Goal: Transaction & Acquisition: Purchase product/service

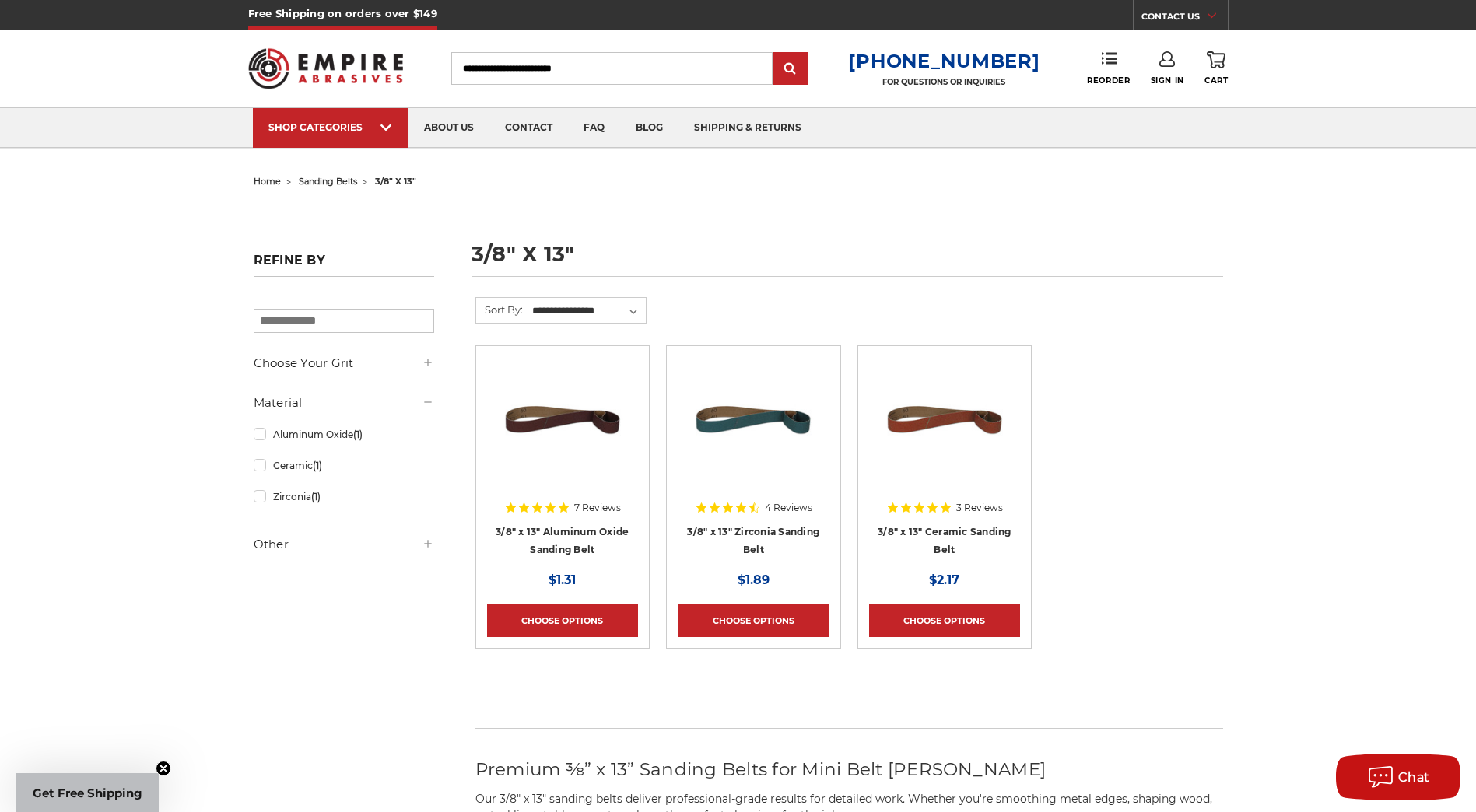
click at [333, 56] on img at bounding box center [326, 68] width 156 height 60
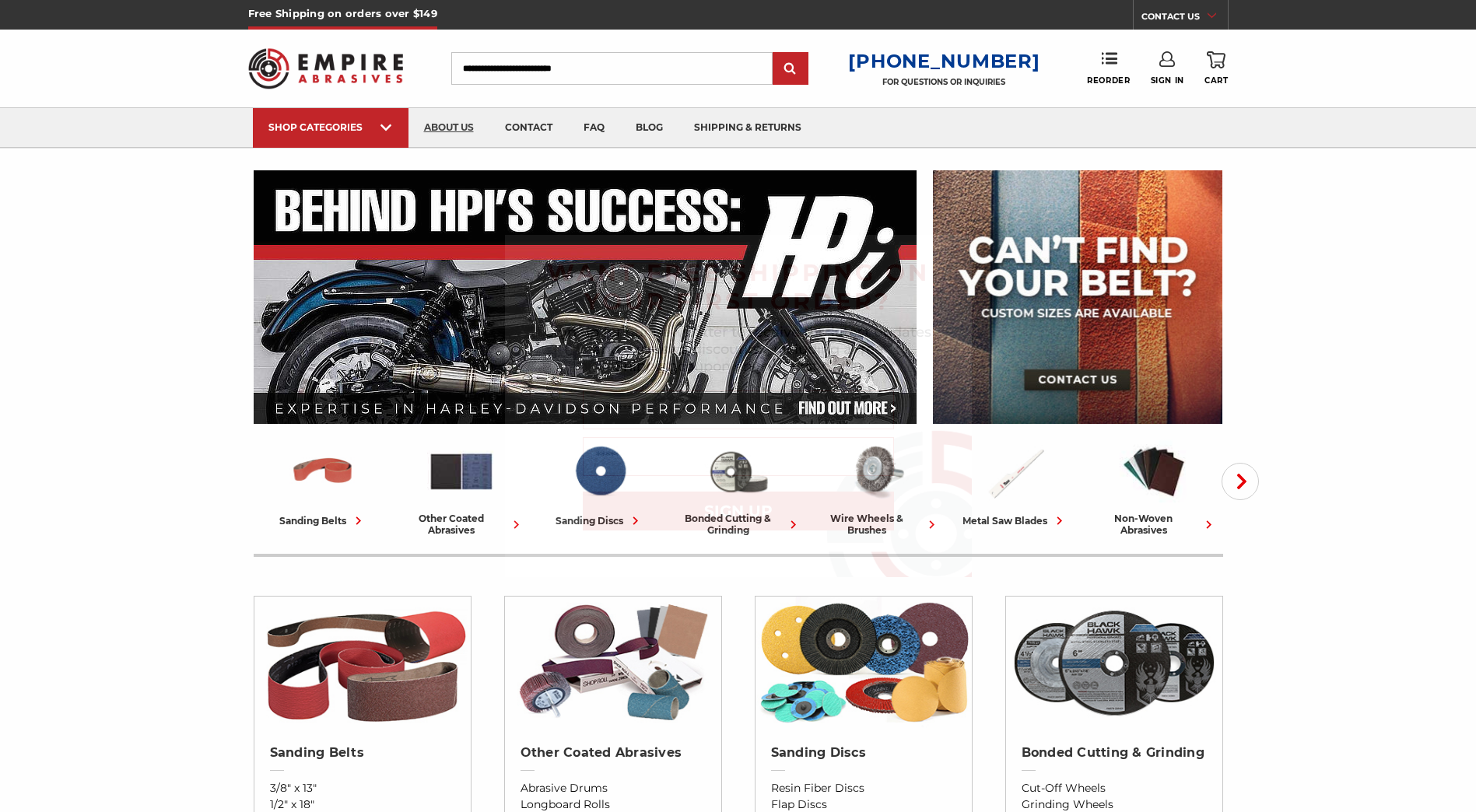
click at [460, 125] on div "Close dialog WANT FREE SHIPPING ON YOUR FIRST ORDER? Sign up for our newsletter…" at bounding box center [738, 406] width 1476 height 812
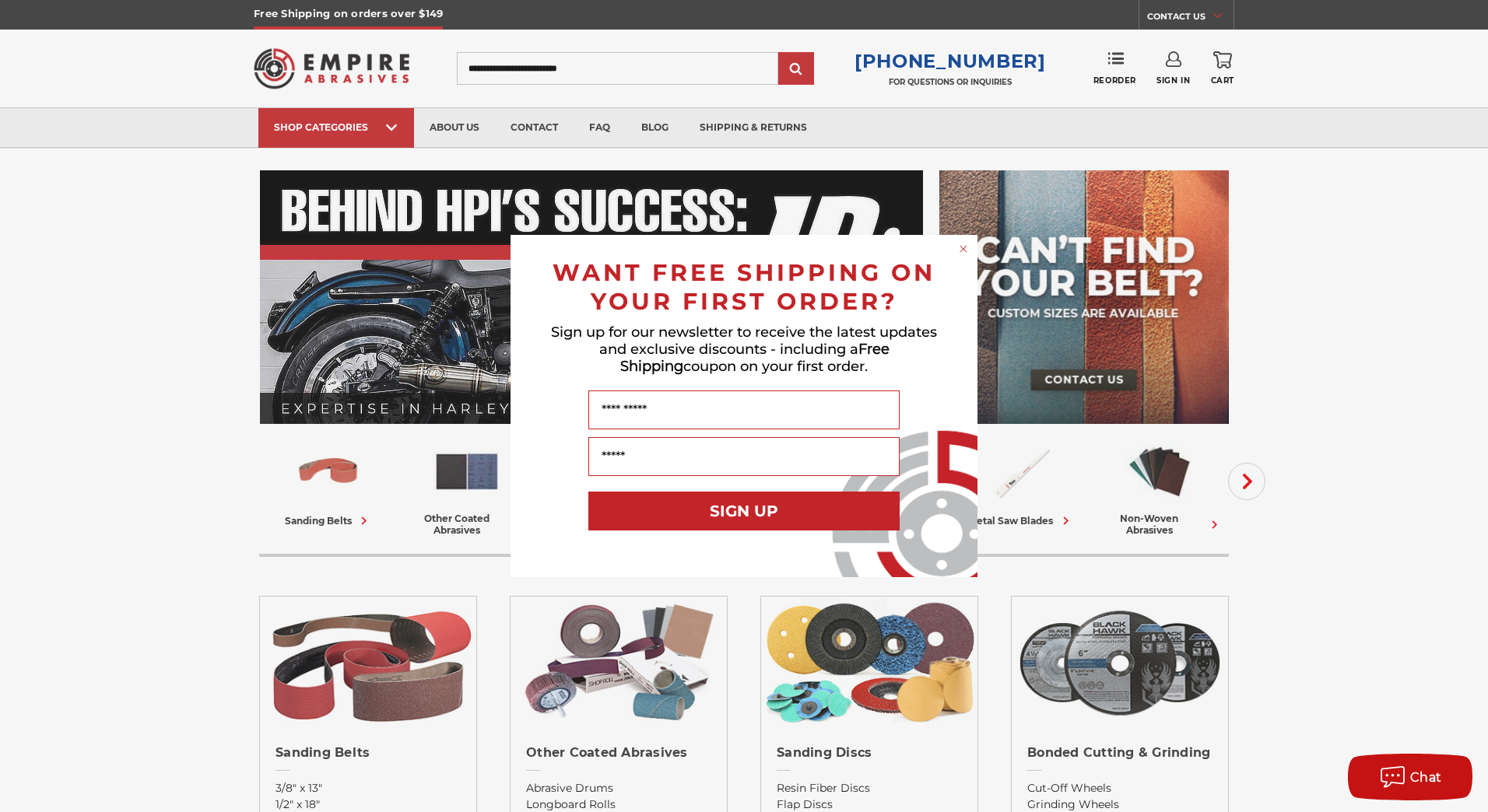
click at [969, 249] on circle "Close dialog" at bounding box center [964, 250] width 15 height 15
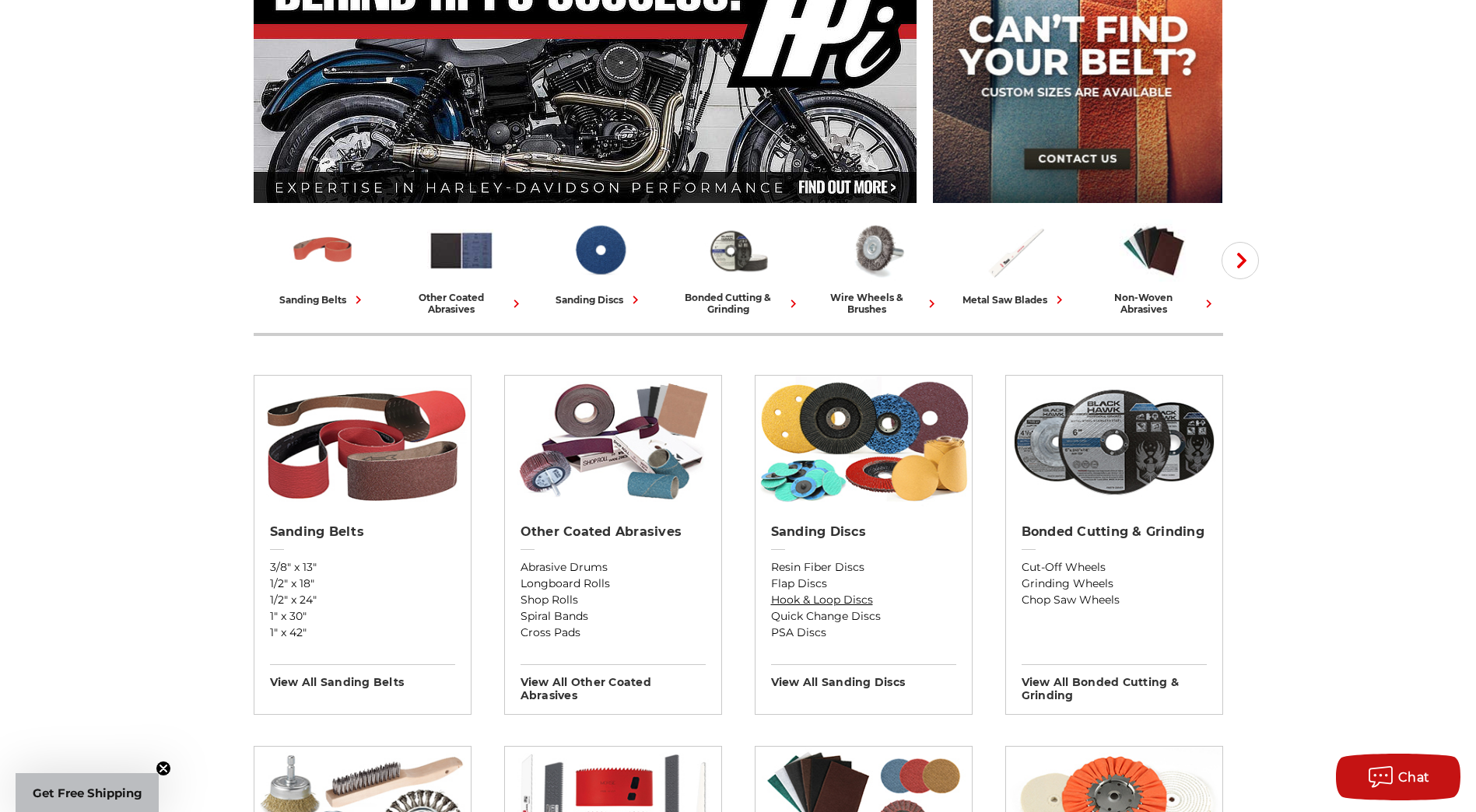
scroll to position [311, 0]
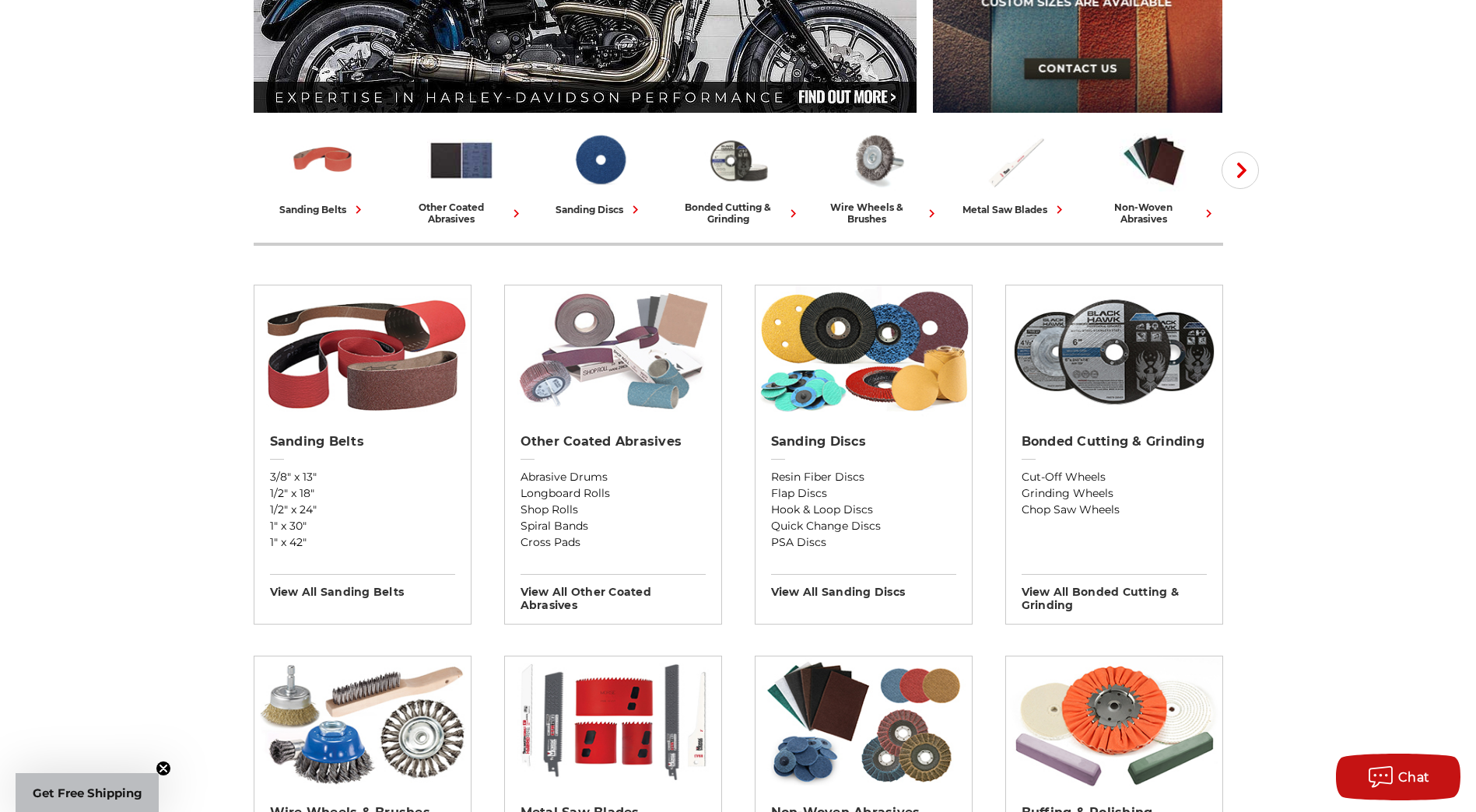
click at [650, 365] on img at bounding box center [614, 352] width 216 height 132
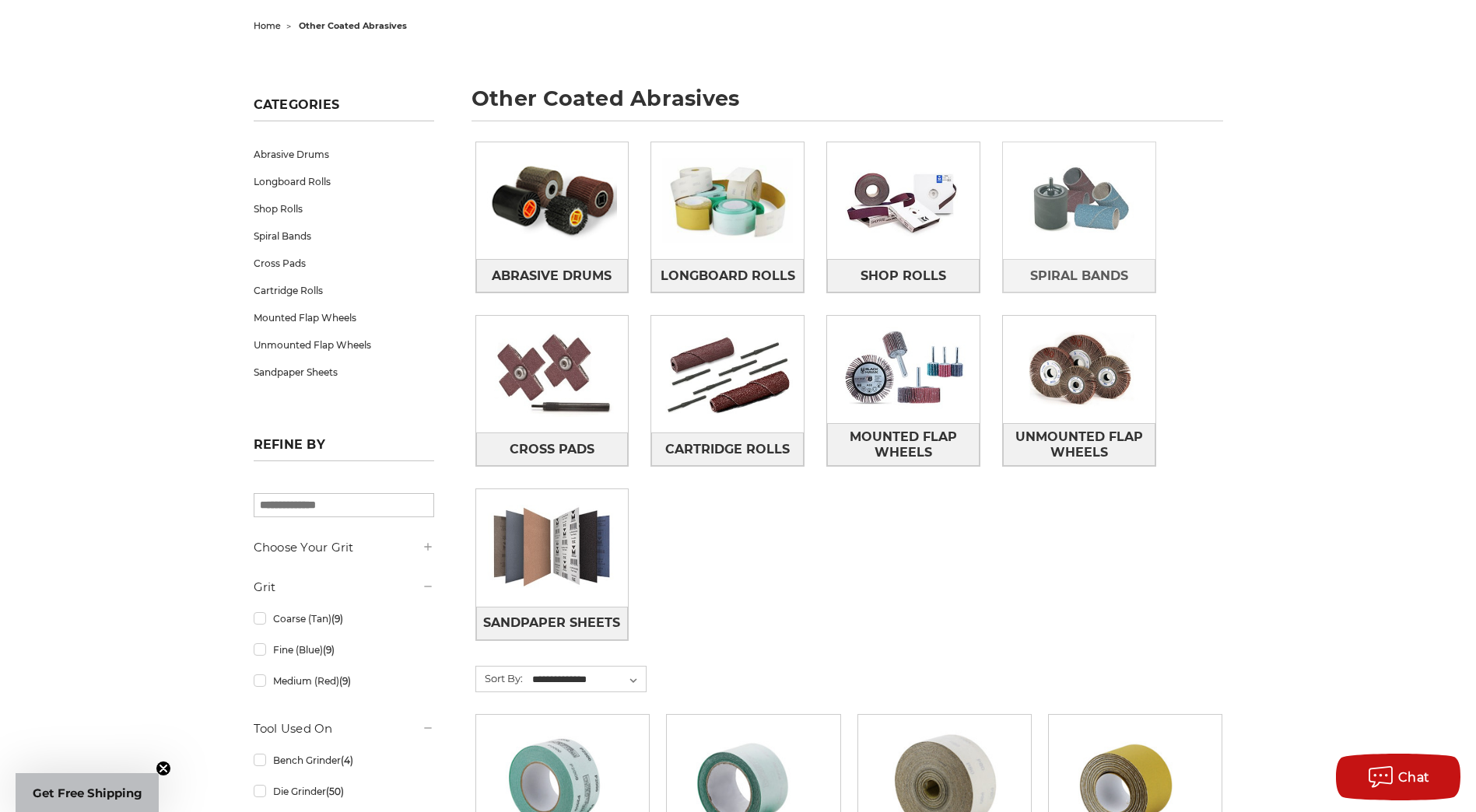
click at [1091, 245] on img at bounding box center [1080, 200] width 153 height 107
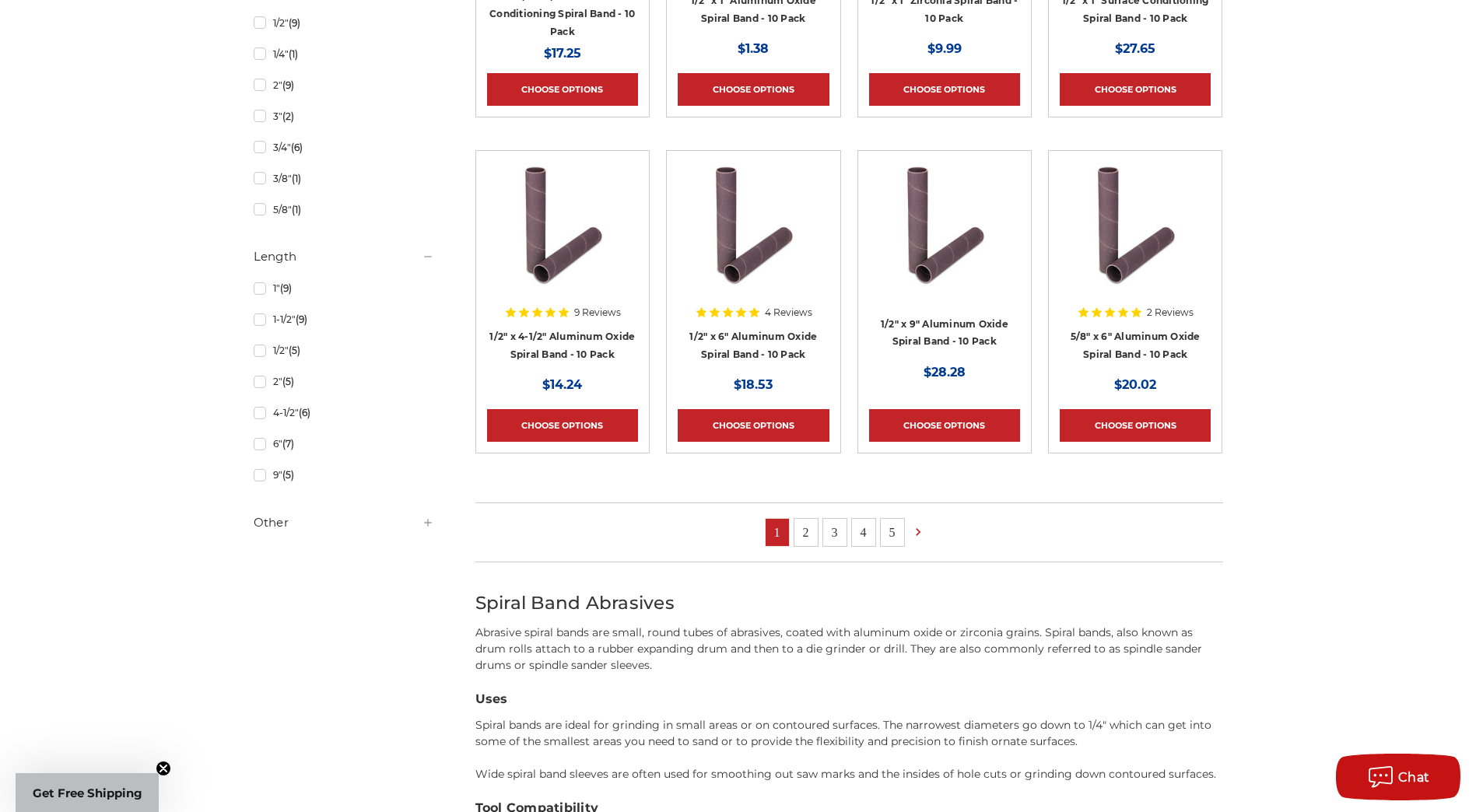
scroll to position [934, 0]
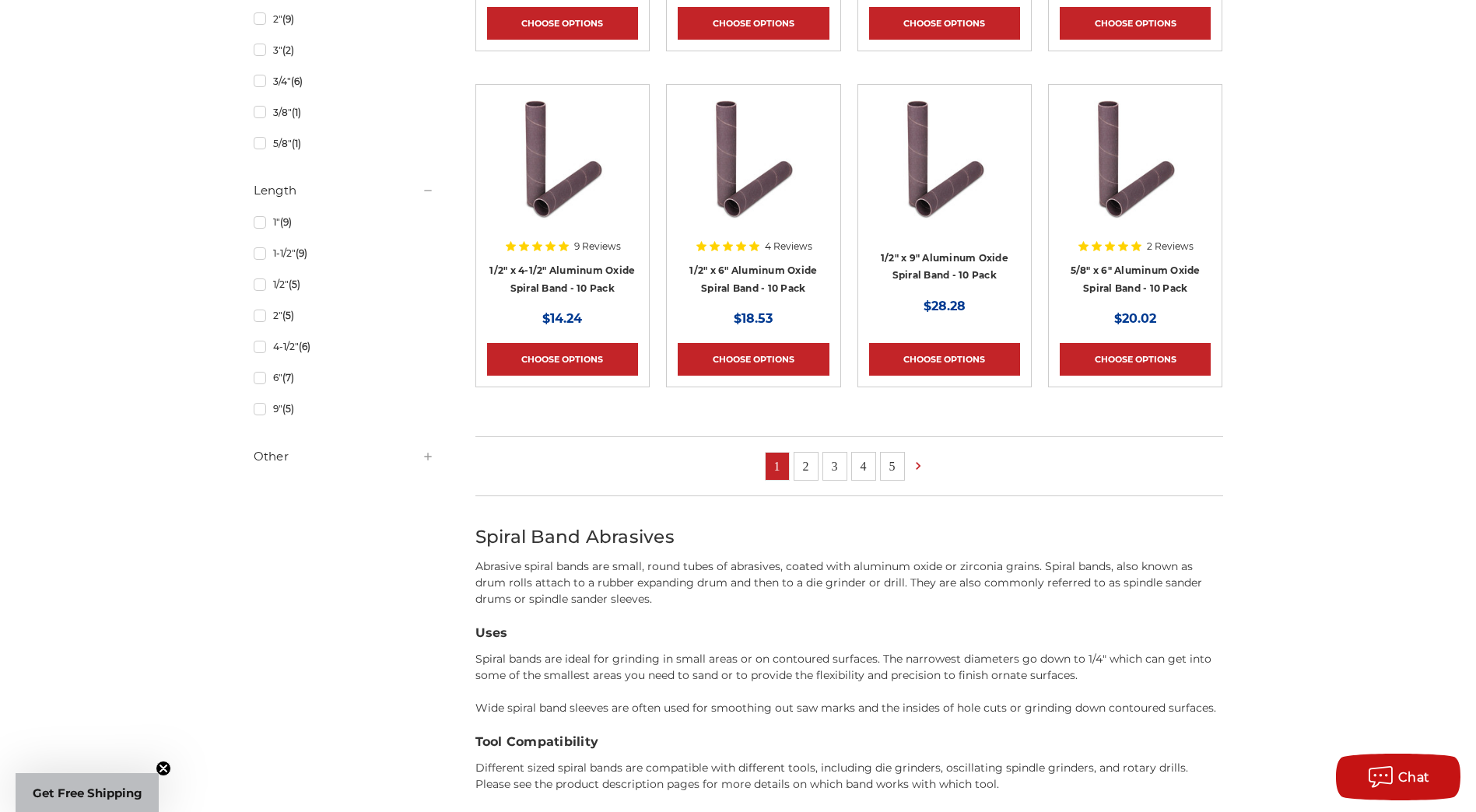
click at [809, 460] on link "2" at bounding box center [806, 466] width 23 height 27
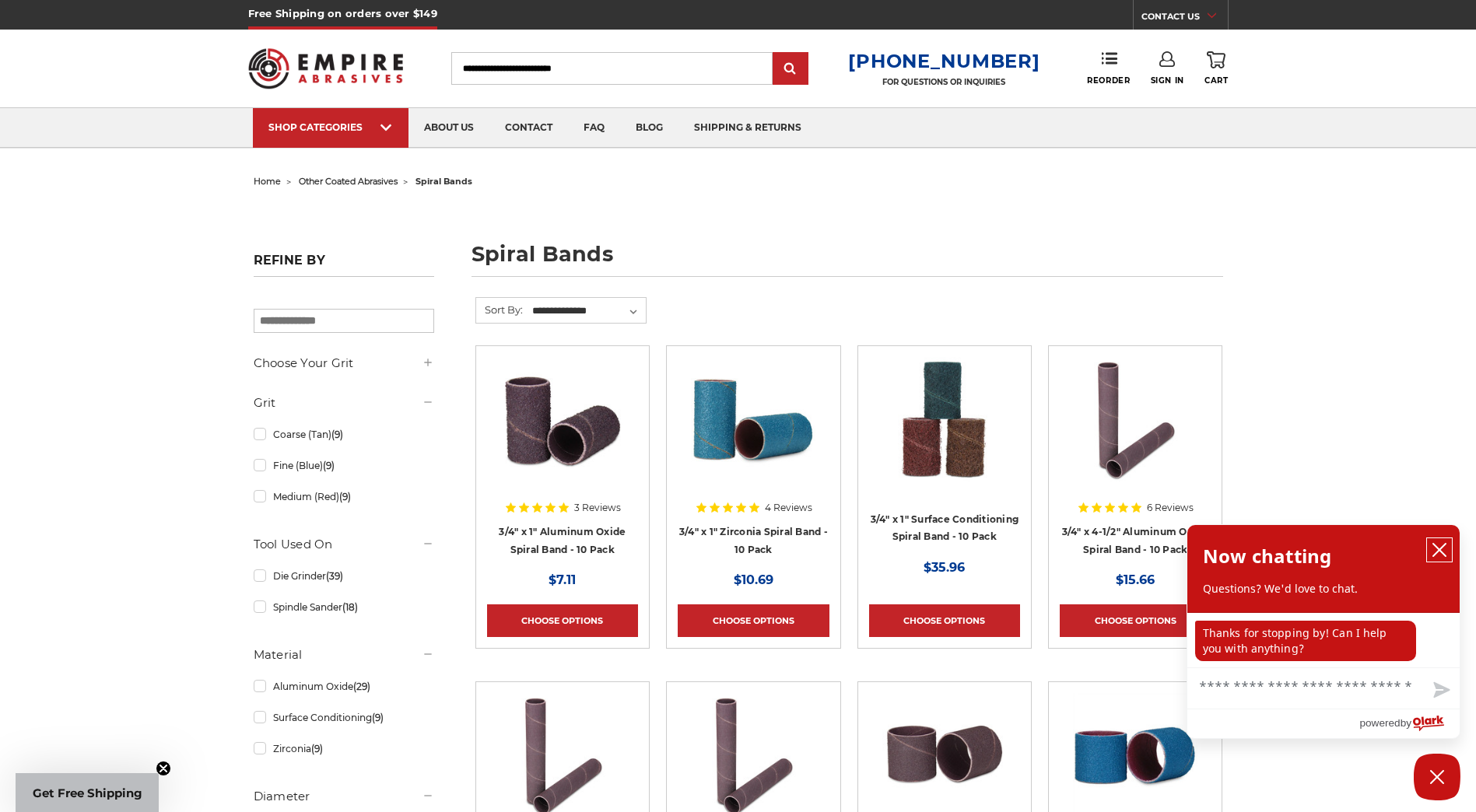
click at [1438, 552] on icon "close chatbox" at bounding box center [1439, 550] width 13 height 13
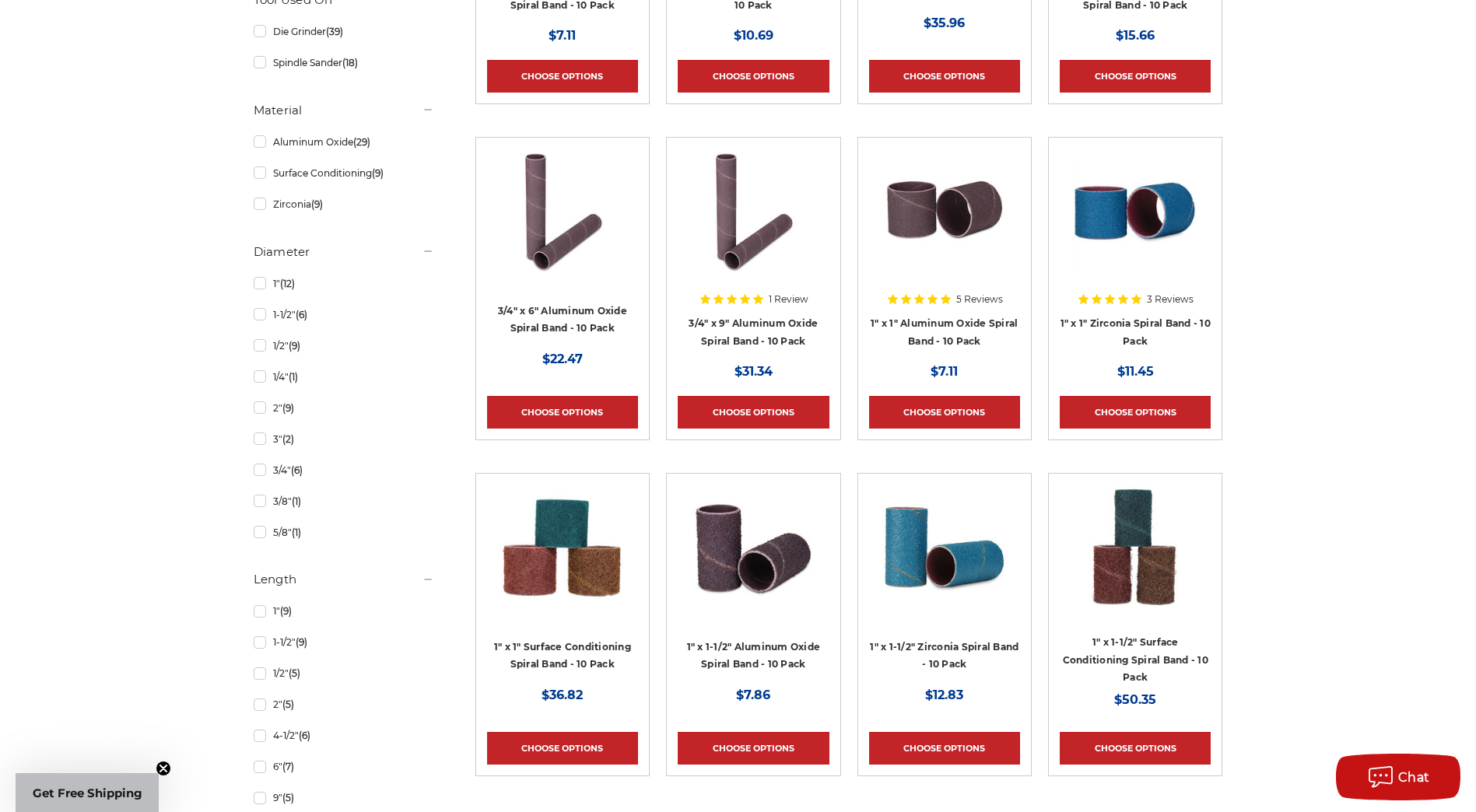
scroll to position [701, 0]
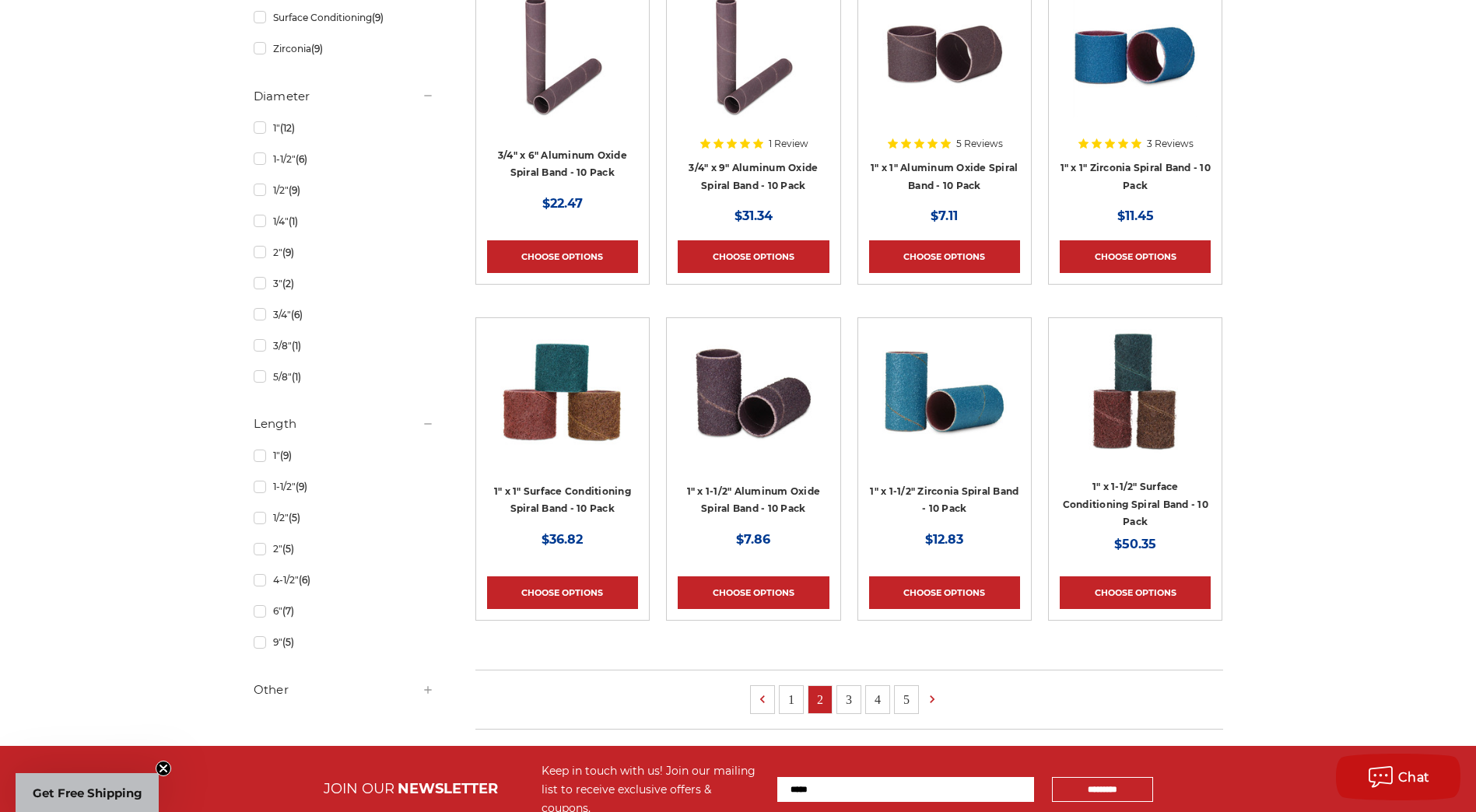
click at [907, 702] on link "5" at bounding box center [907, 700] width 23 height 27
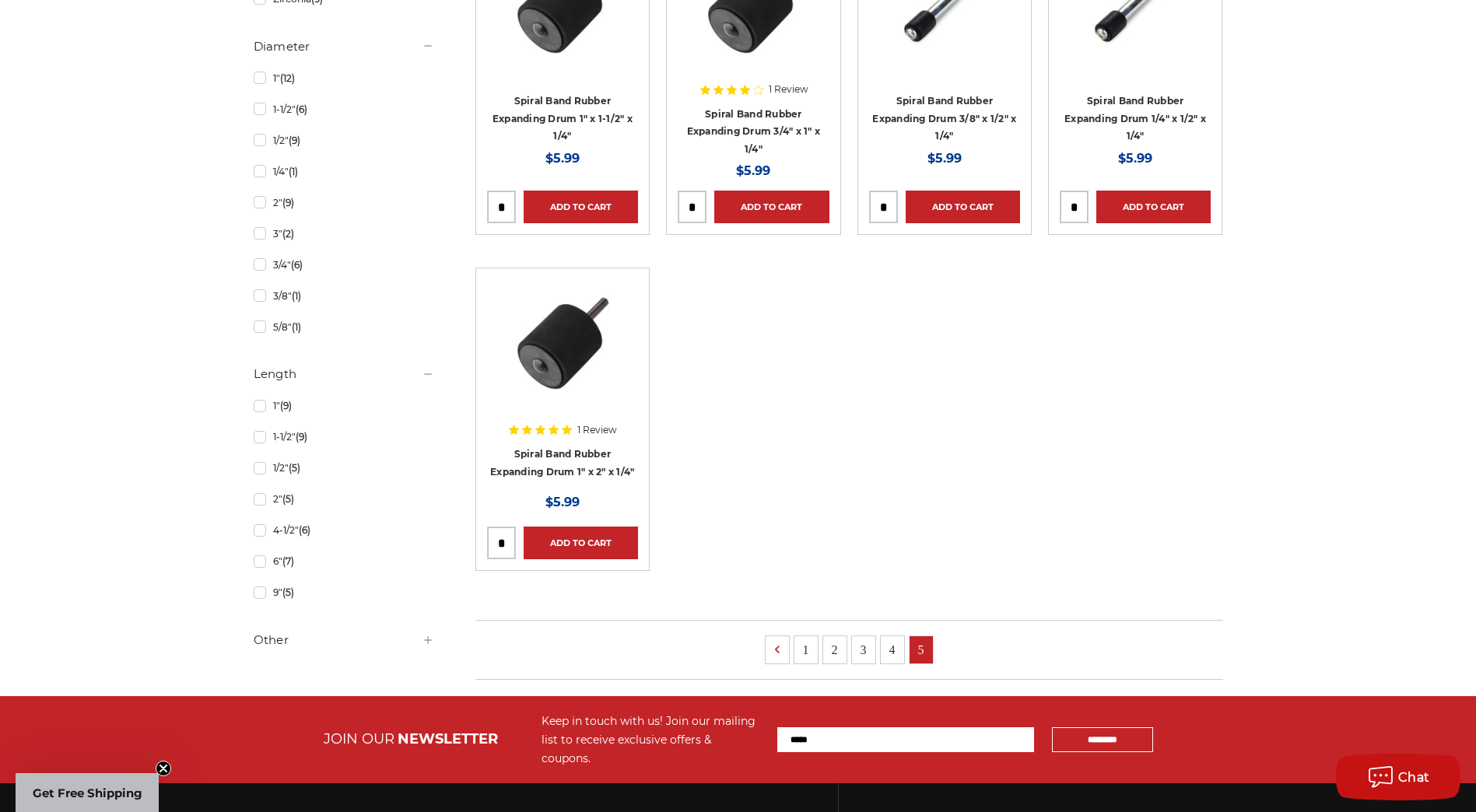
scroll to position [856, 0]
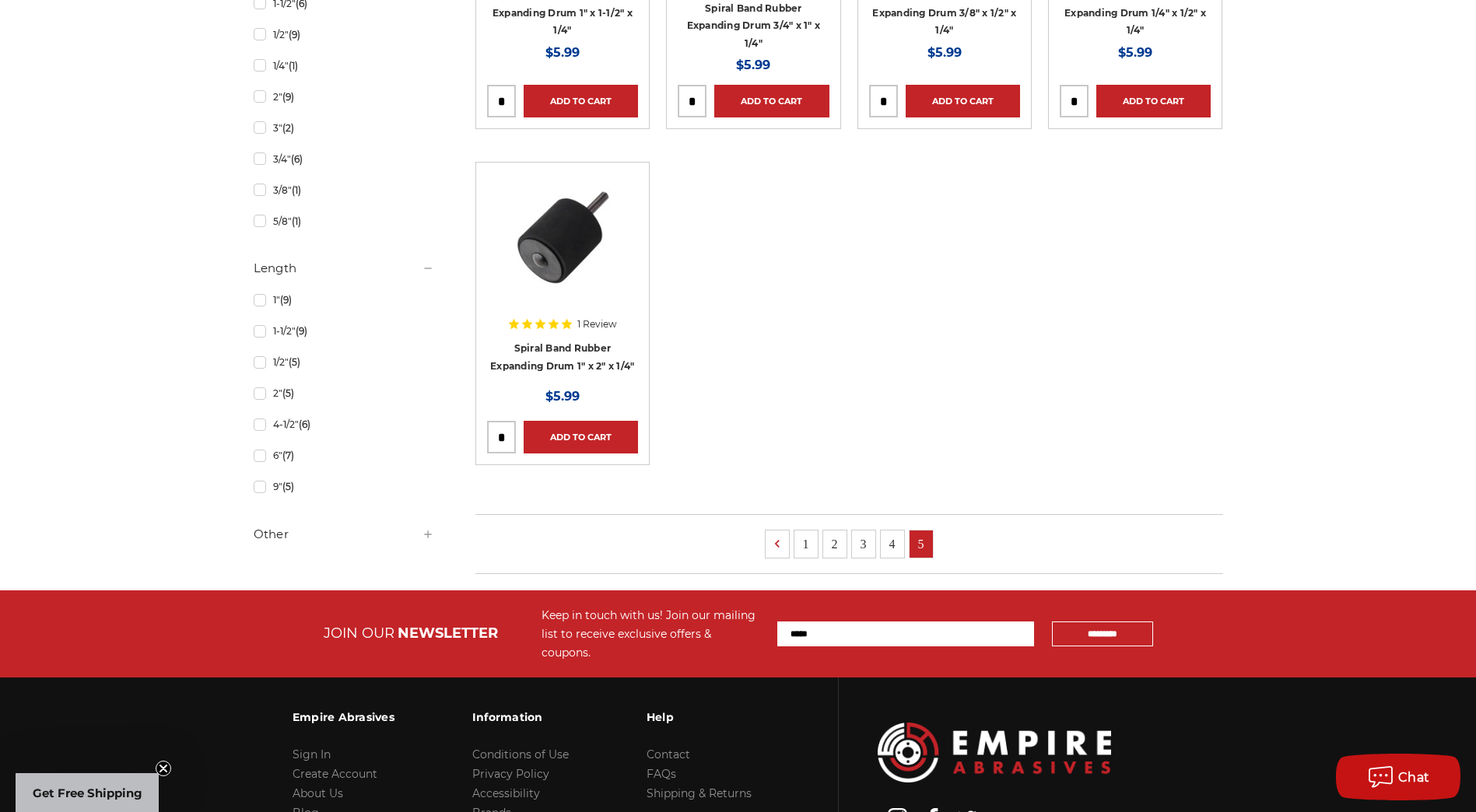
click at [886, 542] on link "4" at bounding box center [893, 544] width 23 height 27
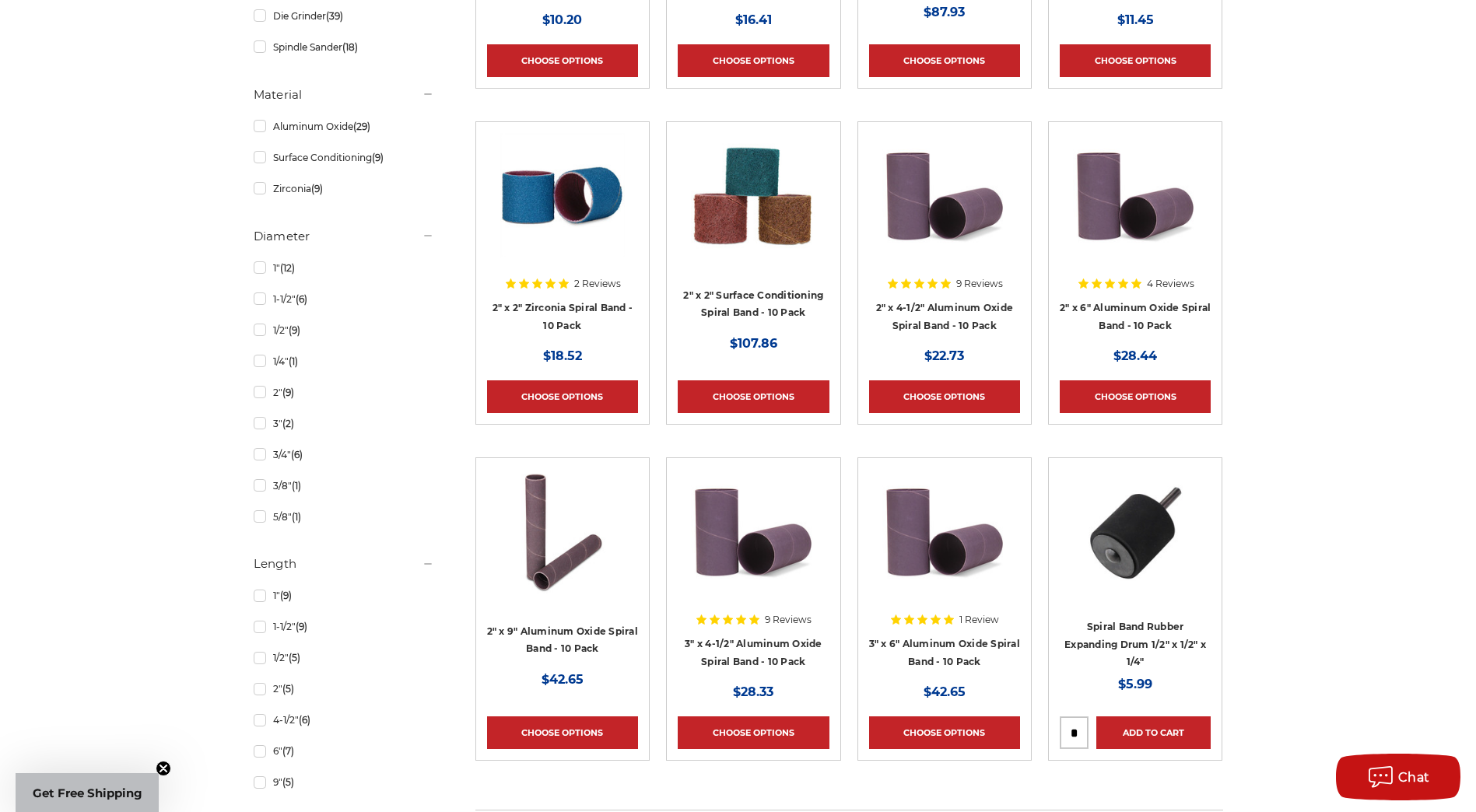
scroll to position [623, 0]
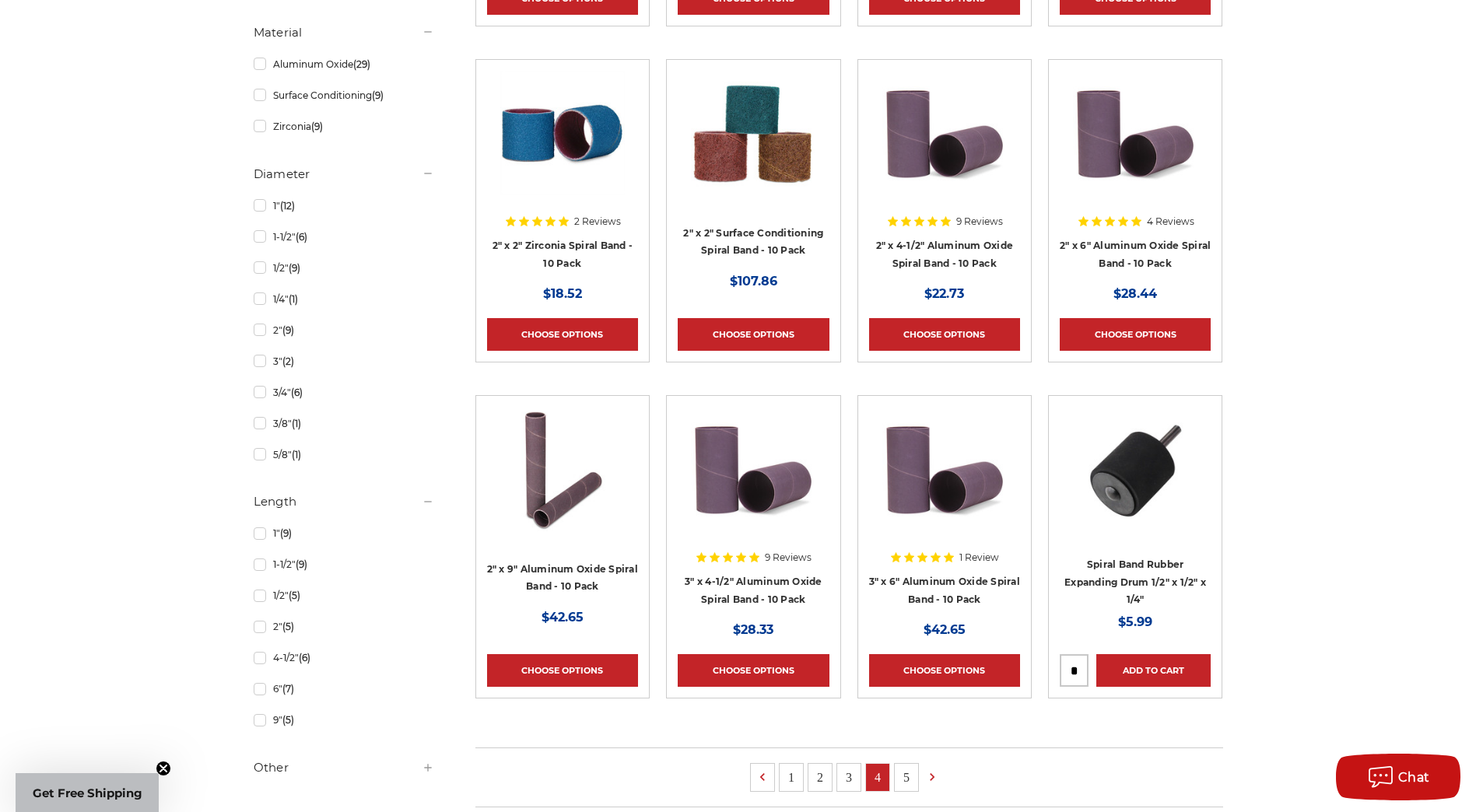
click at [846, 783] on link "3" at bounding box center [849, 778] width 23 height 27
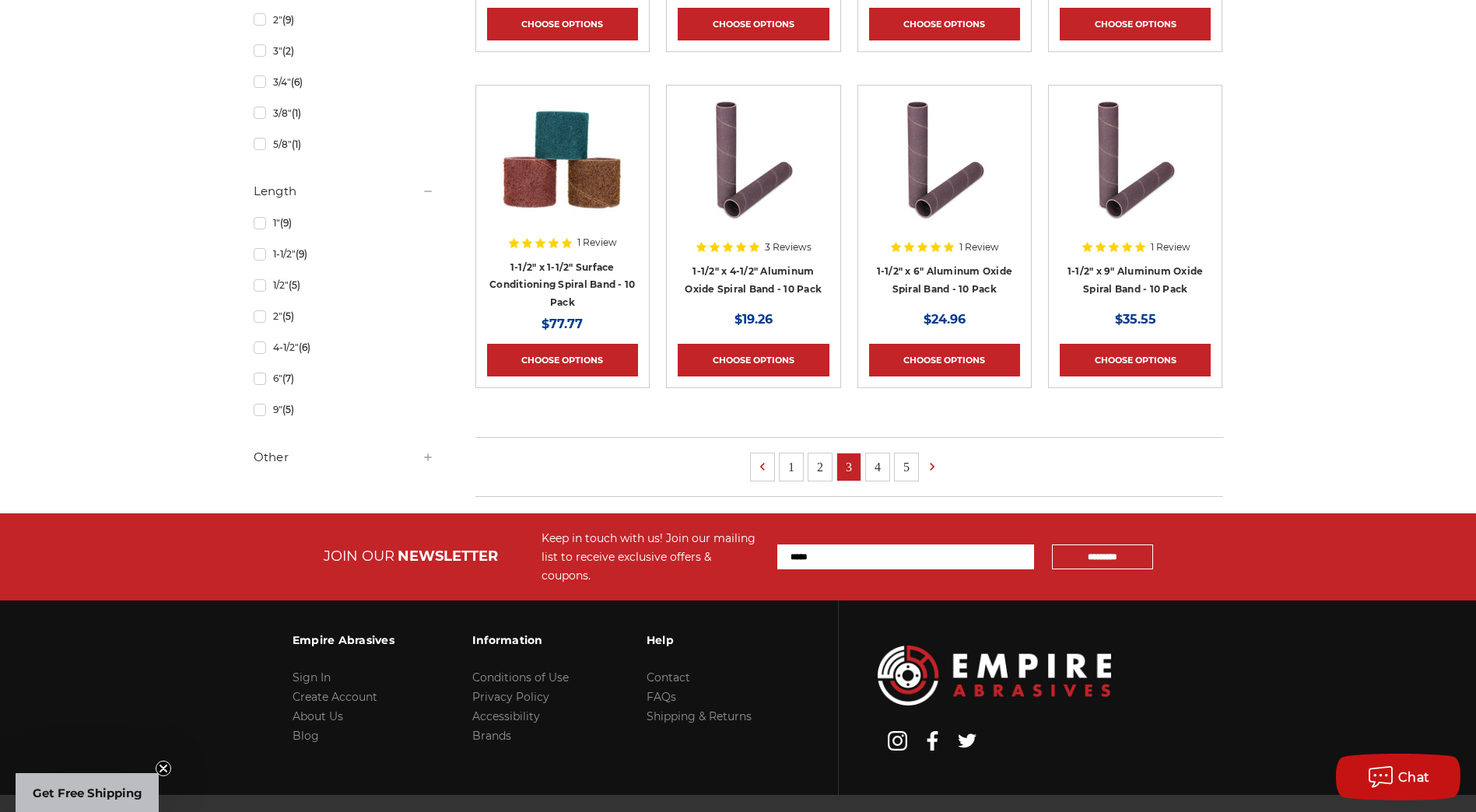
scroll to position [934, 0]
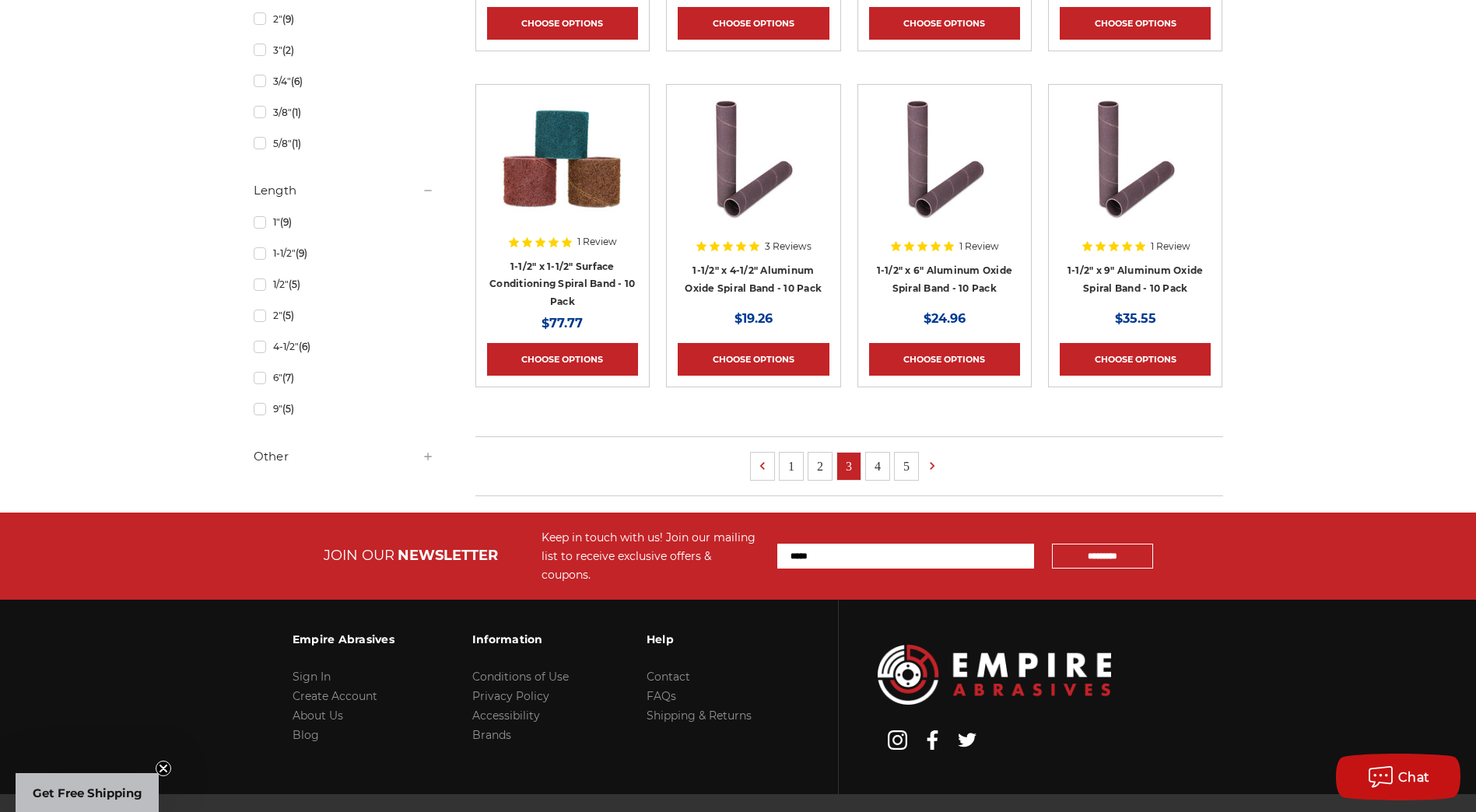
click at [822, 471] on link "2" at bounding box center [821, 466] width 23 height 27
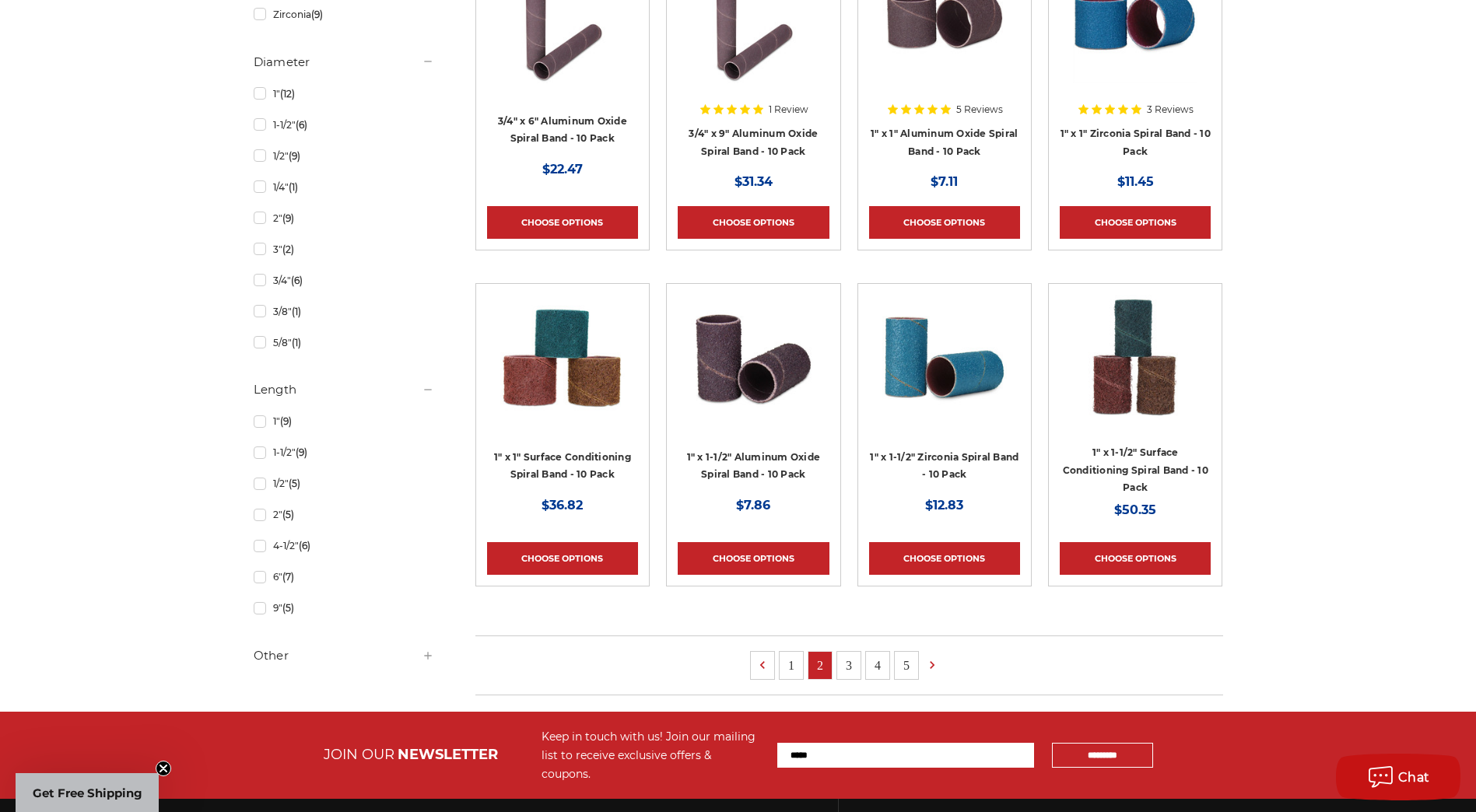
scroll to position [856, 0]
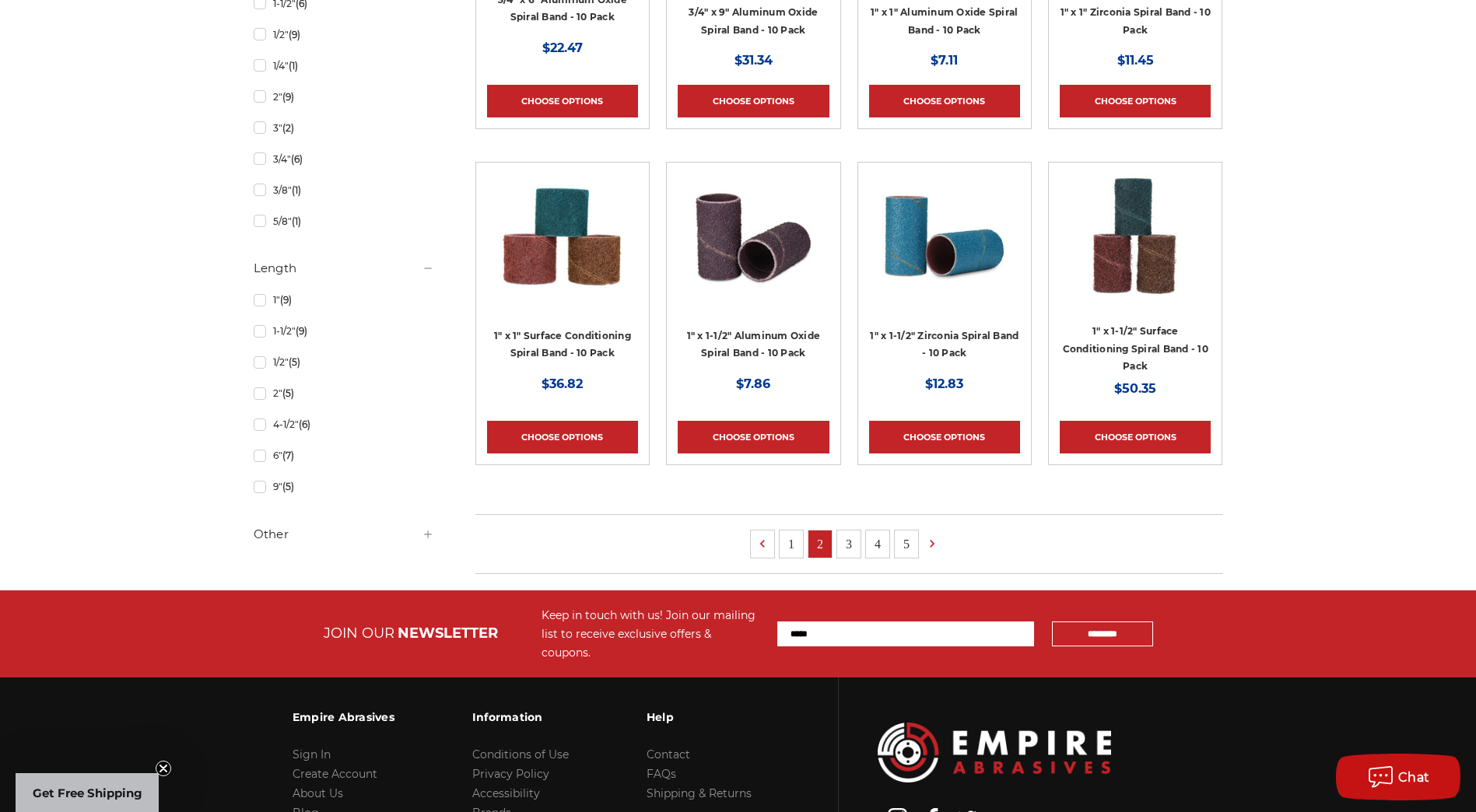
click at [790, 545] on link "1" at bounding box center [791, 544] width 23 height 27
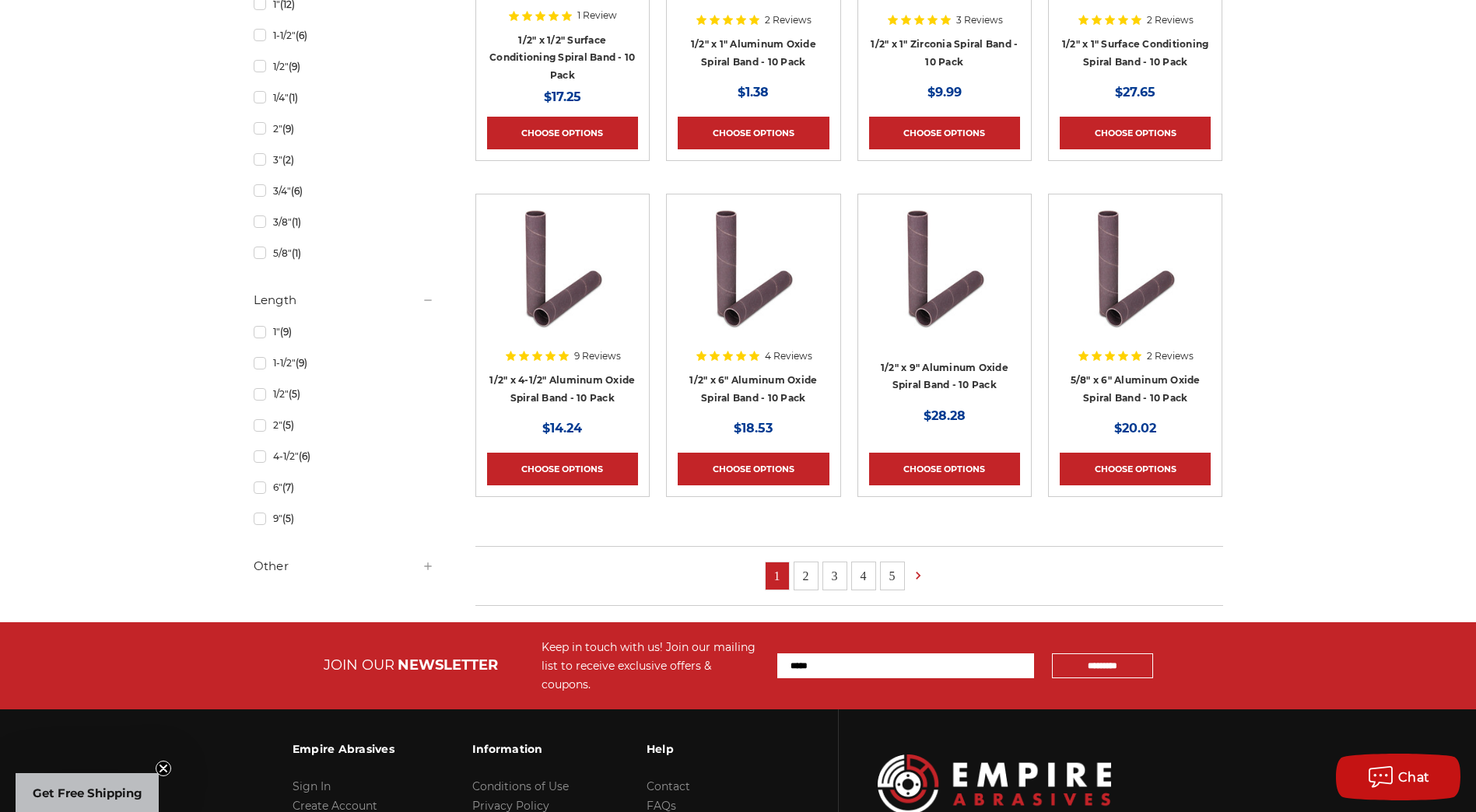
scroll to position [856, 0]
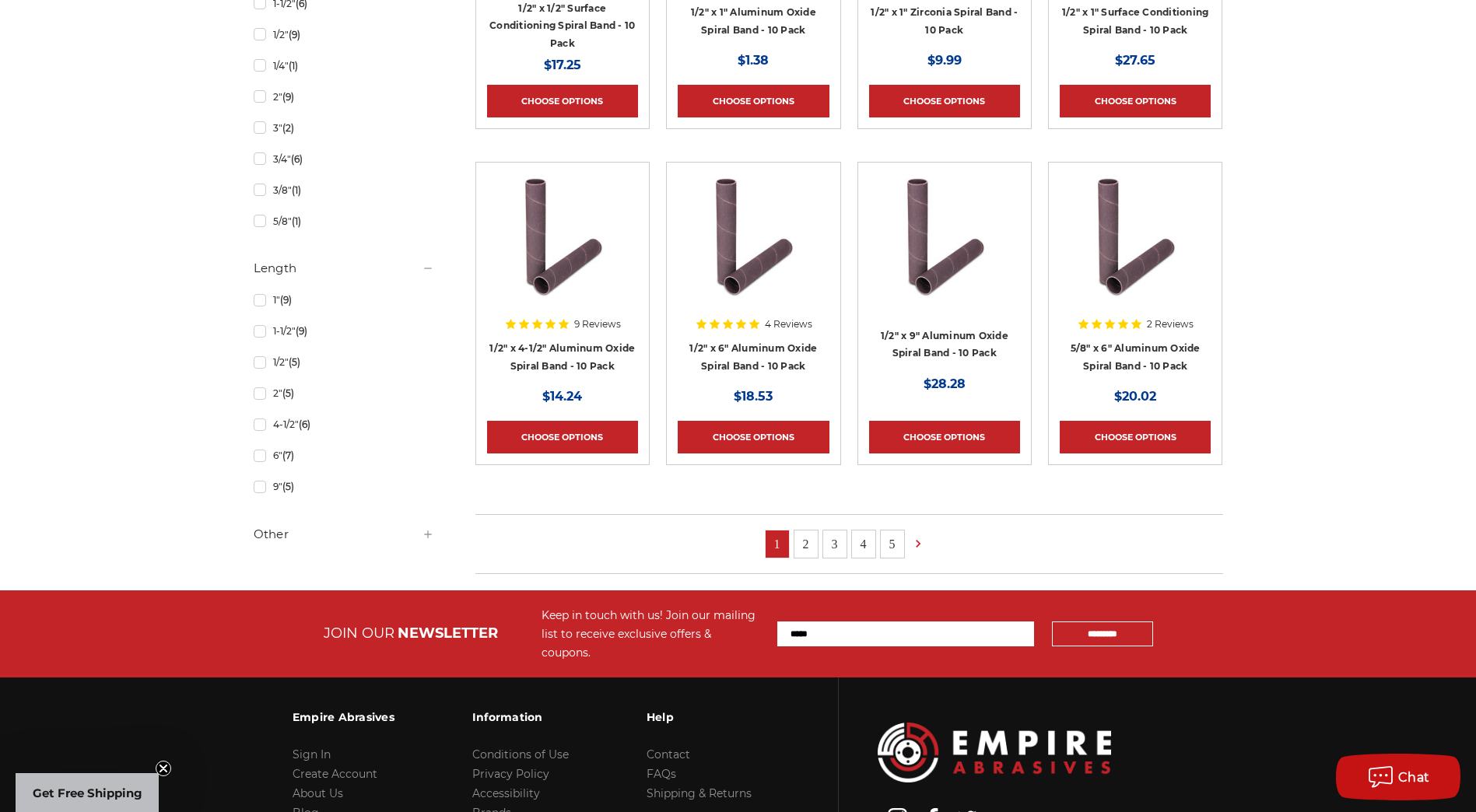
click at [892, 543] on link "5" at bounding box center [893, 544] width 23 height 27
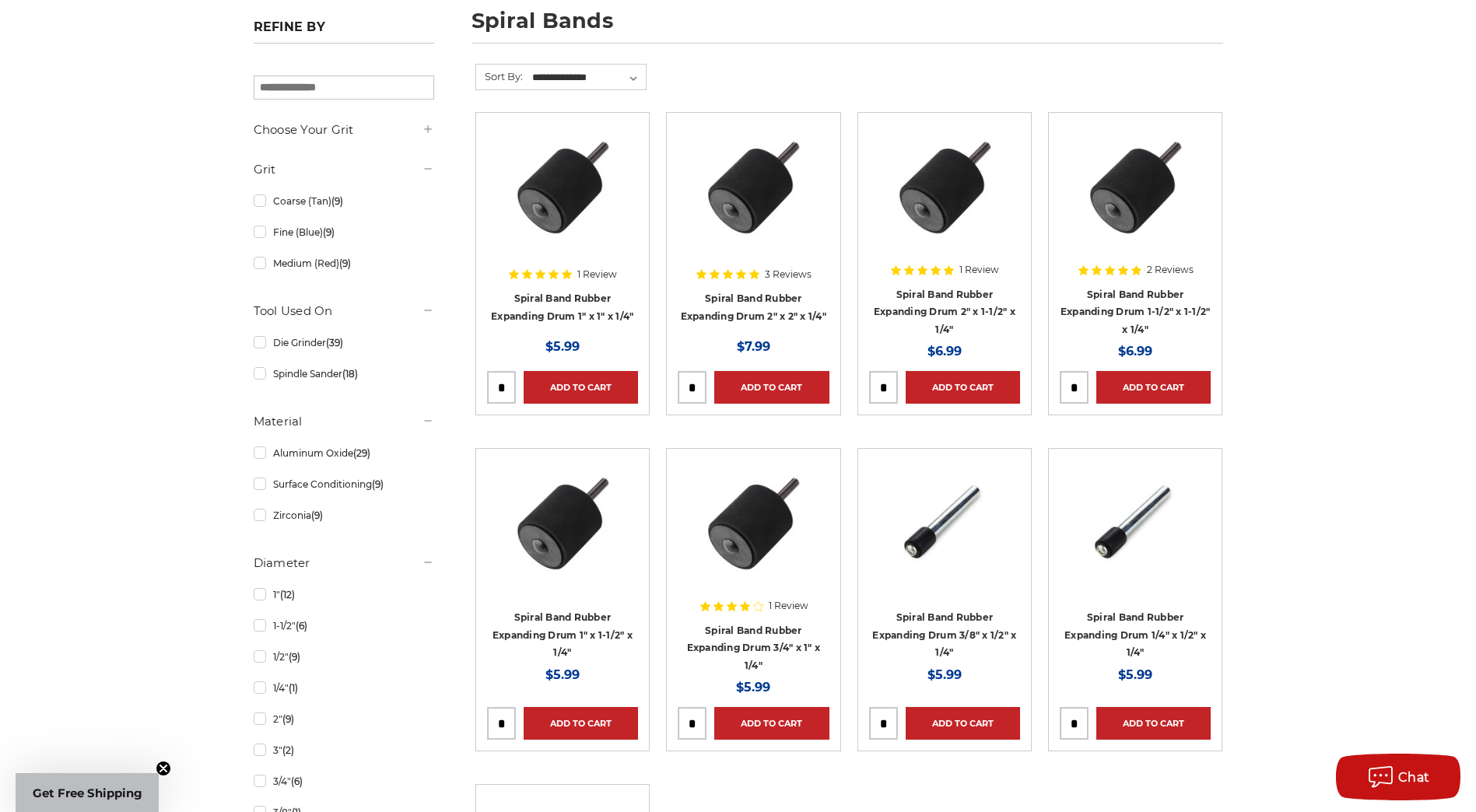
scroll to position [701, 0]
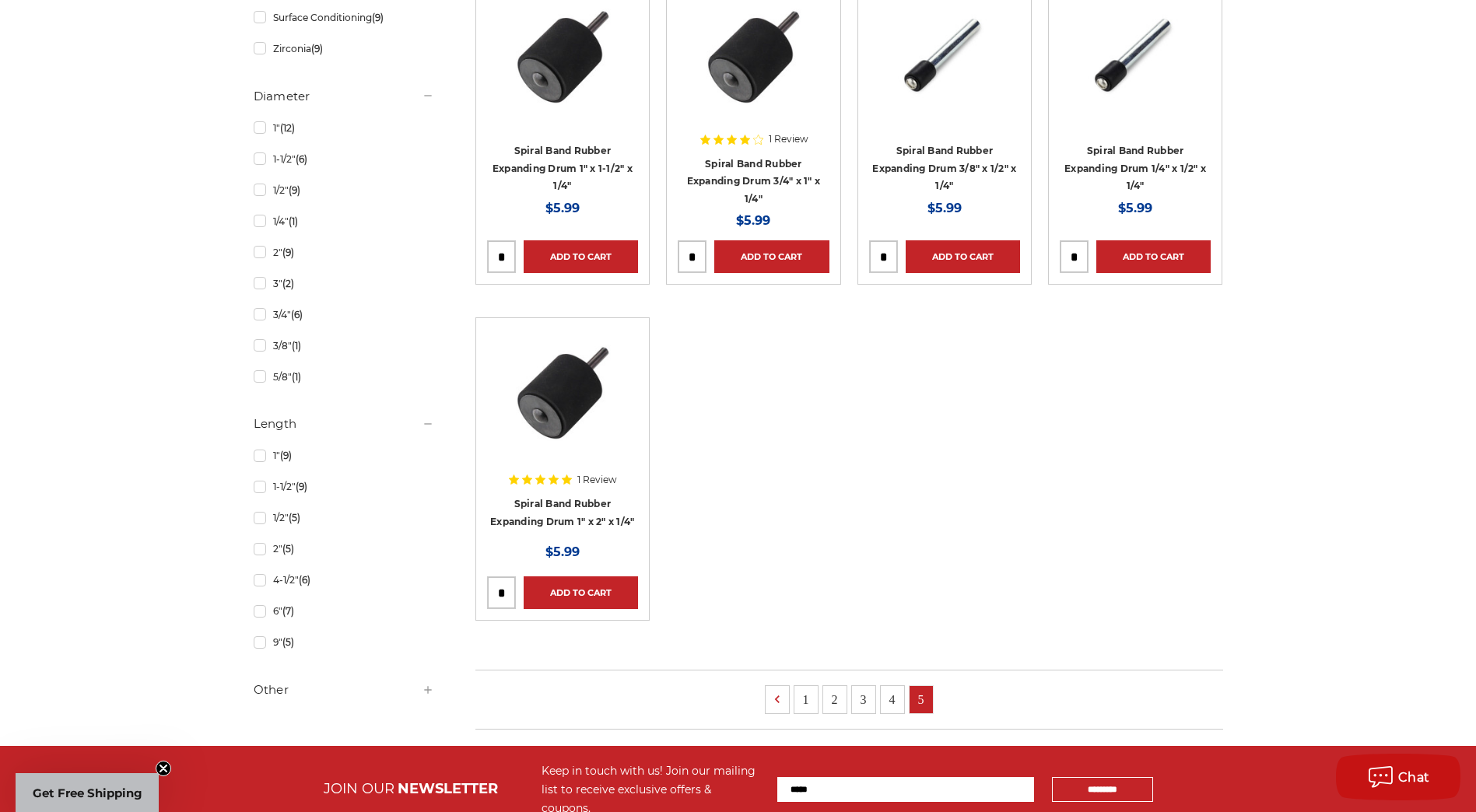
click at [888, 696] on link "4" at bounding box center [893, 700] width 23 height 27
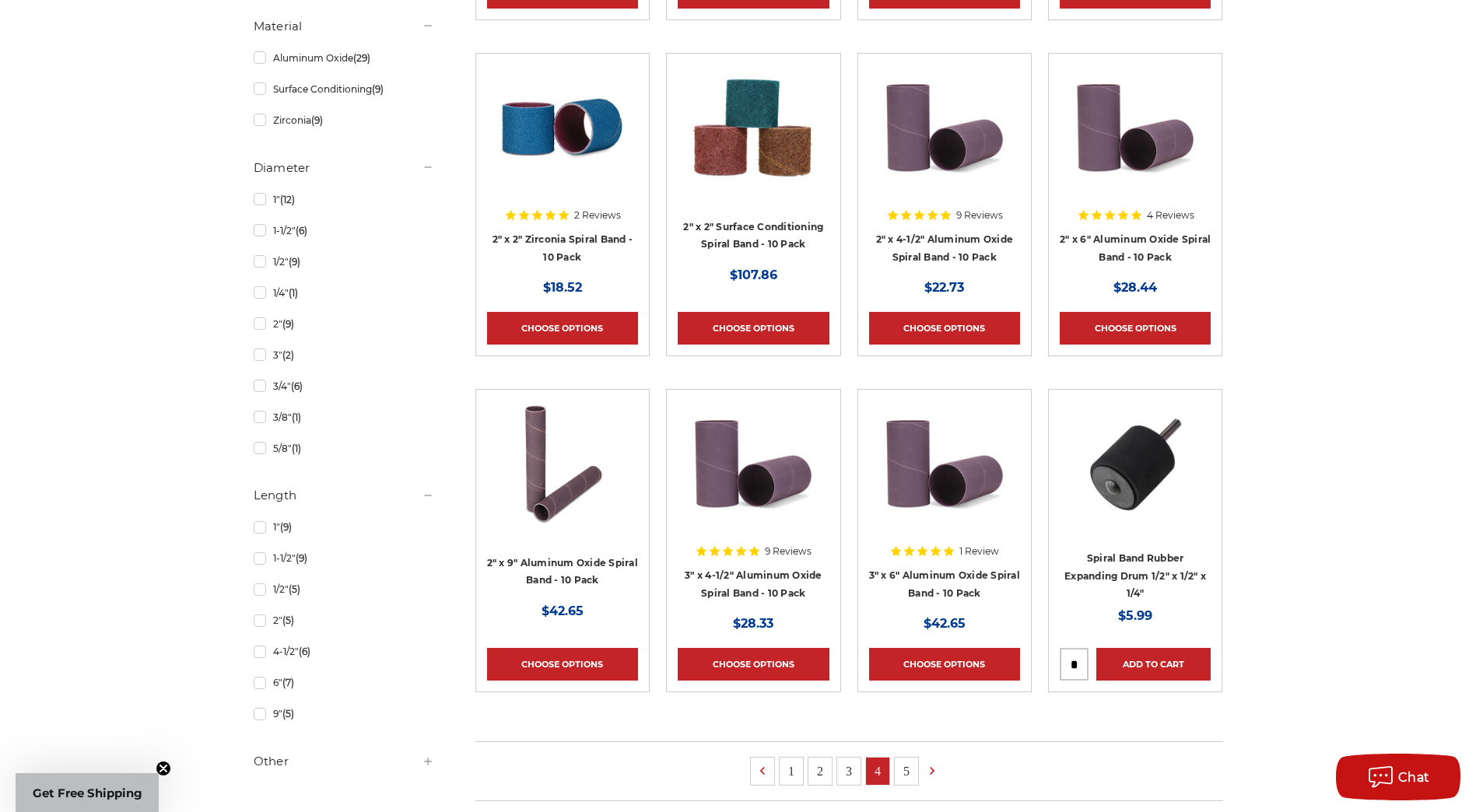
scroll to position [623, 0]
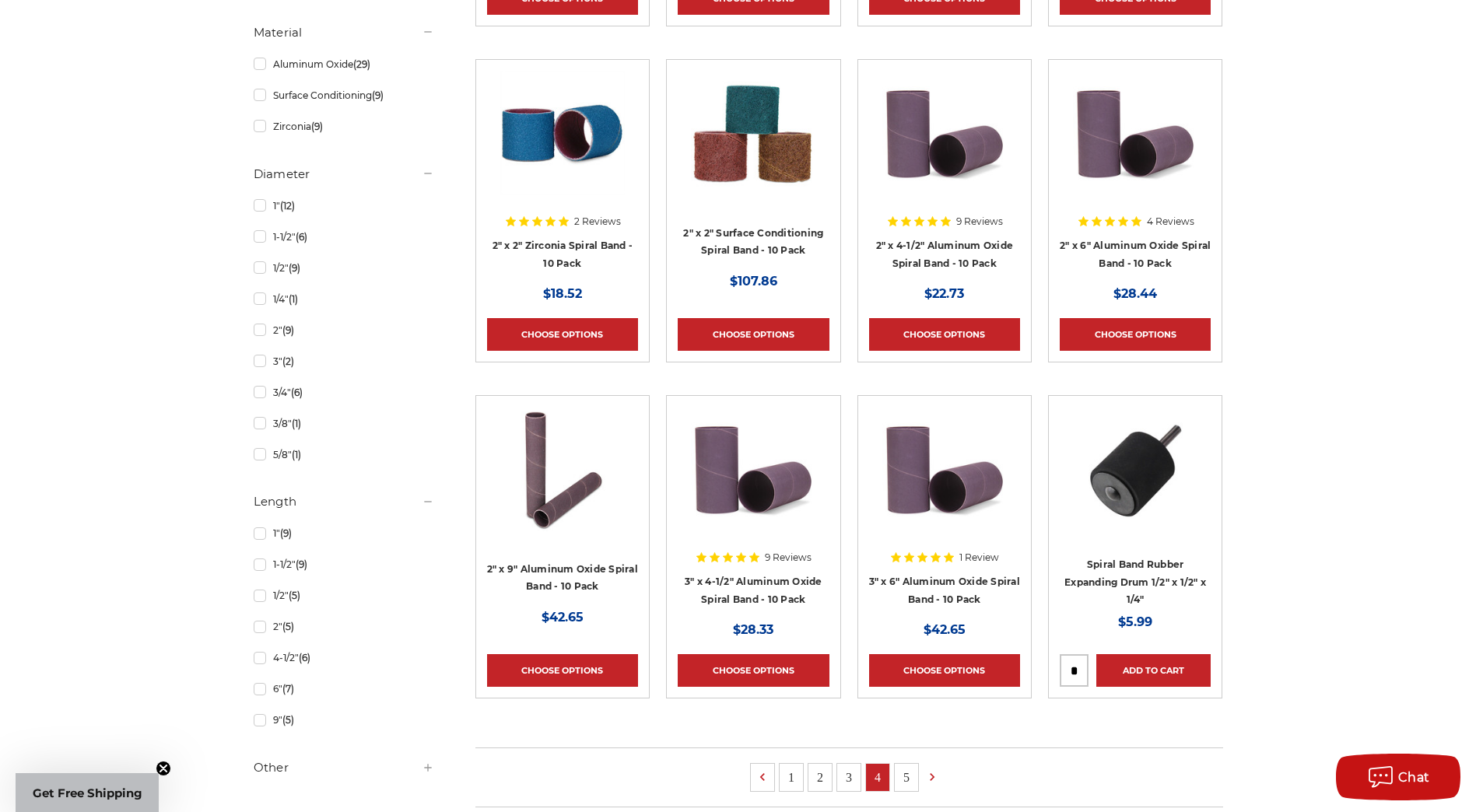
click at [1126, 484] on img at bounding box center [1135, 469] width 125 height 125
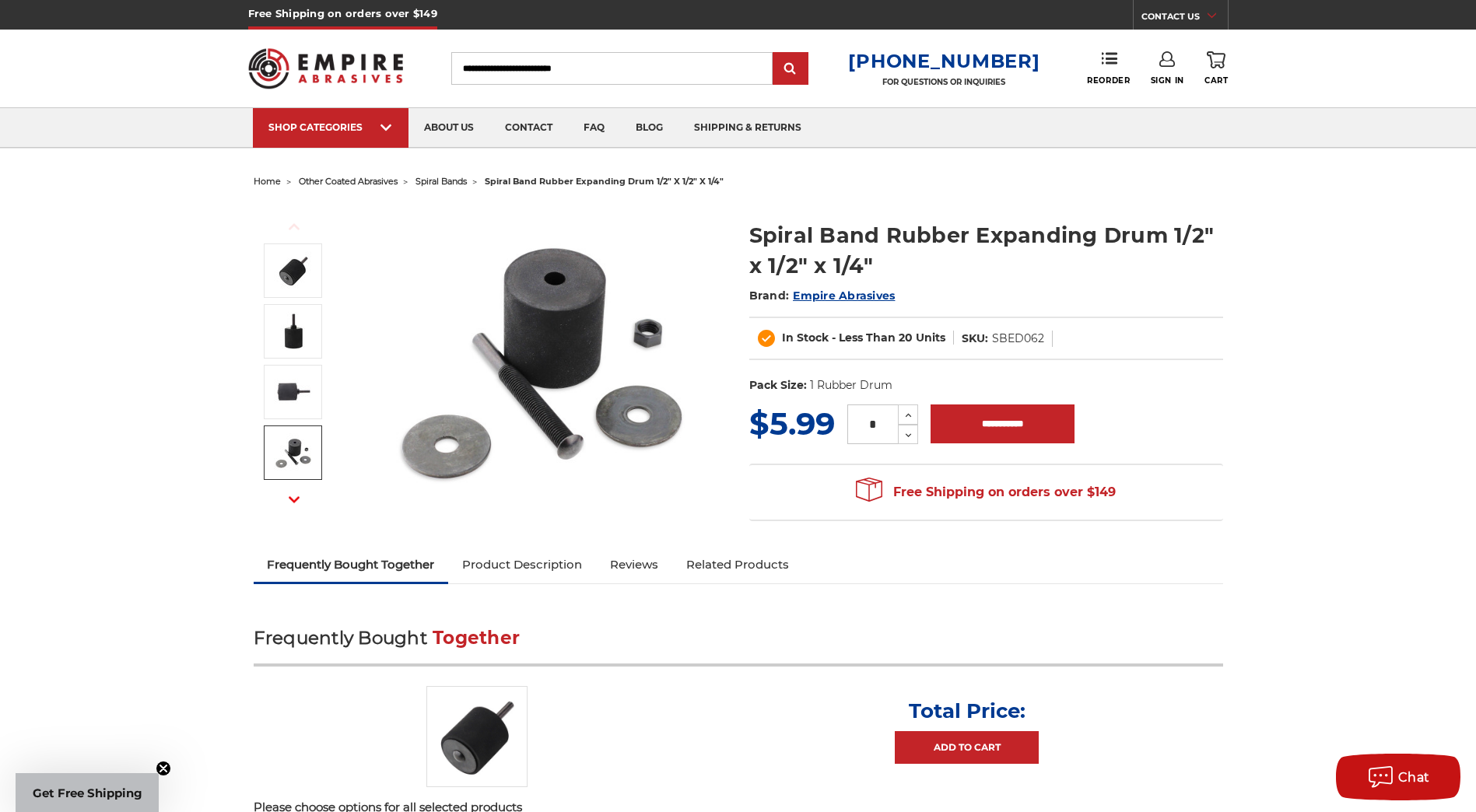
click at [307, 460] on img at bounding box center [293, 453] width 39 height 39
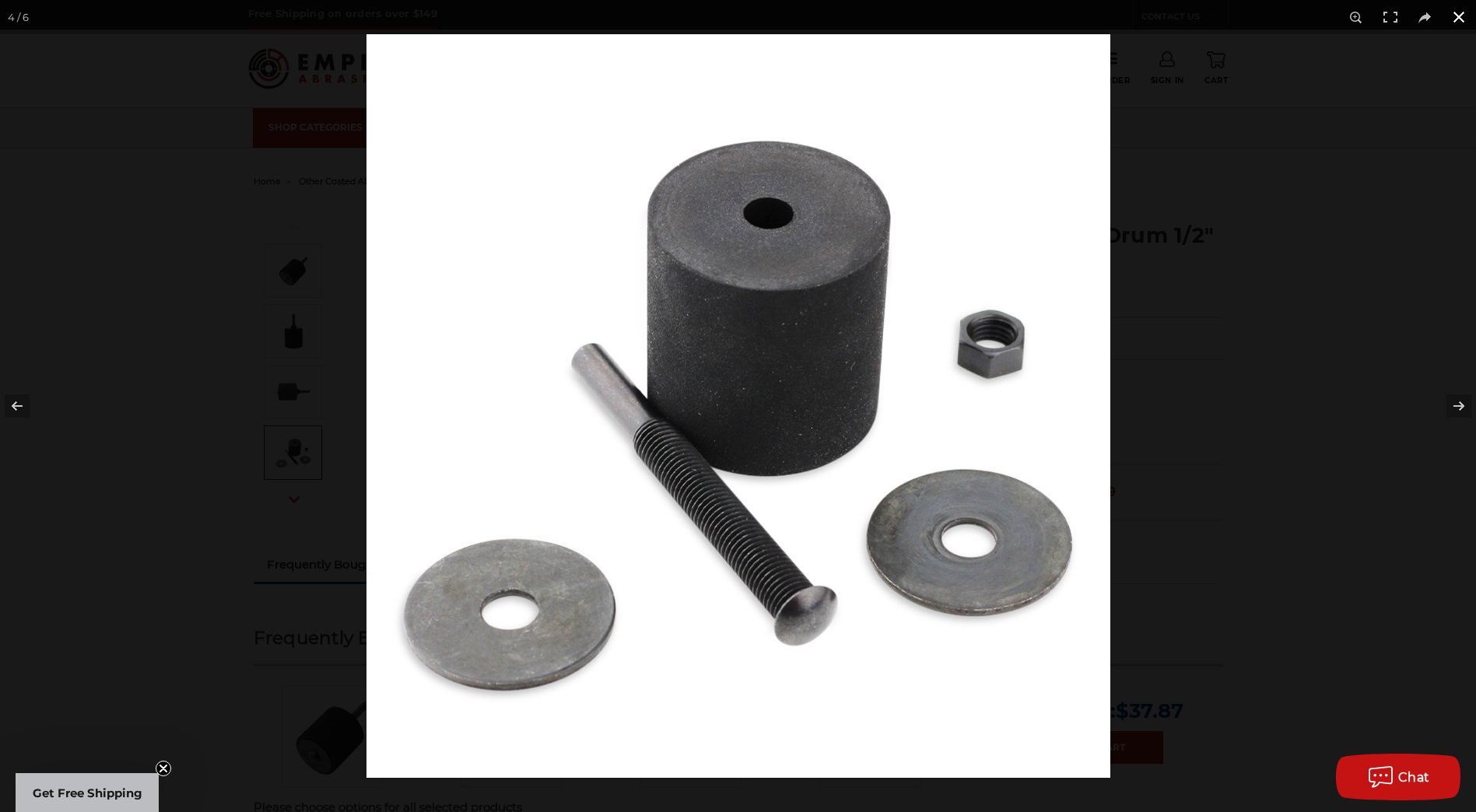
click at [1458, 20] on button at bounding box center [1458, 17] width 34 height 34
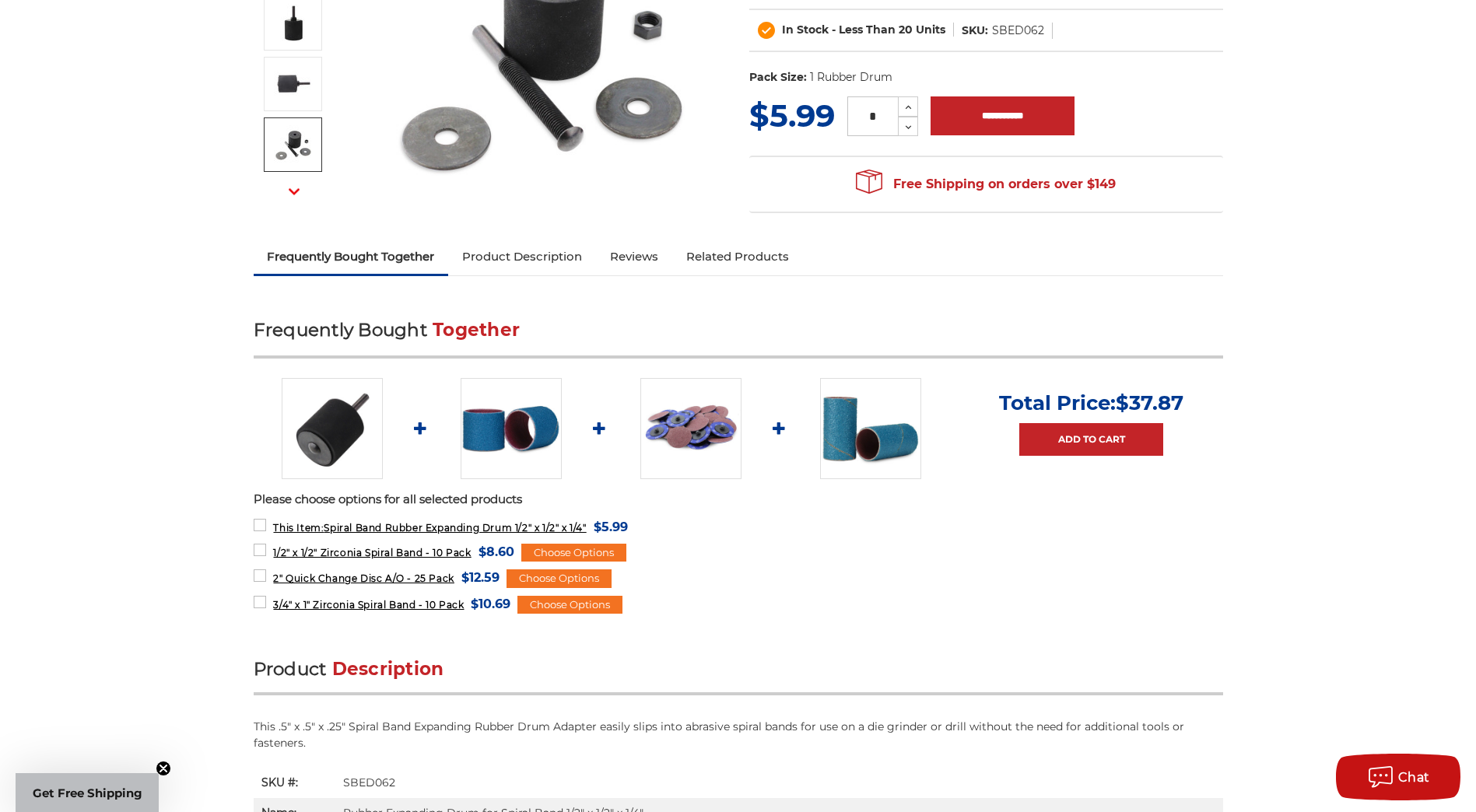
scroll to position [311, 0]
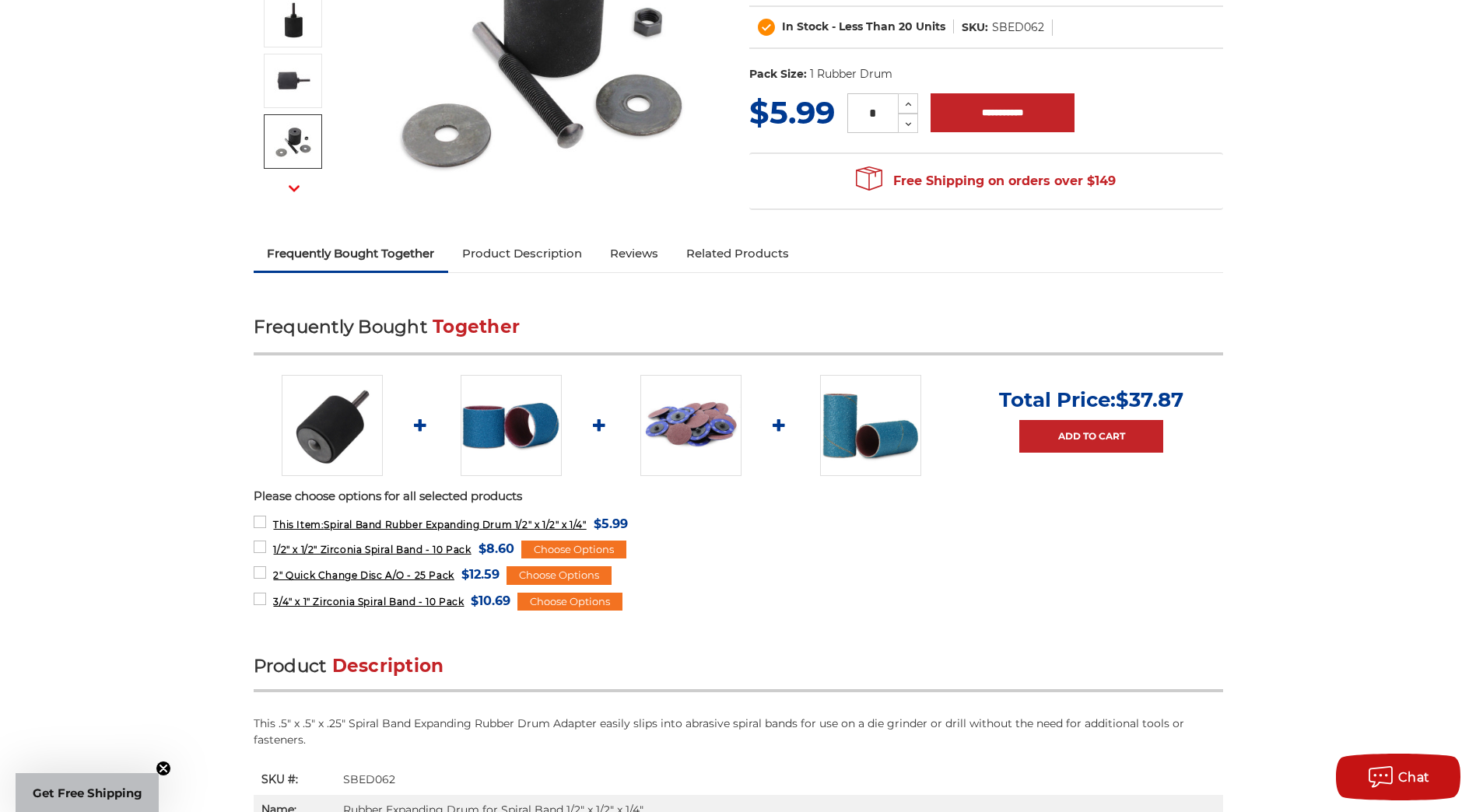
click at [682, 438] on img at bounding box center [691, 426] width 101 height 101
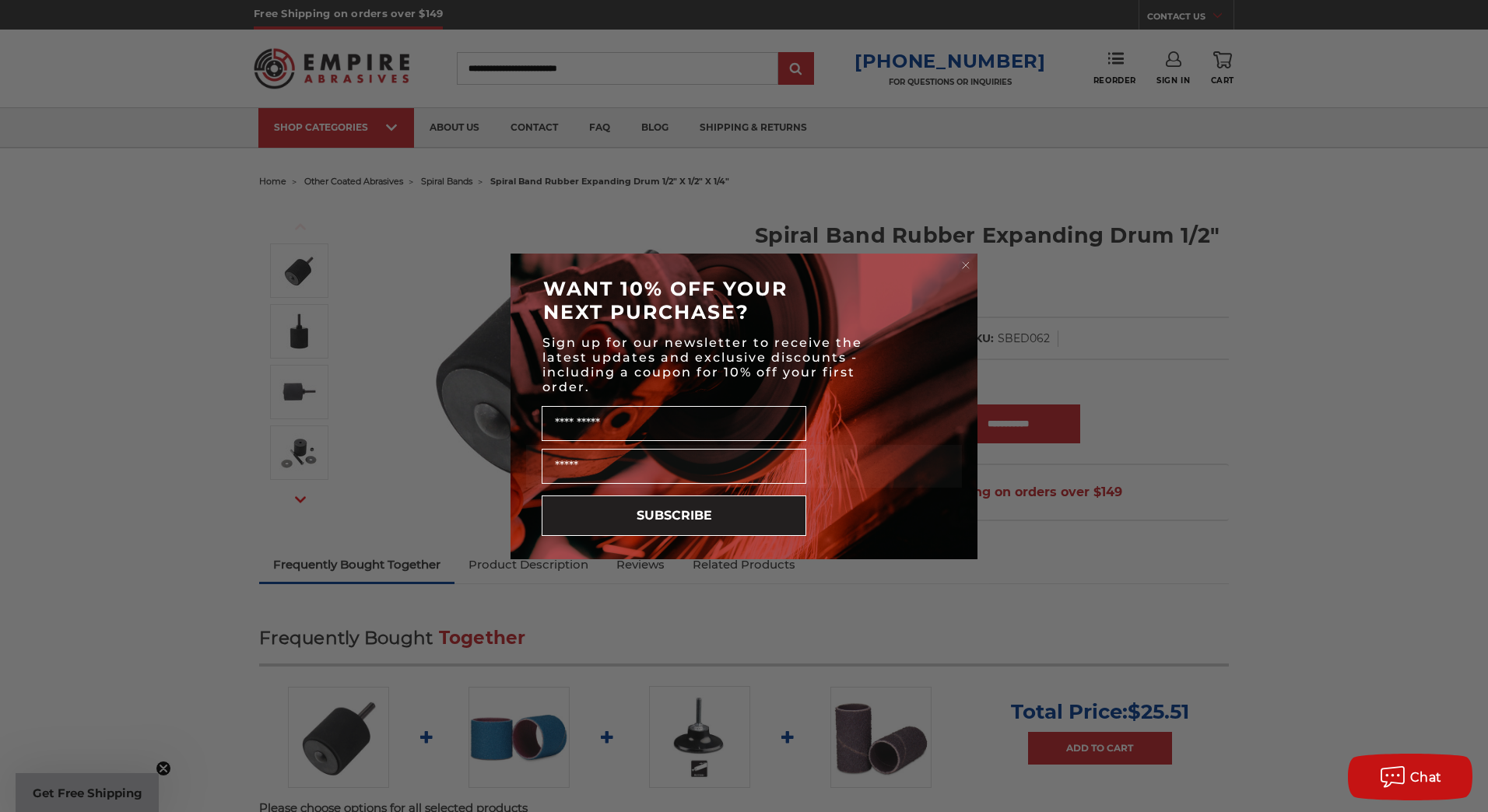
click at [972, 258] on icon "Close dialog" at bounding box center [966, 265] width 16 height 16
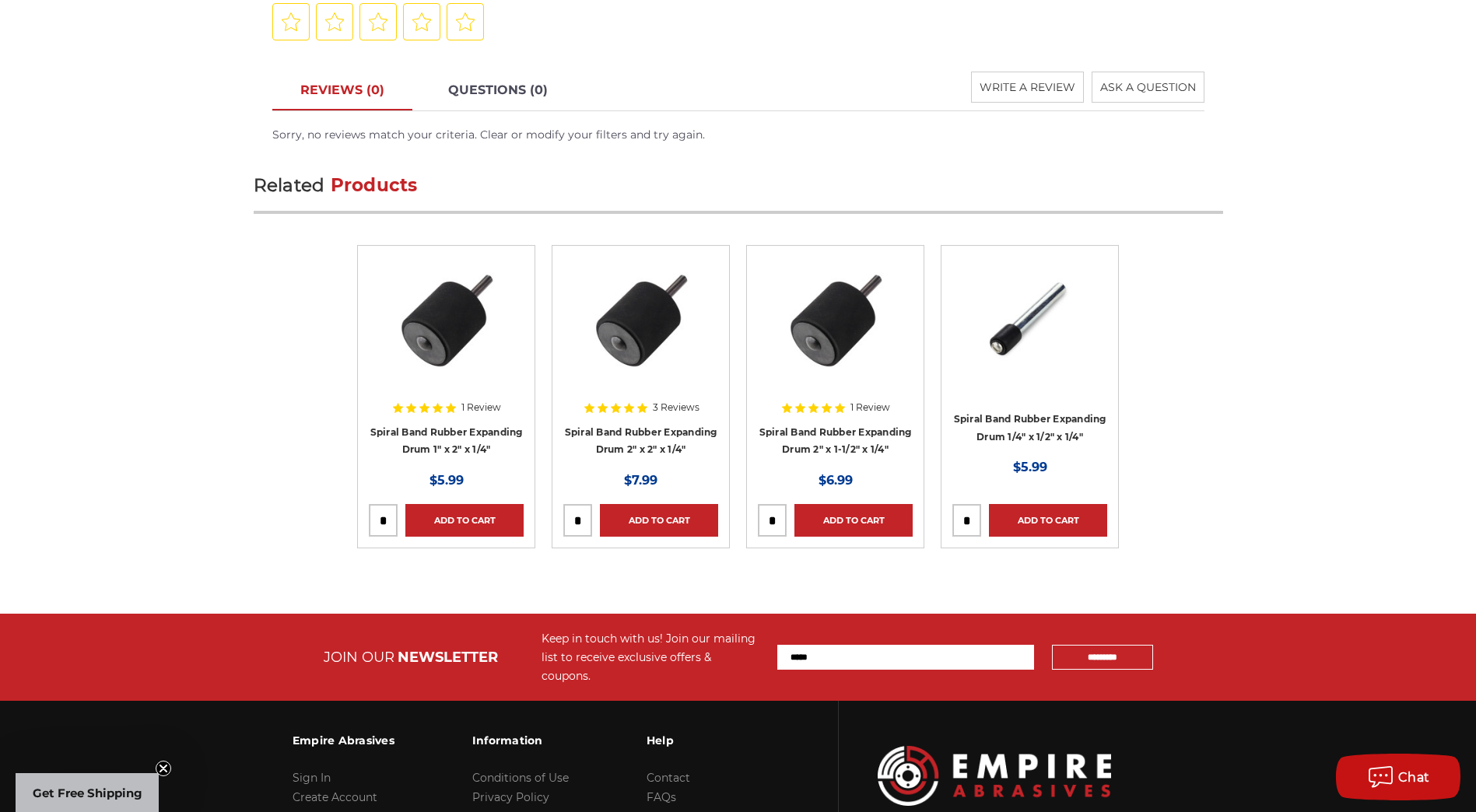
scroll to position [1792, 0]
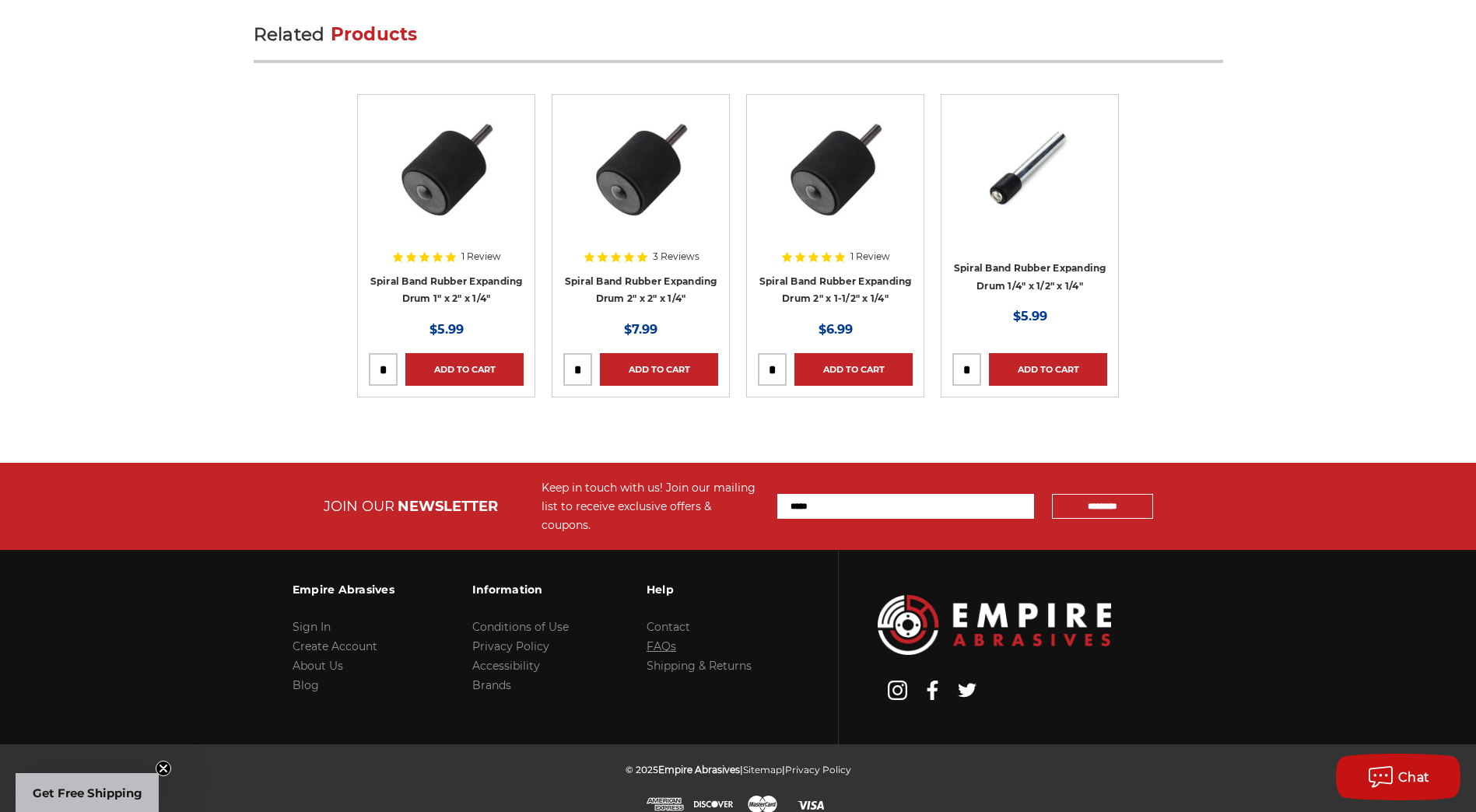
click at [666, 639] on link "FAQs" at bounding box center [661, 646] width 29 height 14
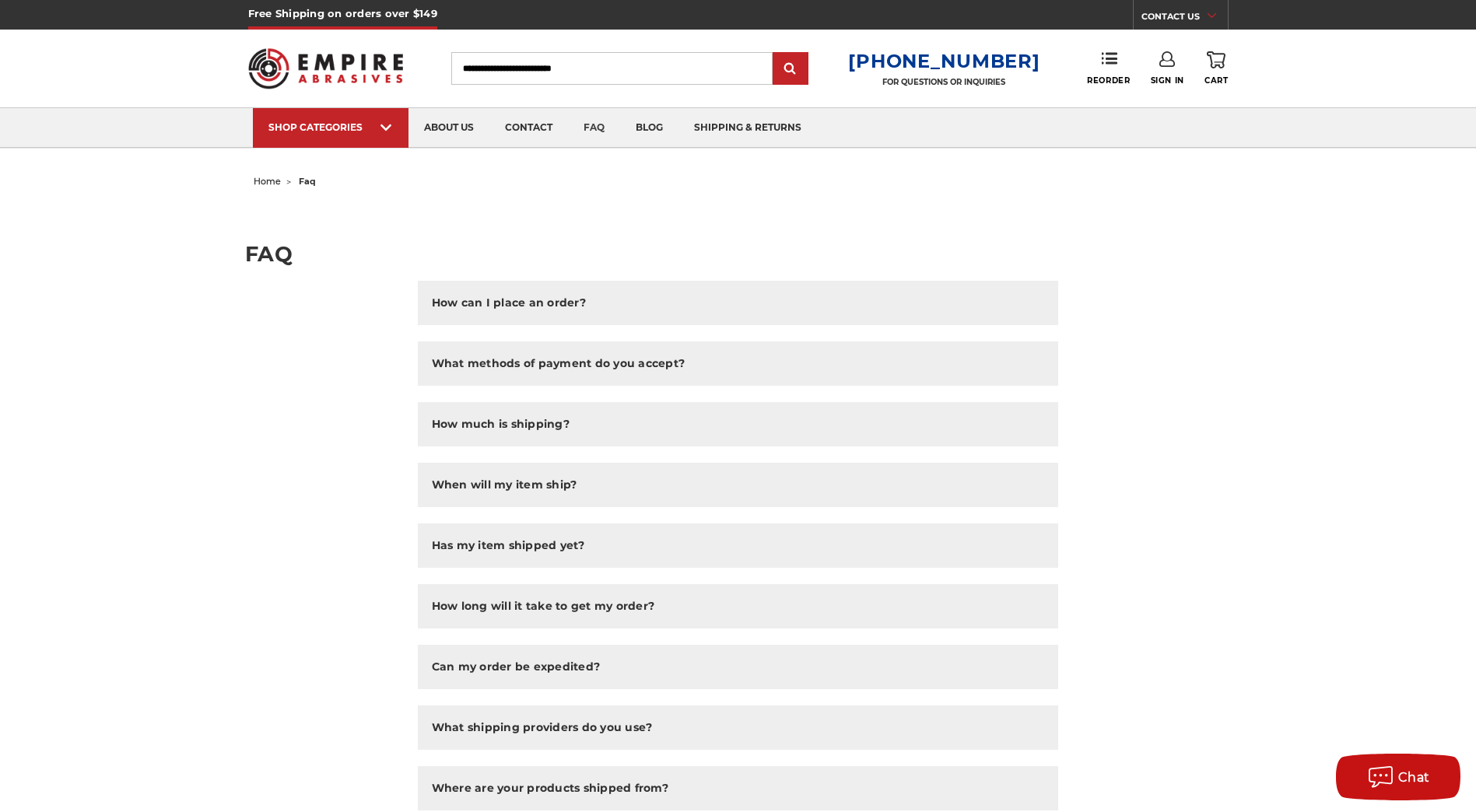
click at [331, 62] on img at bounding box center [326, 68] width 156 height 60
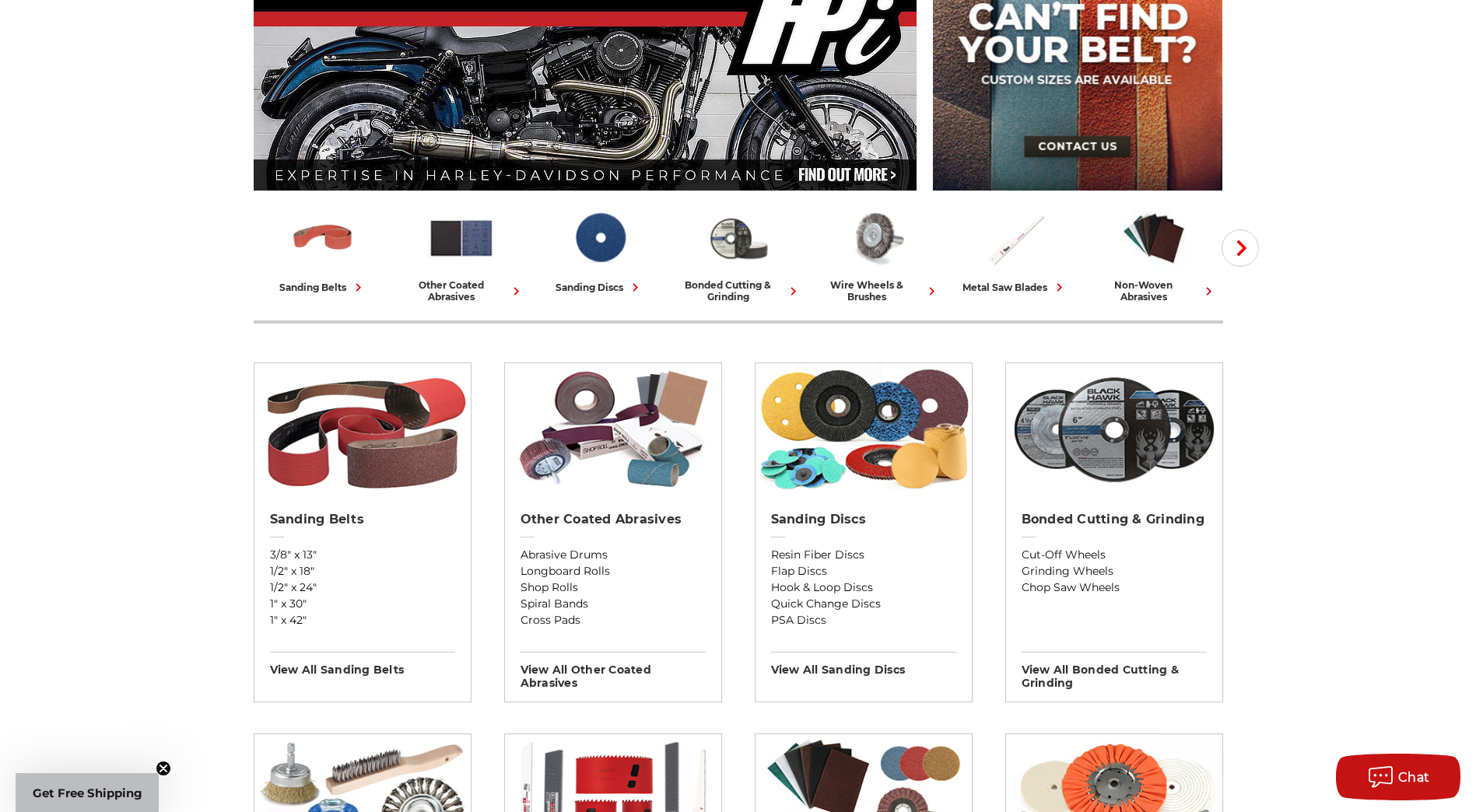
scroll to position [311, 0]
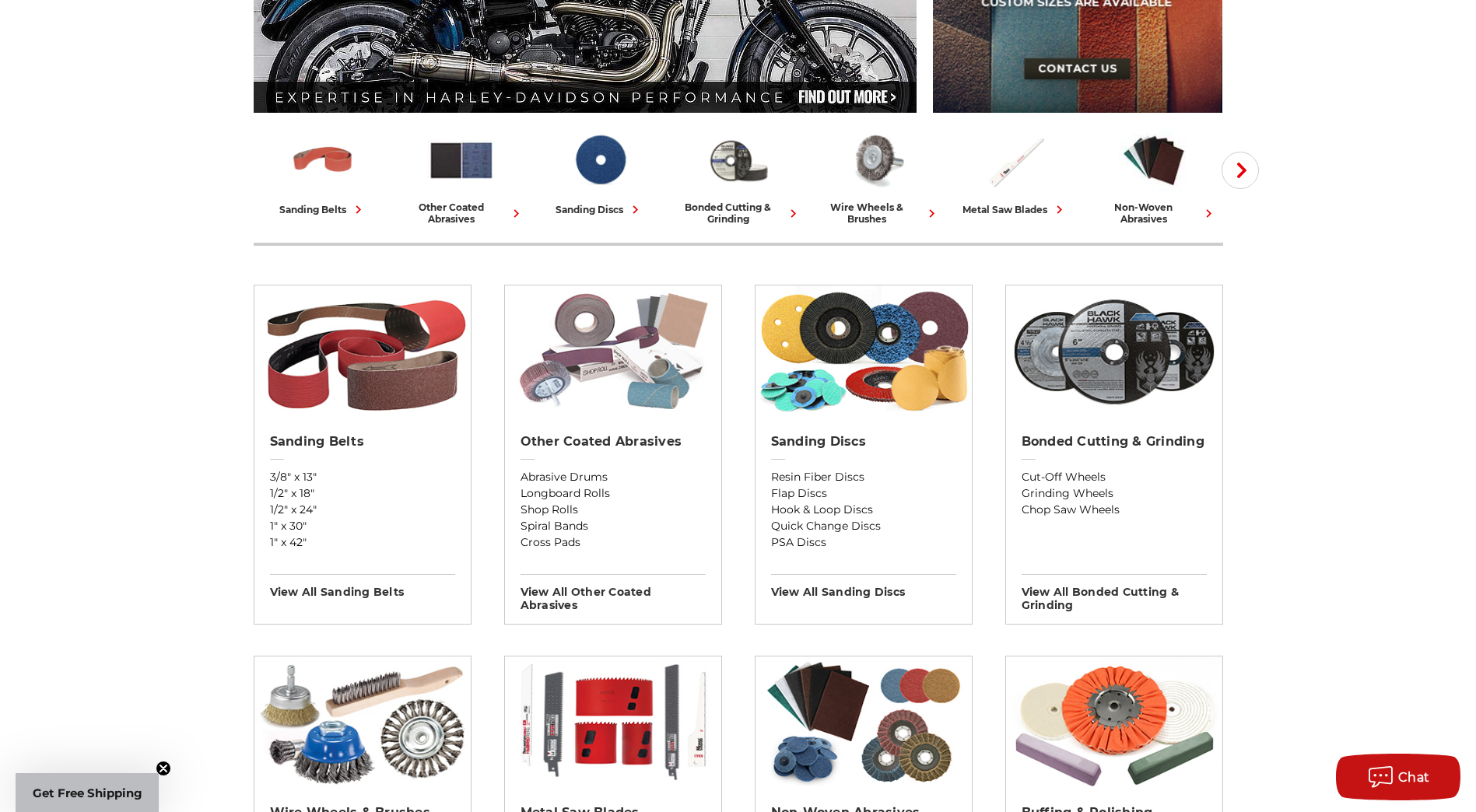
click at [588, 355] on img at bounding box center [614, 352] width 216 height 132
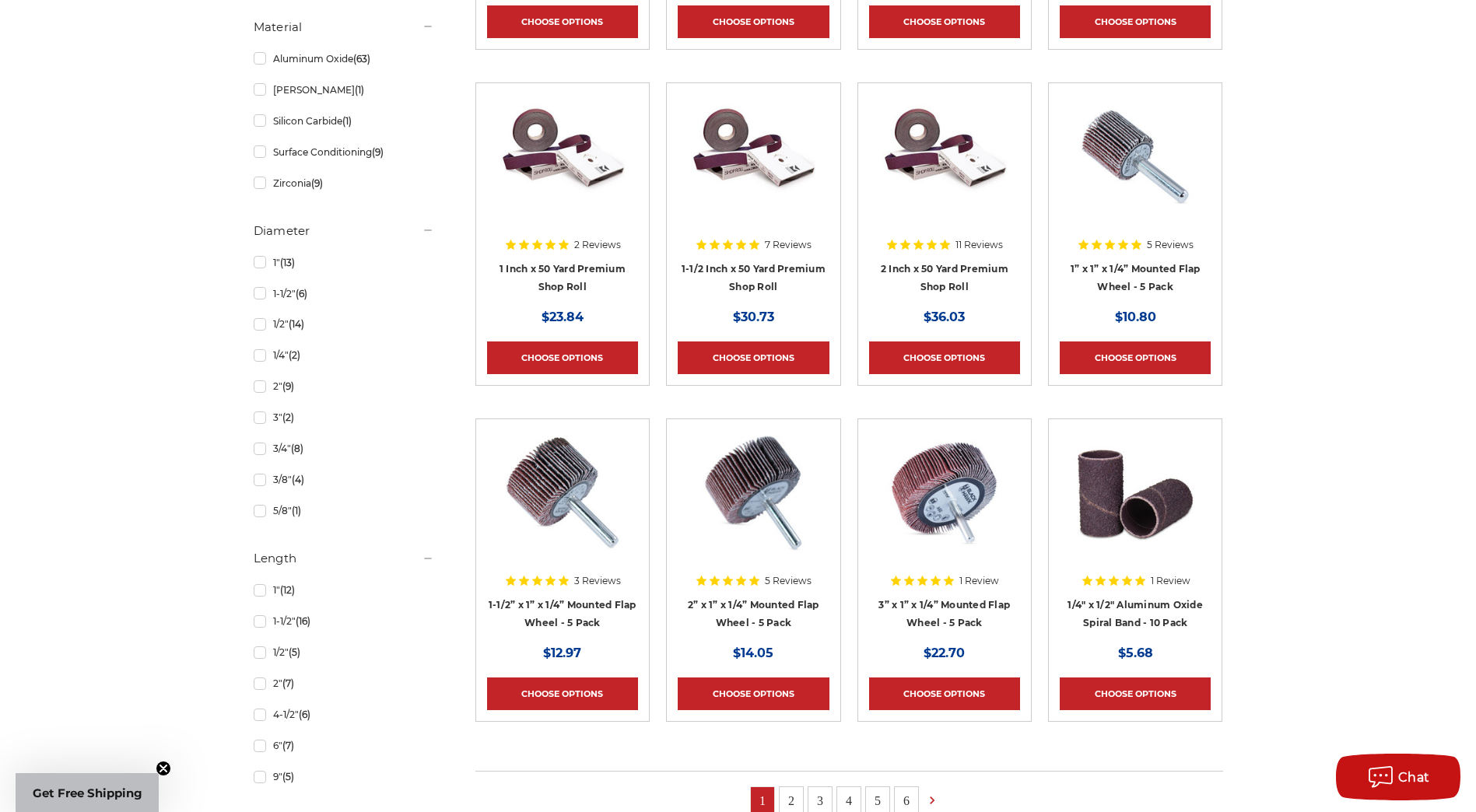
scroll to position [1167, 0]
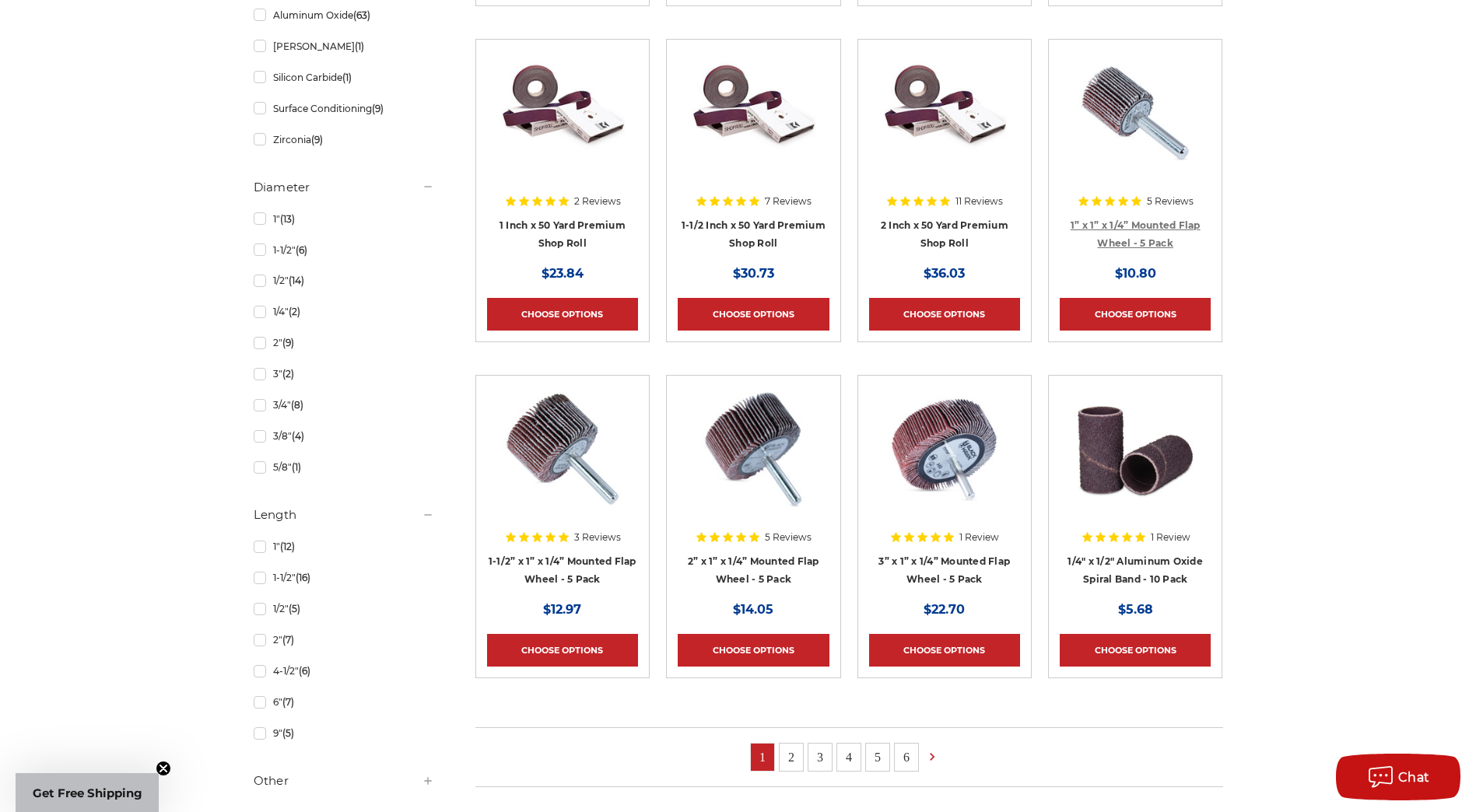
click at [1148, 240] on link "1” x 1” x 1/4” Mounted Flap Wheel - 5 Pack" at bounding box center [1136, 234] width 130 height 29
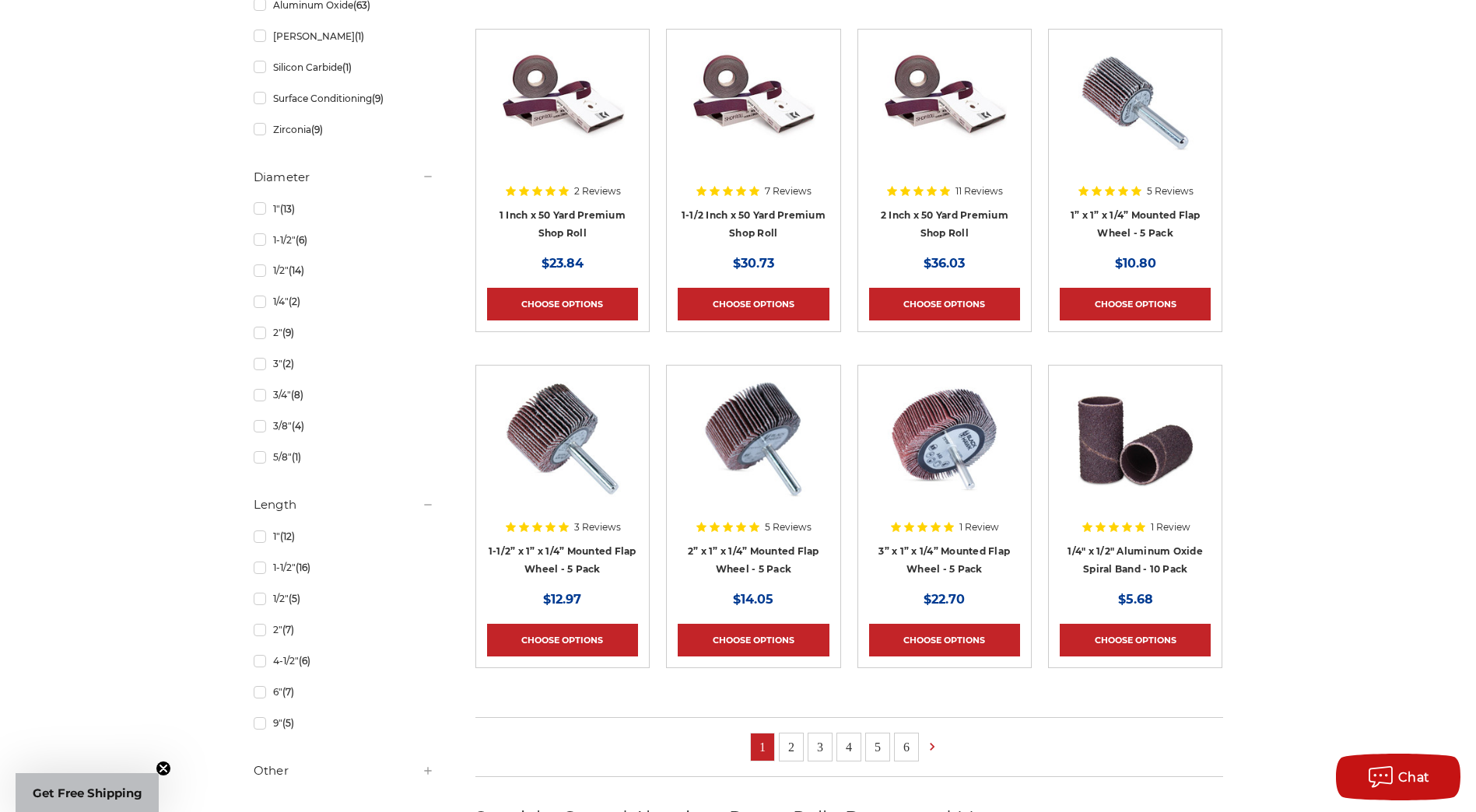
scroll to position [1167, 0]
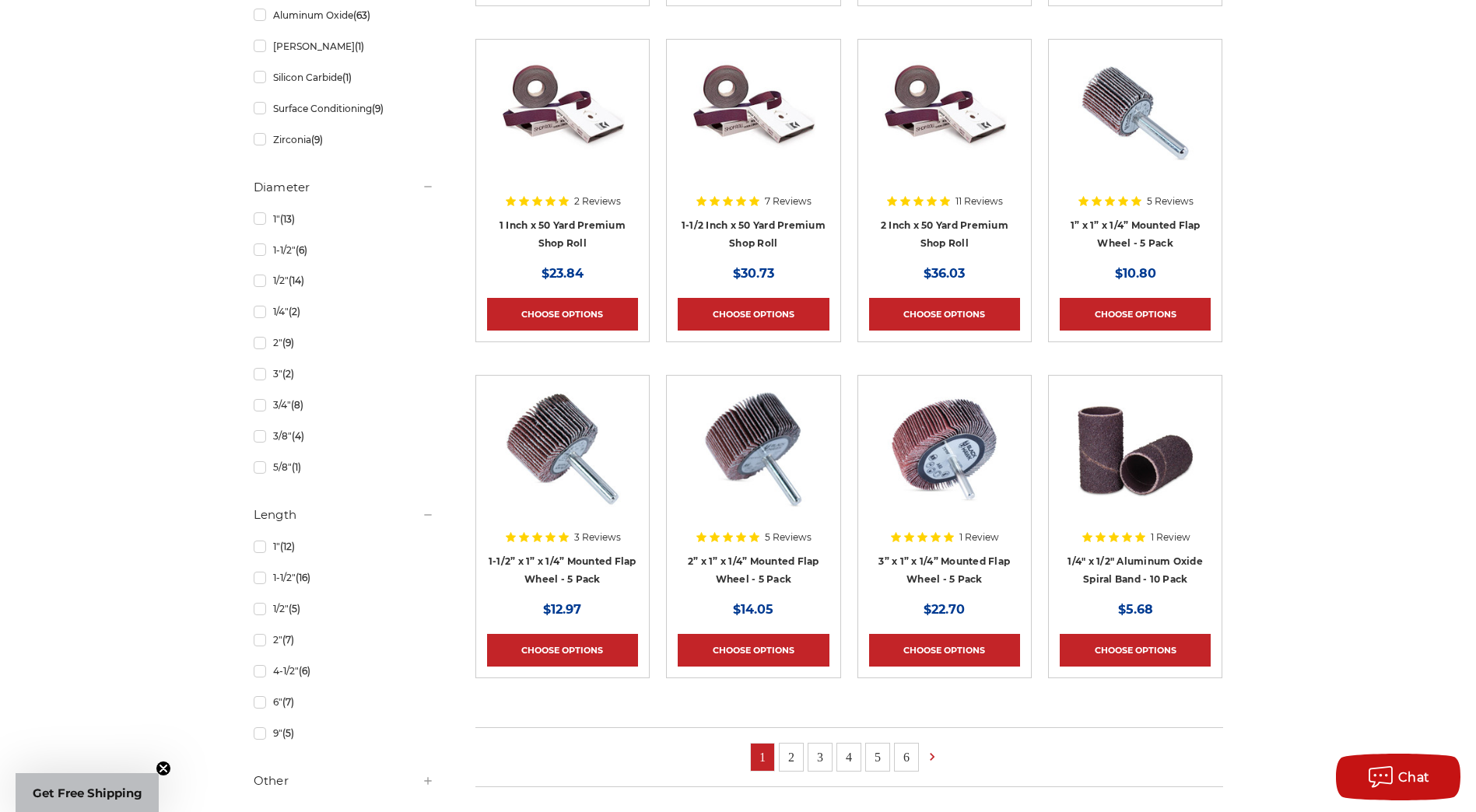
click at [785, 766] on link "2" at bounding box center [791, 758] width 23 height 27
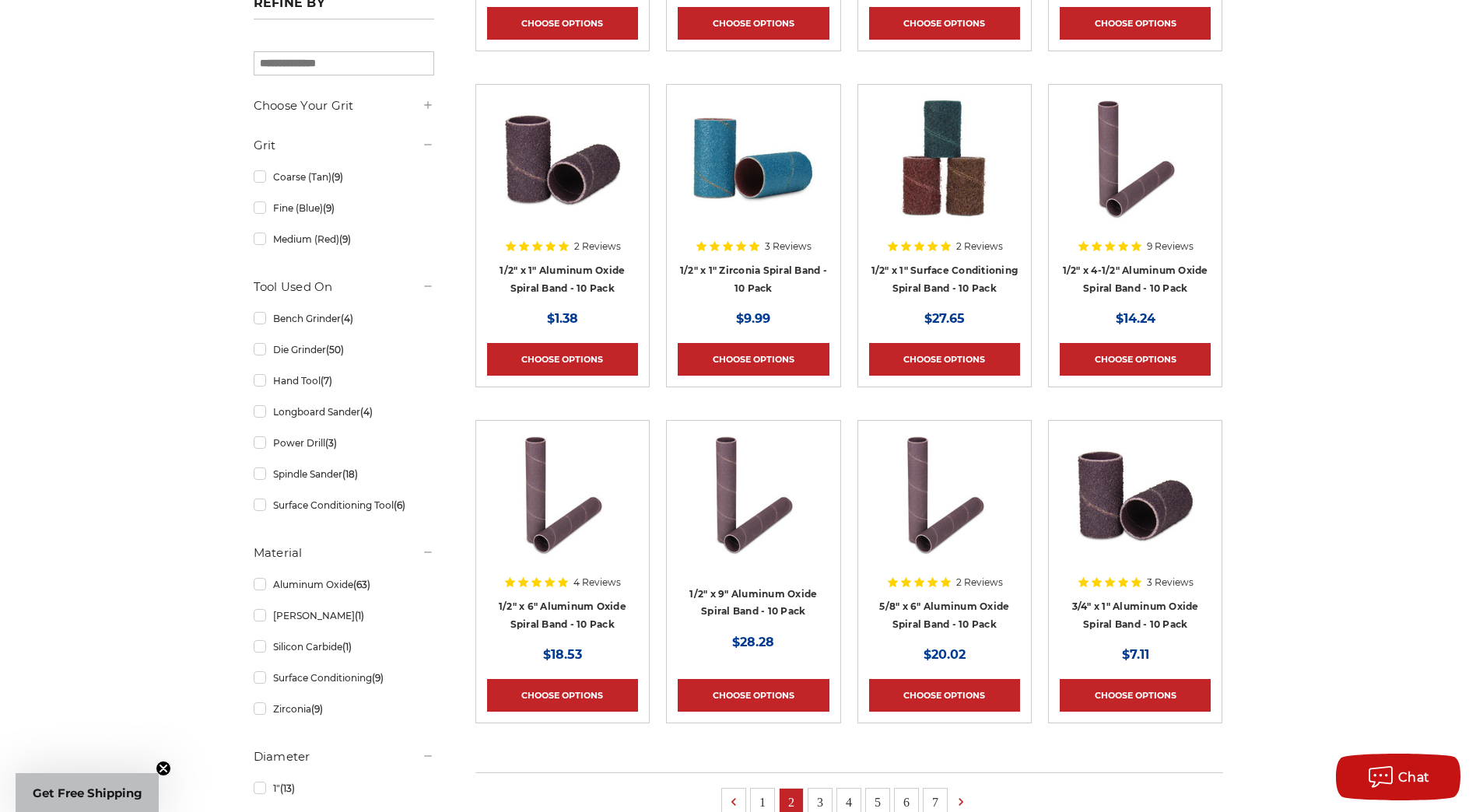
scroll to position [934, 0]
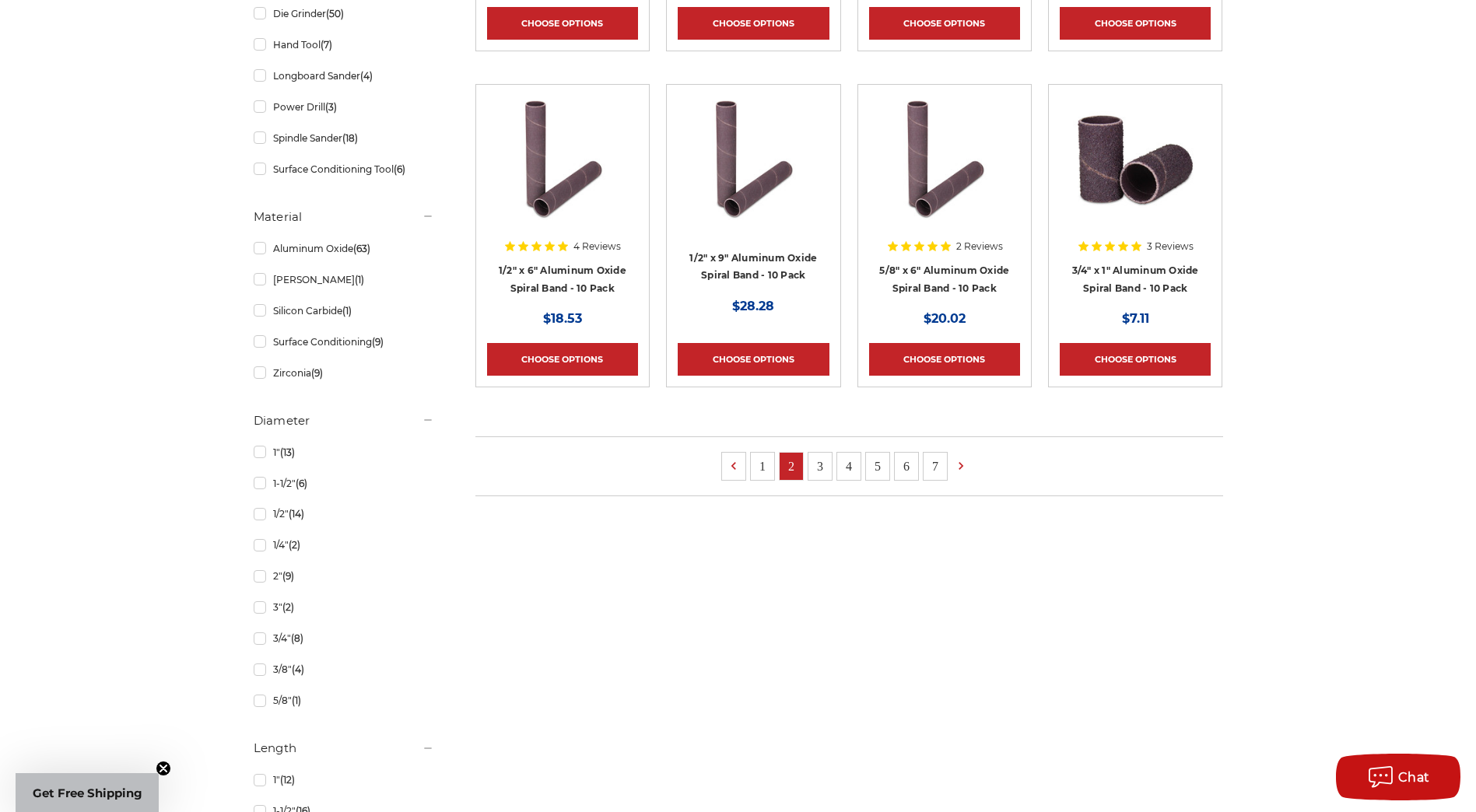
click at [819, 462] on link "3" at bounding box center [821, 466] width 23 height 27
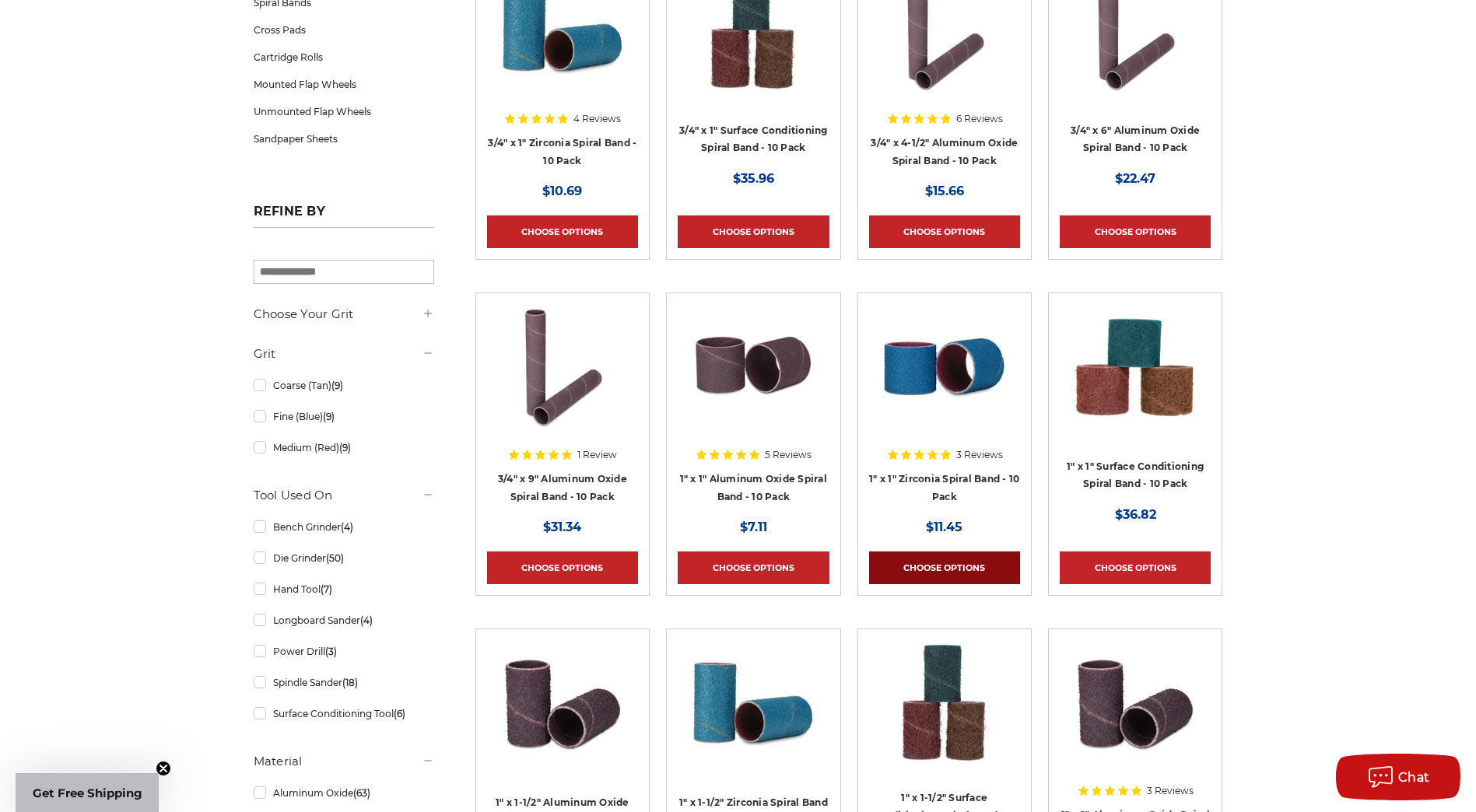
scroll to position [778, 0]
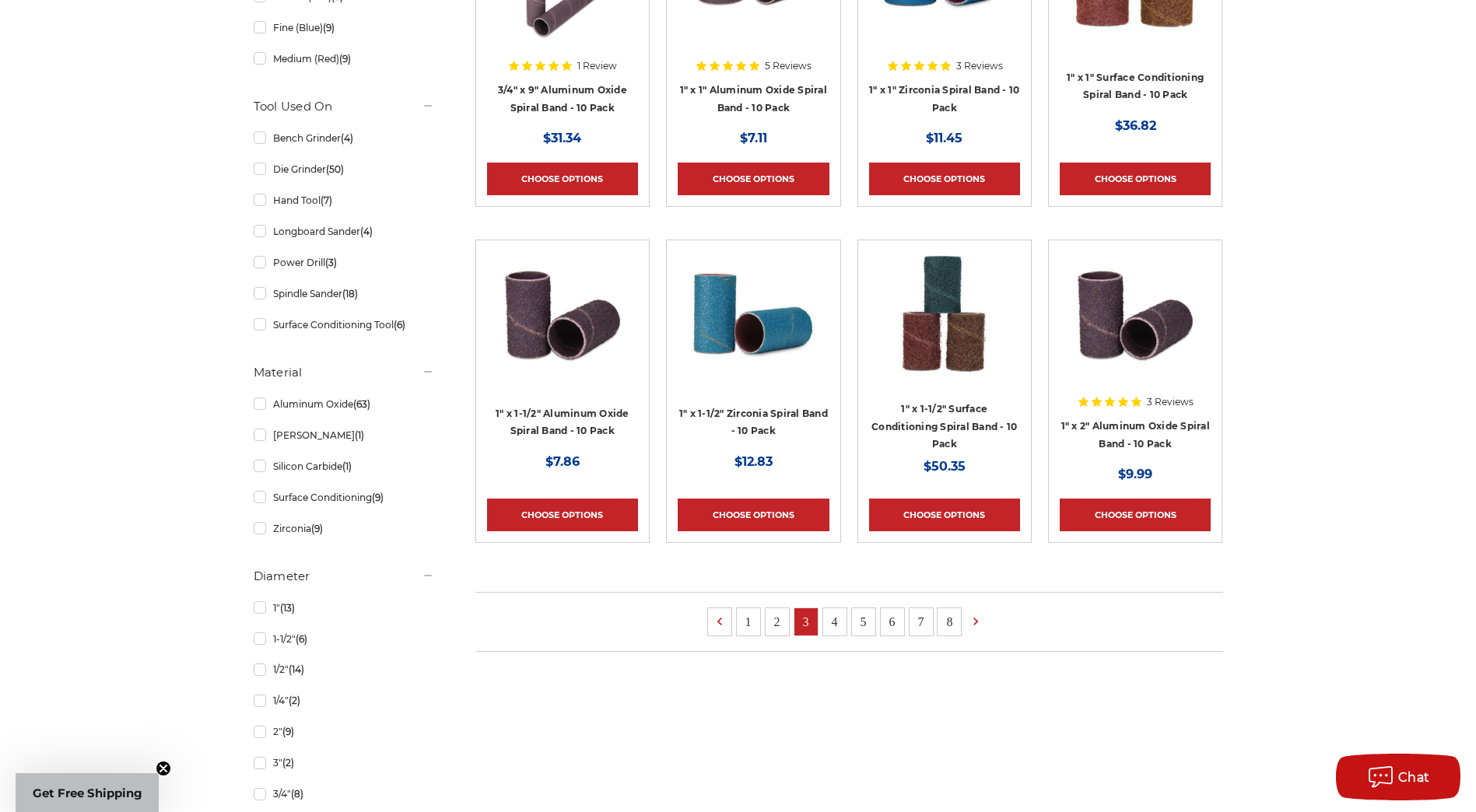
click at [833, 618] on link "4" at bounding box center [835, 622] width 23 height 27
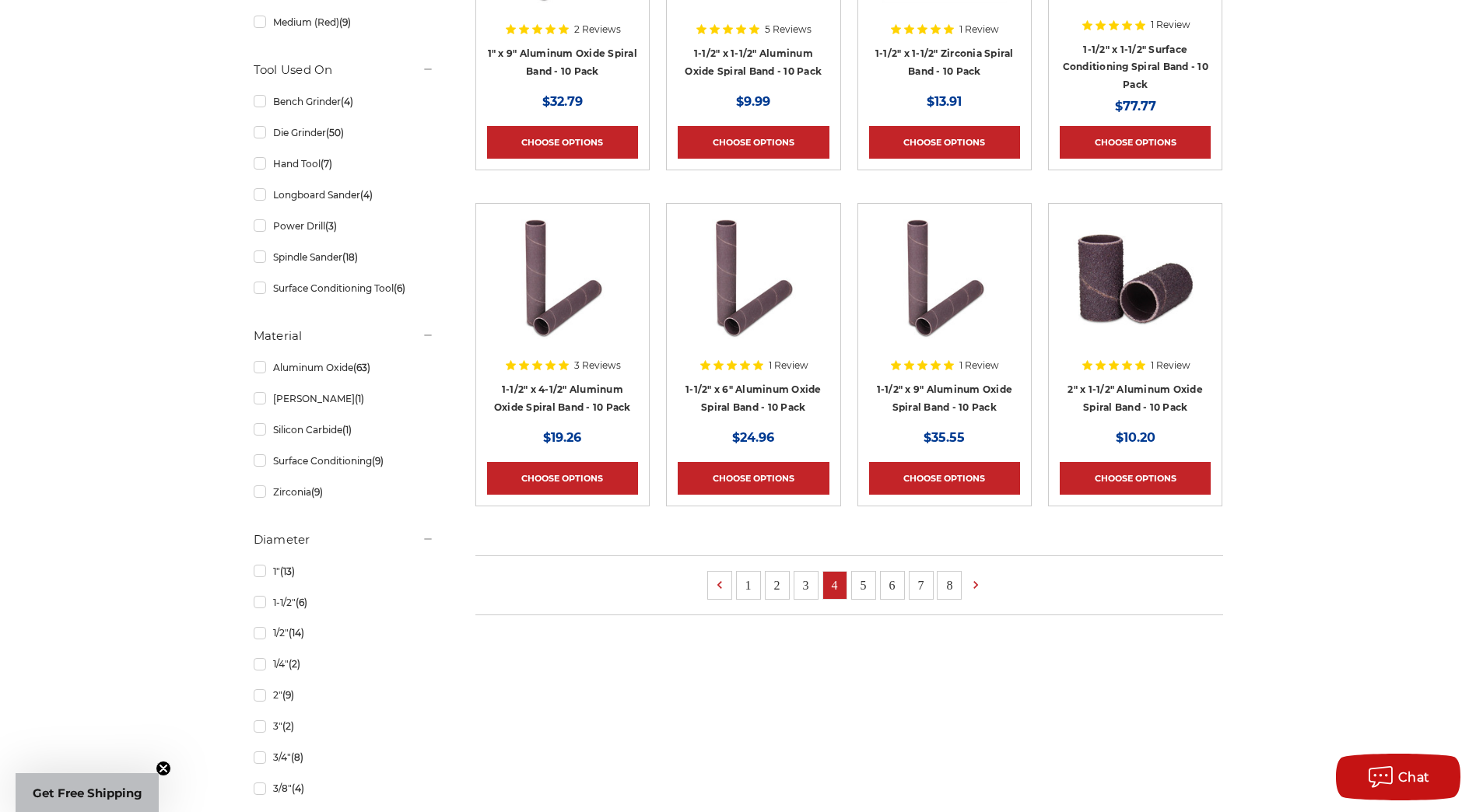
scroll to position [856, 0]
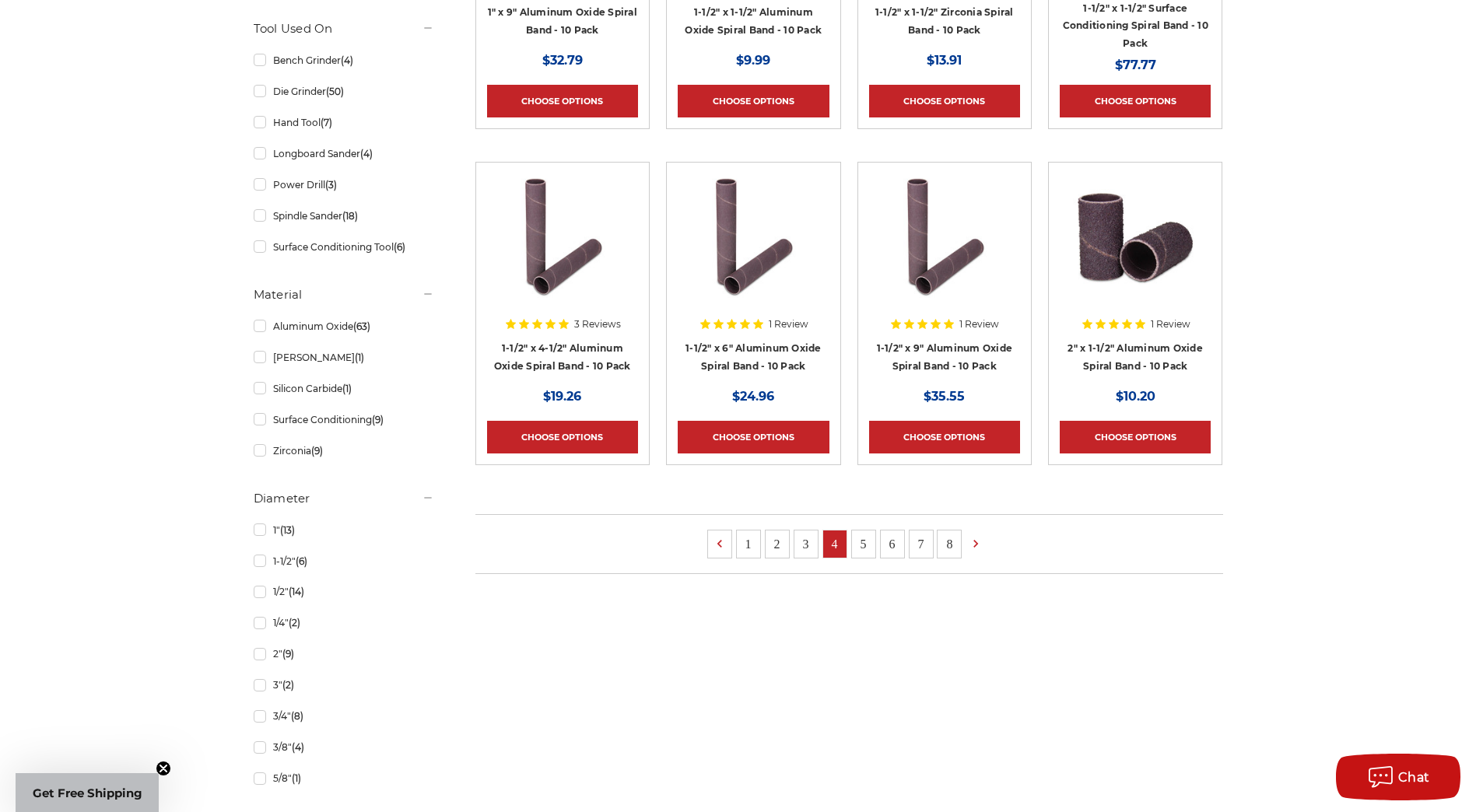
click at [949, 546] on link "8" at bounding box center [950, 544] width 23 height 27
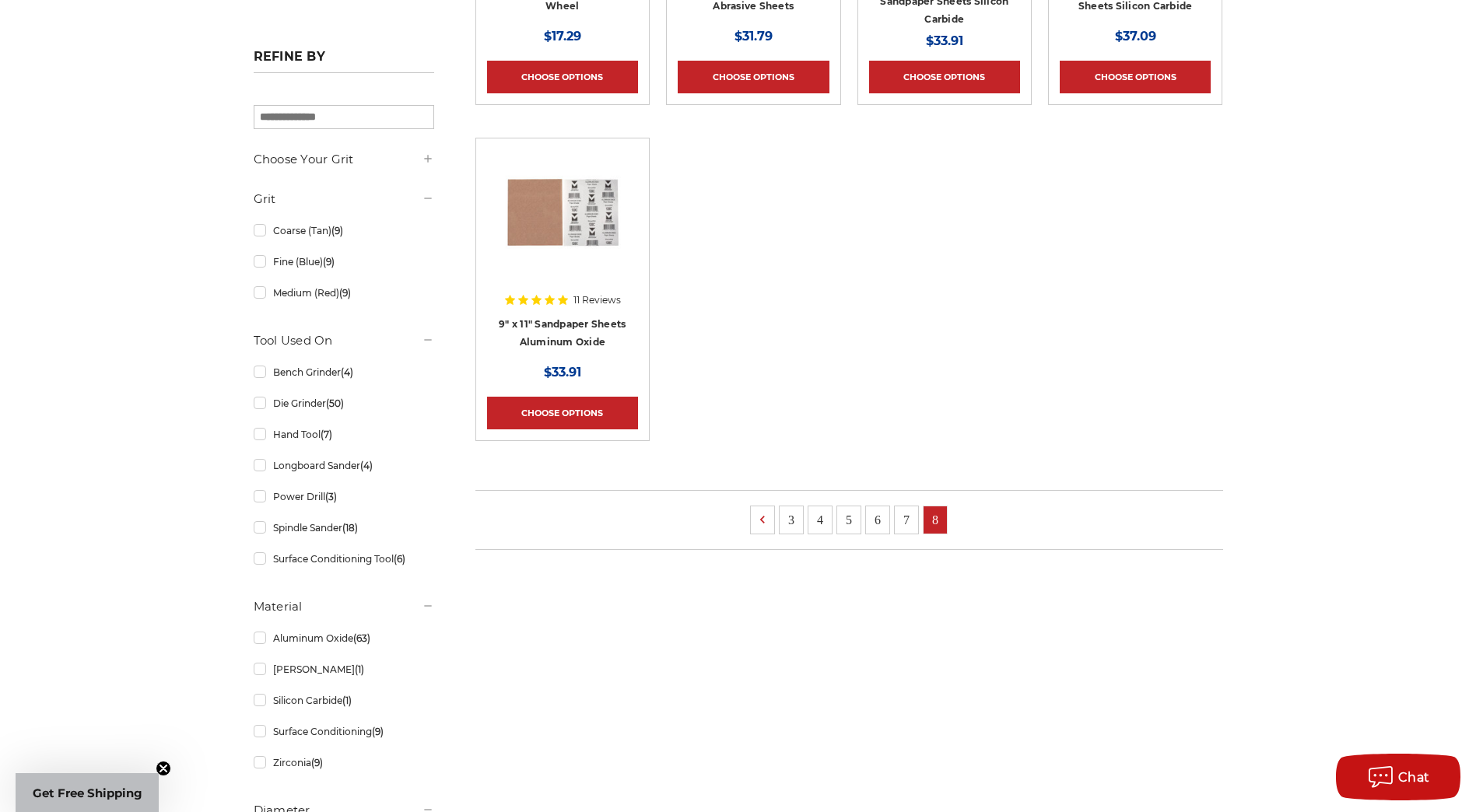
scroll to position [545, 0]
click at [908, 512] on link "7" at bounding box center [907, 519] width 23 height 27
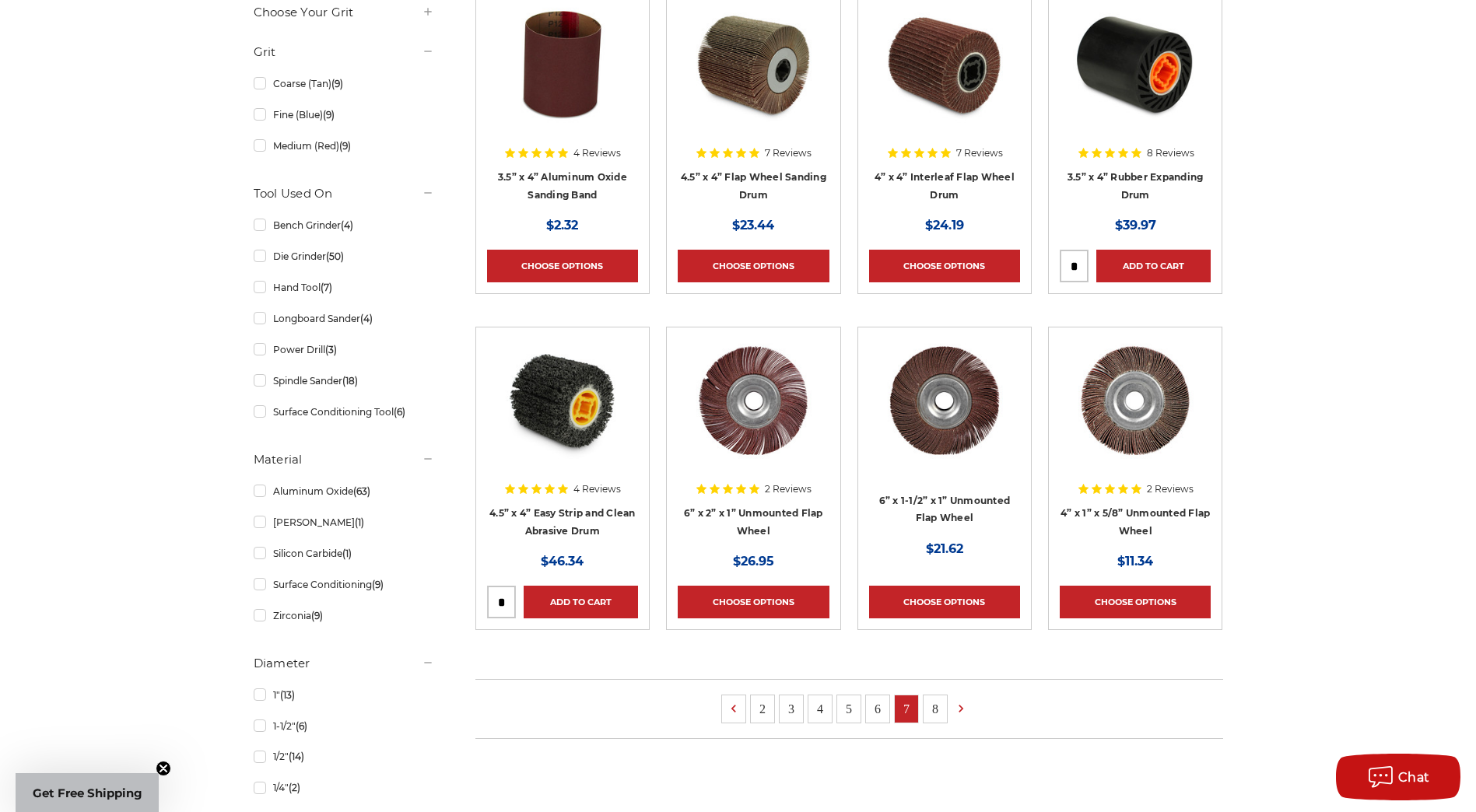
scroll to position [701, 0]
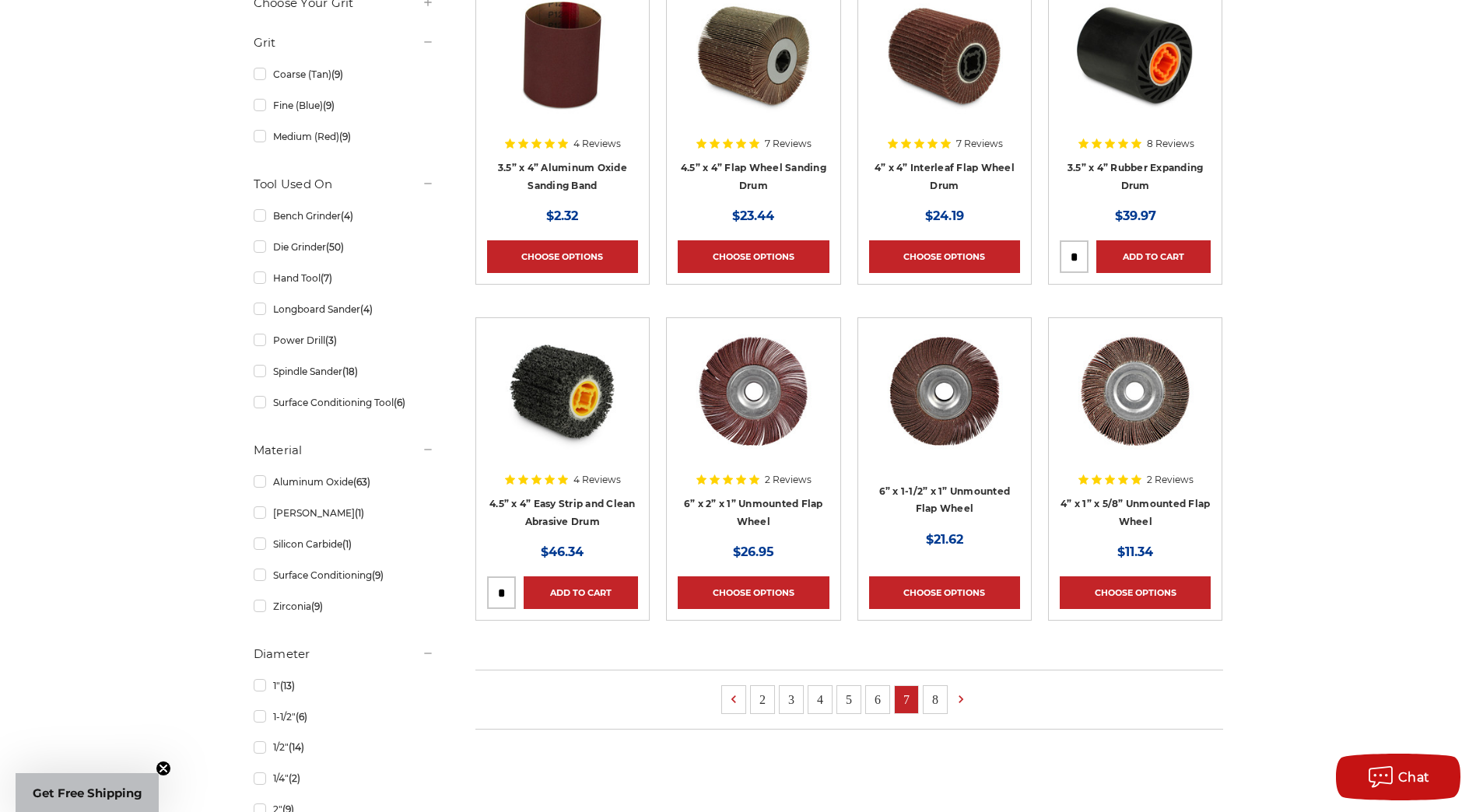
click at [877, 702] on link "6" at bounding box center [878, 700] width 23 height 27
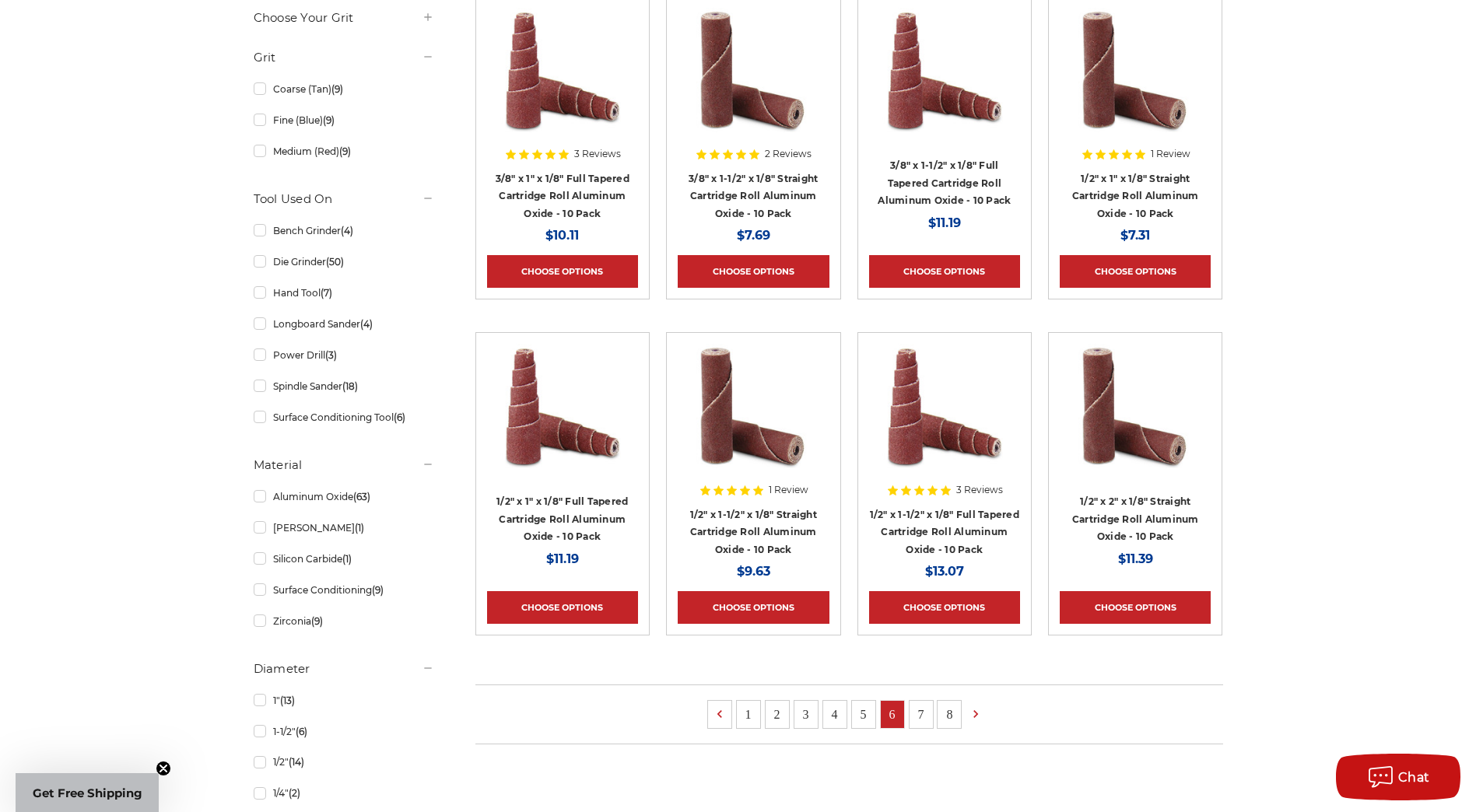
scroll to position [701, 0]
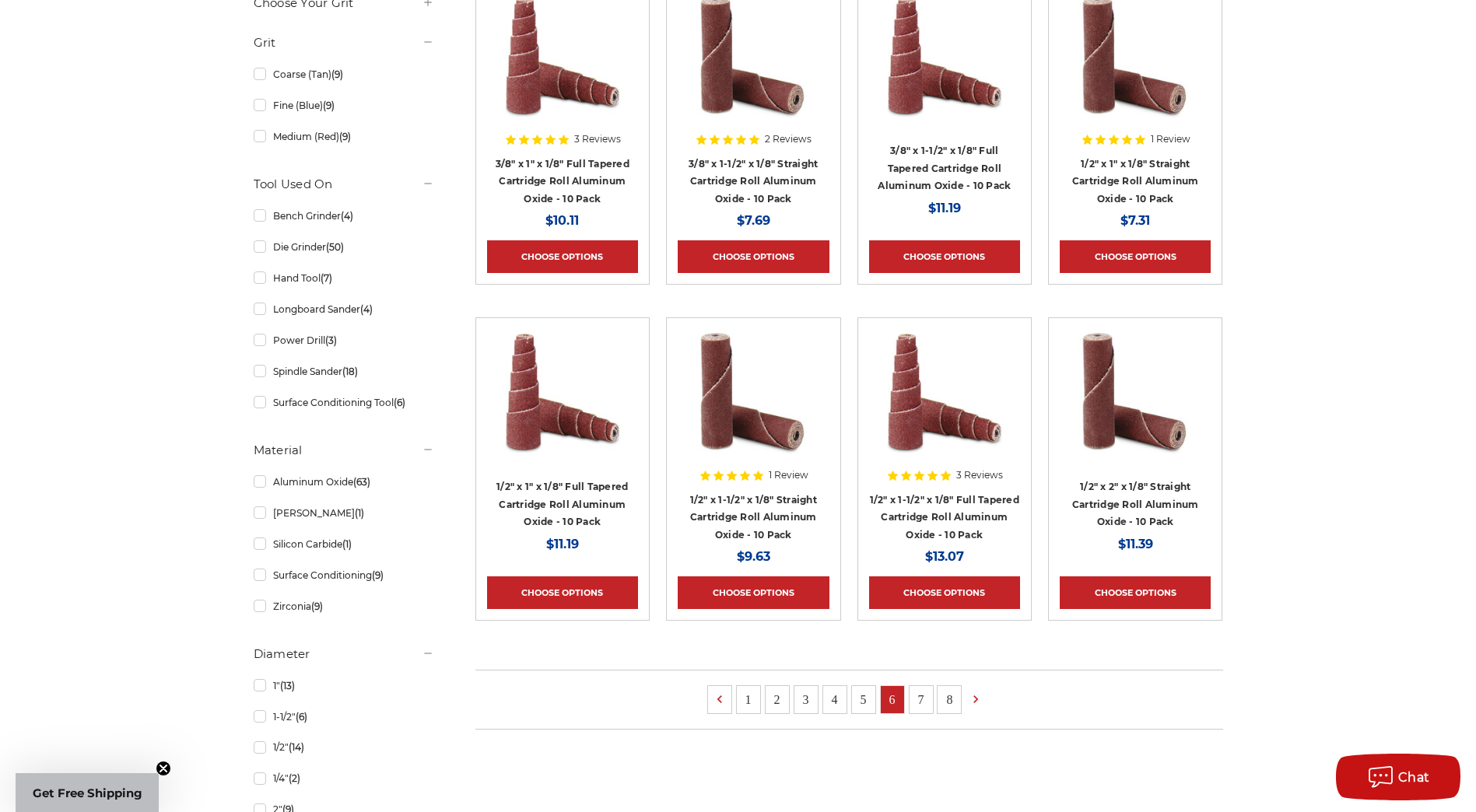
click at [869, 703] on link "5" at bounding box center [864, 700] width 23 height 27
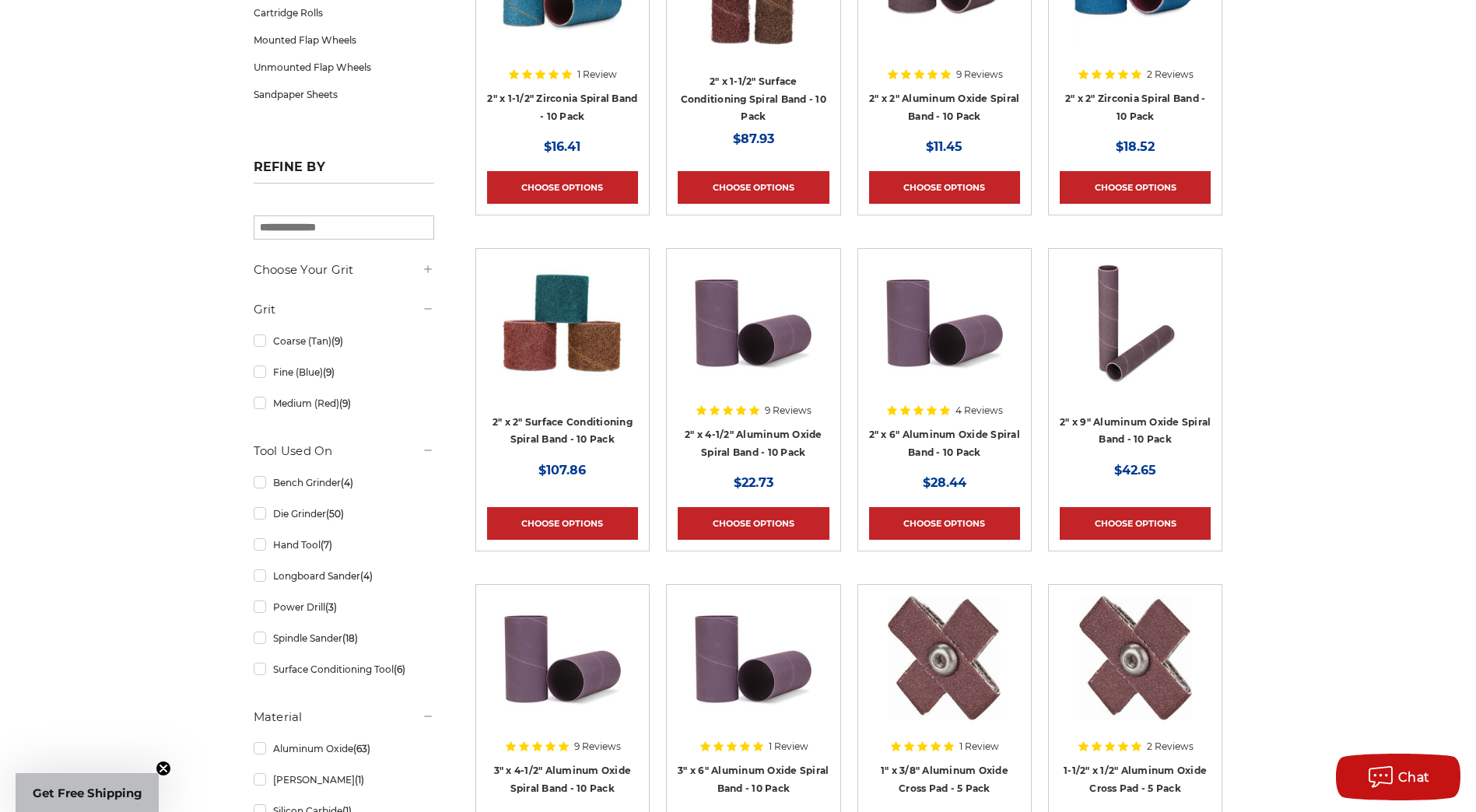
scroll to position [701, 0]
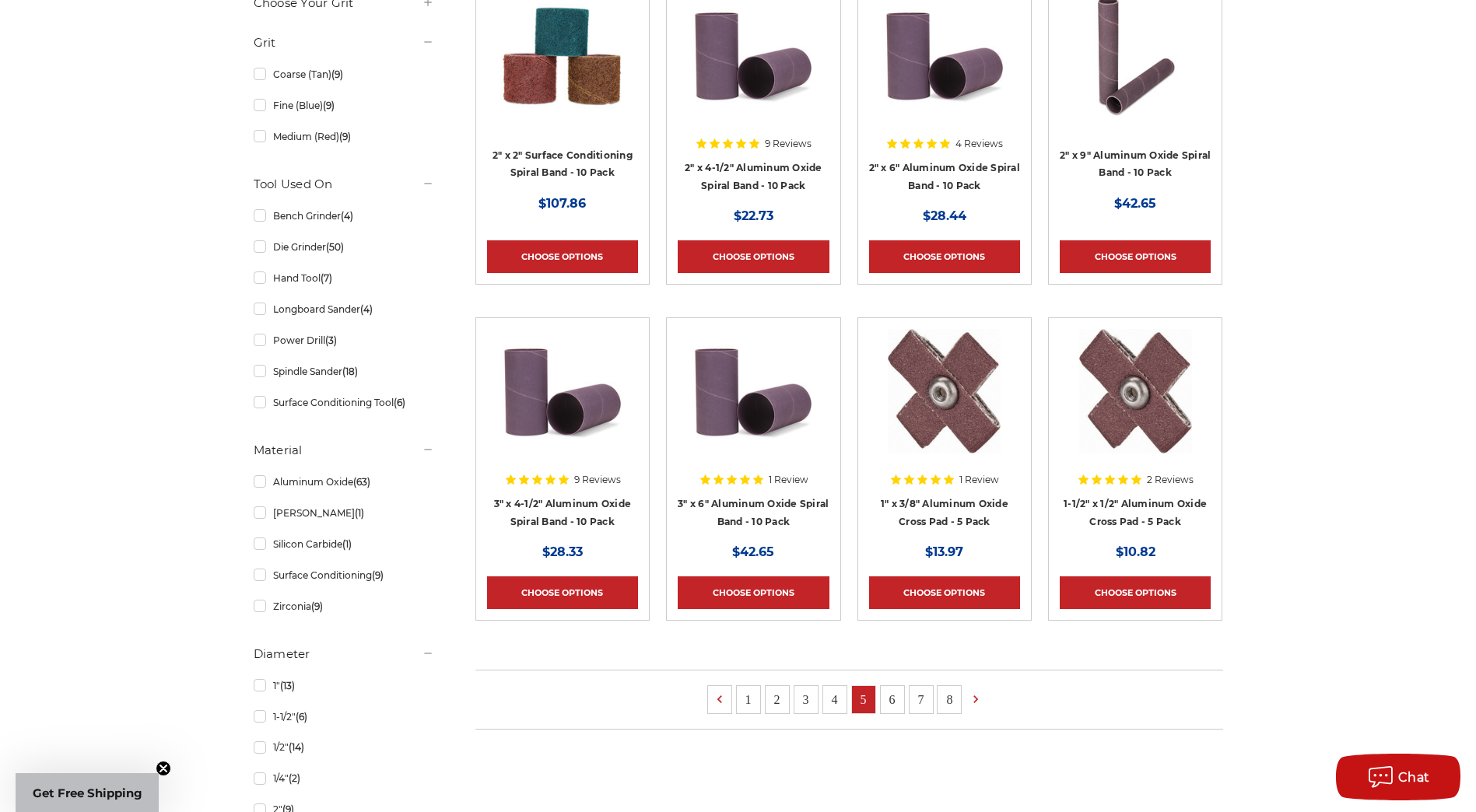
click at [833, 695] on link "4" at bounding box center [835, 700] width 23 height 27
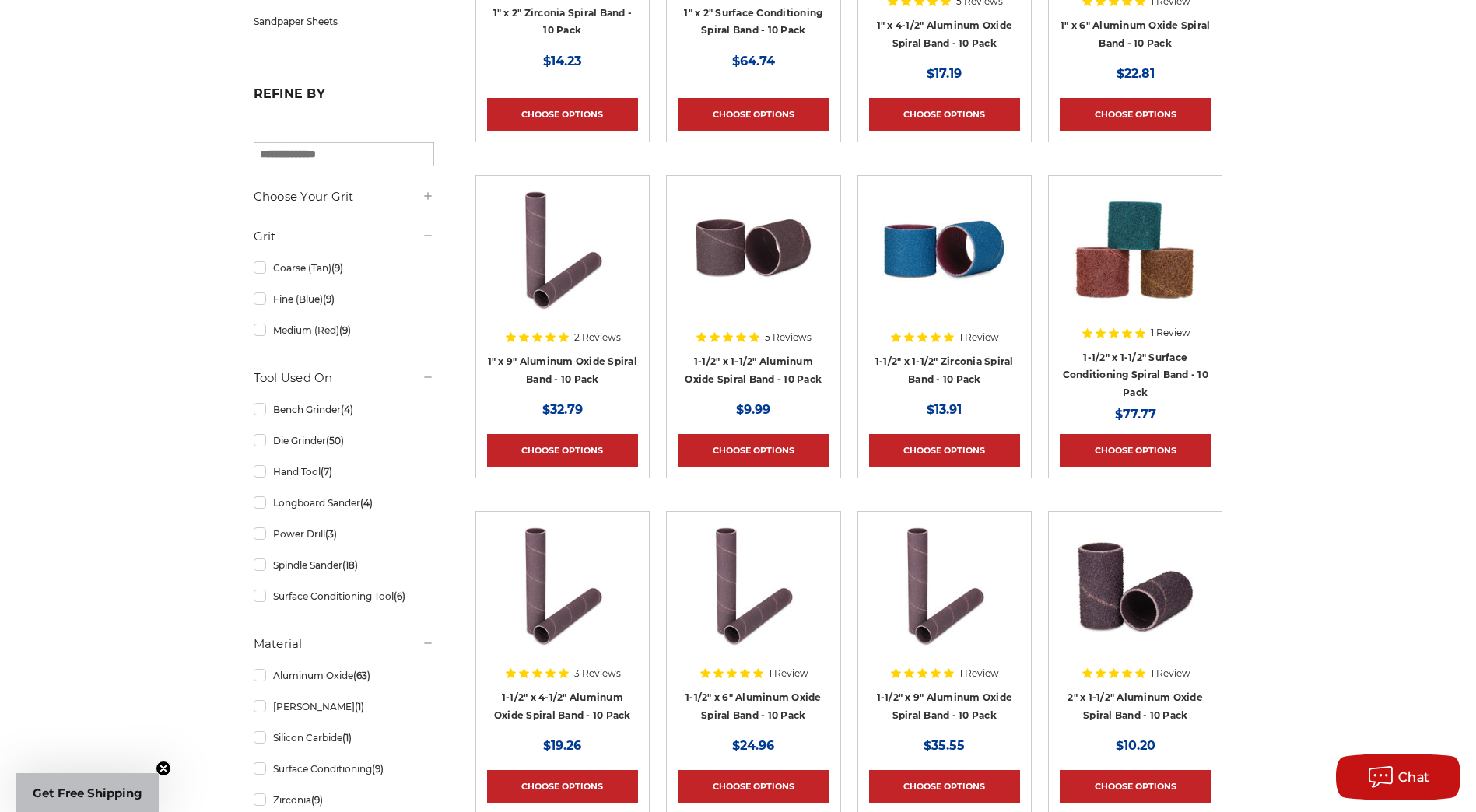
scroll to position [856, 0]
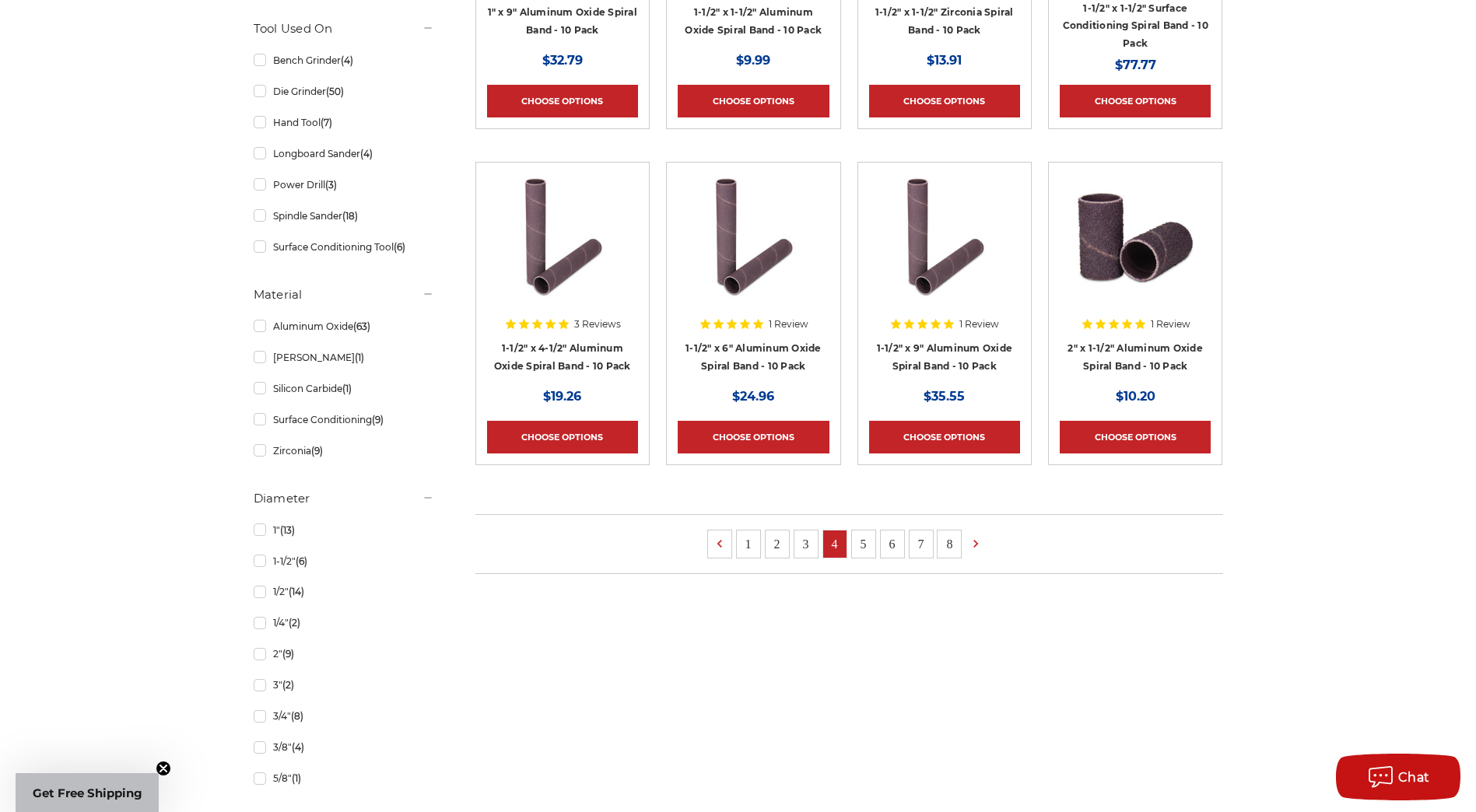
click at [805, 550] on link "3" at bounding box center [806, 544] width 23 height 27
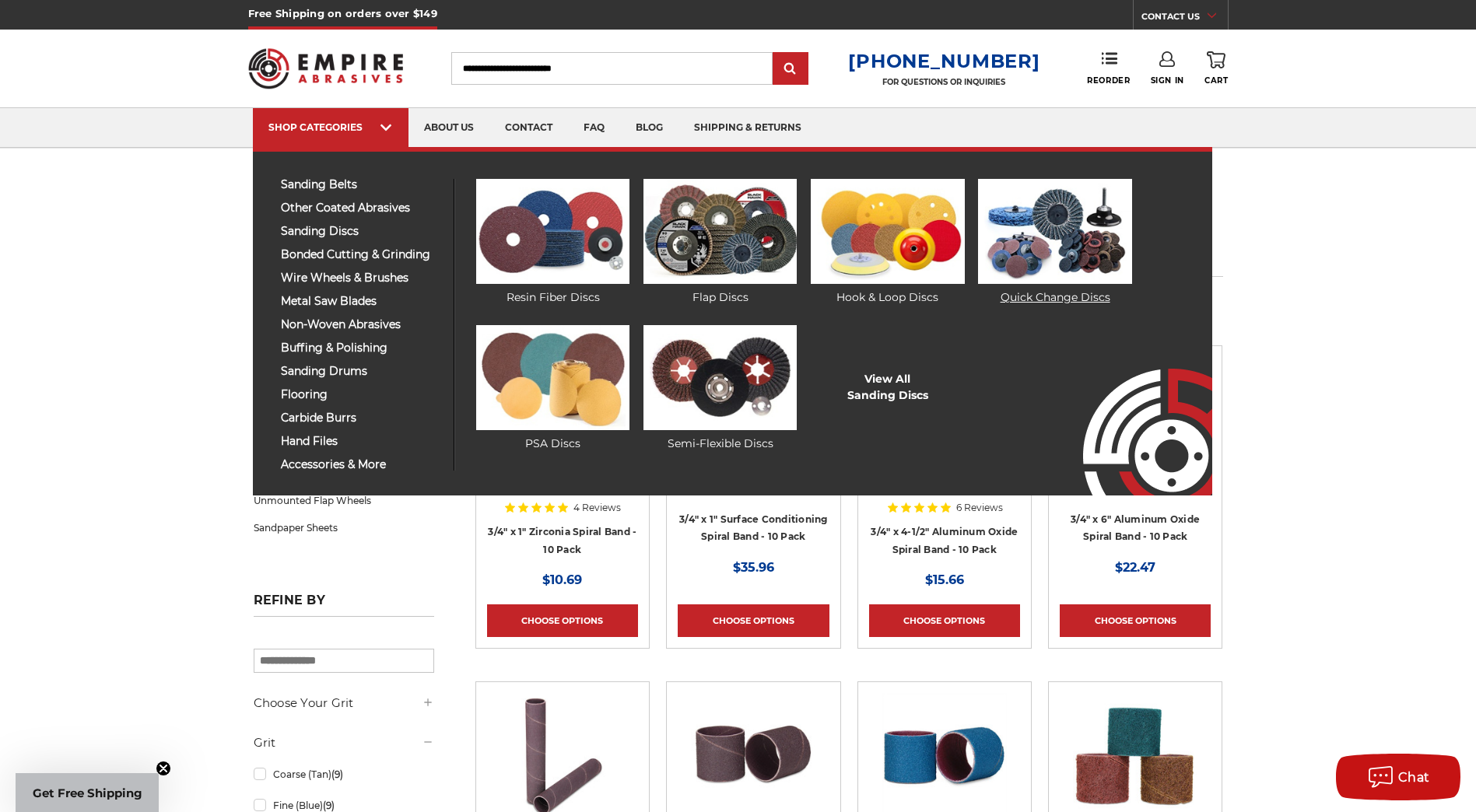
click at [1041, 233] on img at bounding box center [1054, 231] width 153 height 105
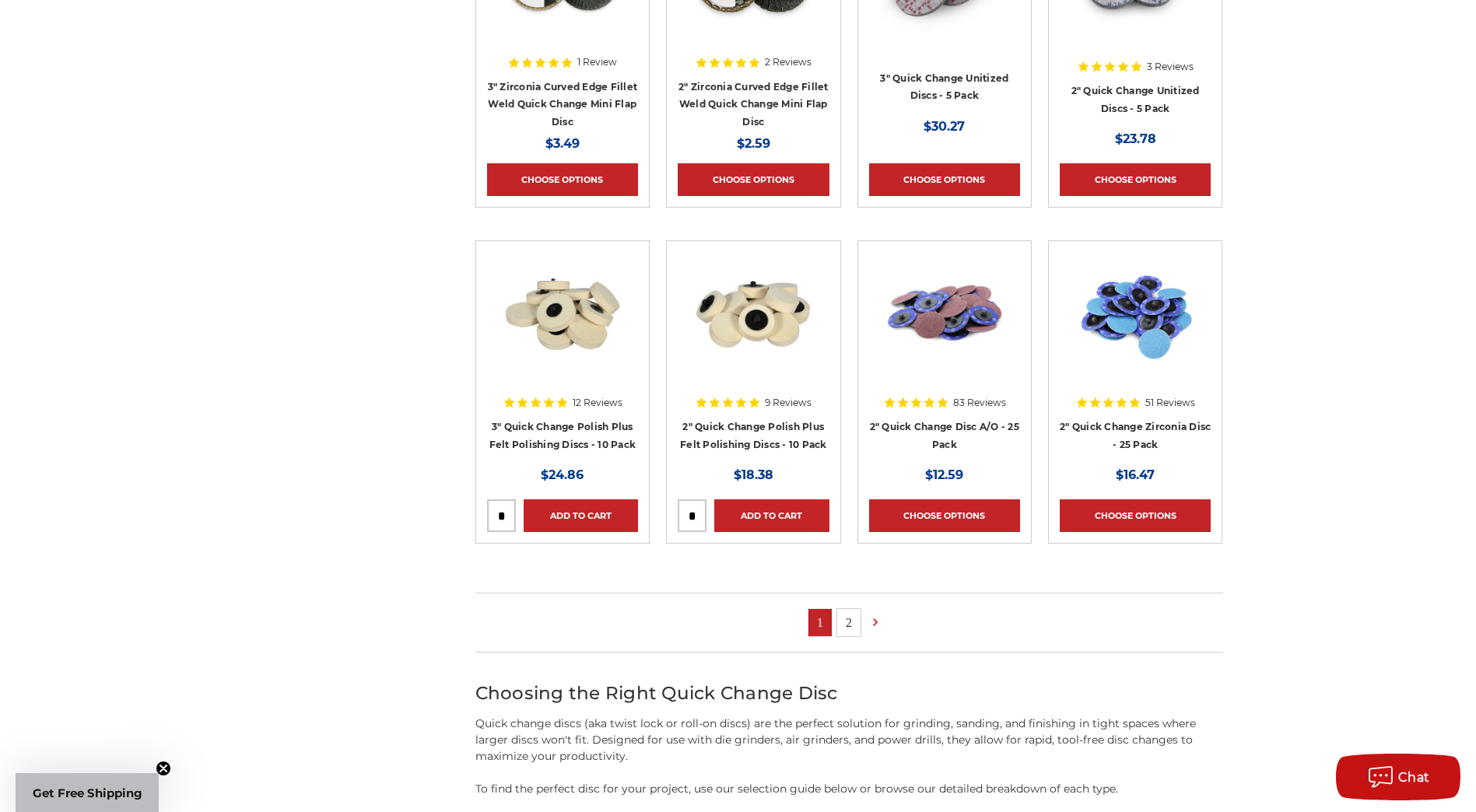
scroll to position [778, 0]
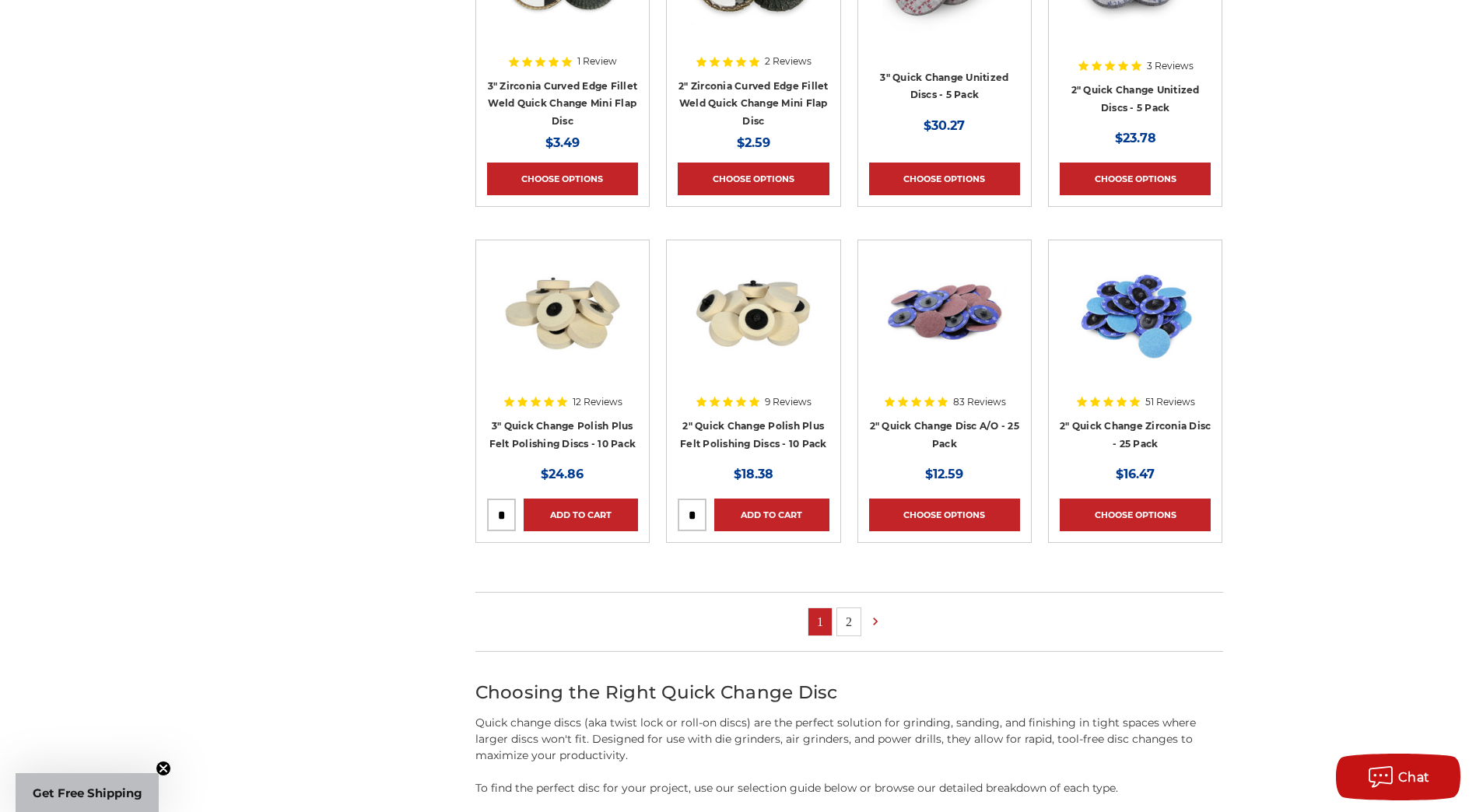
click at [953, 396] on div at bounding box center [945, 327] width 151 height 151
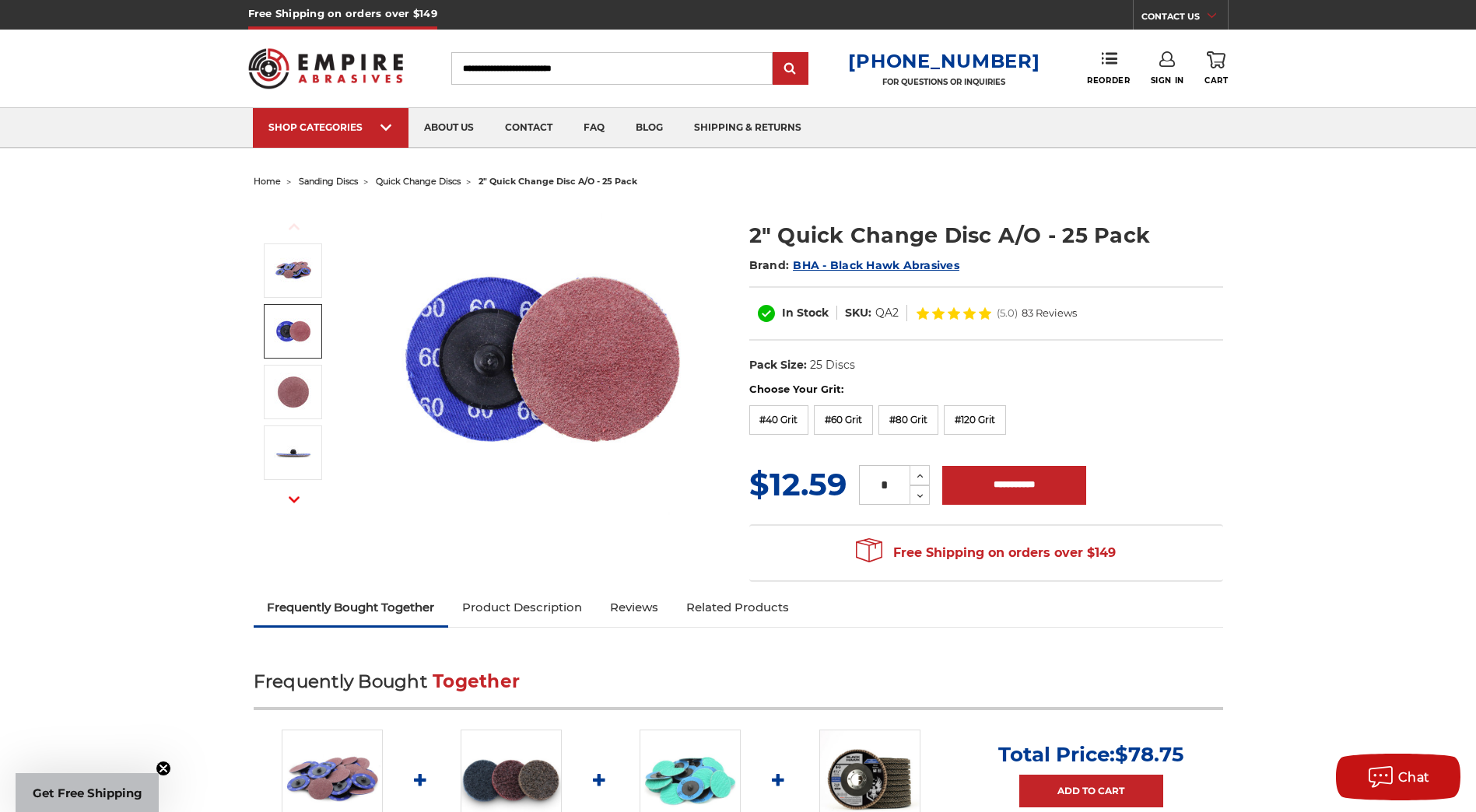
click at [288, 327] on img at bounding box center [293, 331] width 39 height 39
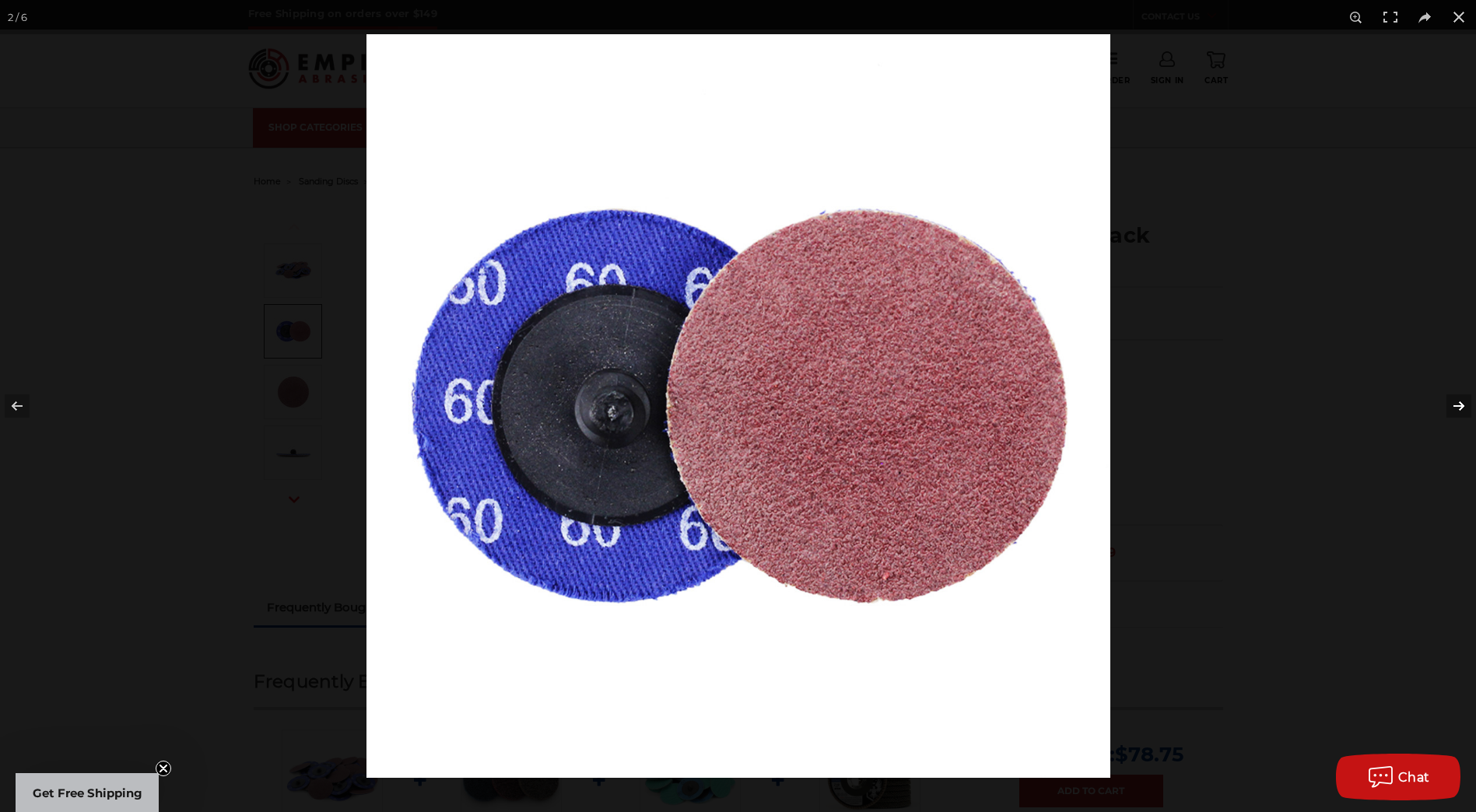
click at [1454, 400] on button at bounding box center [1448, 406] width 54 height 78
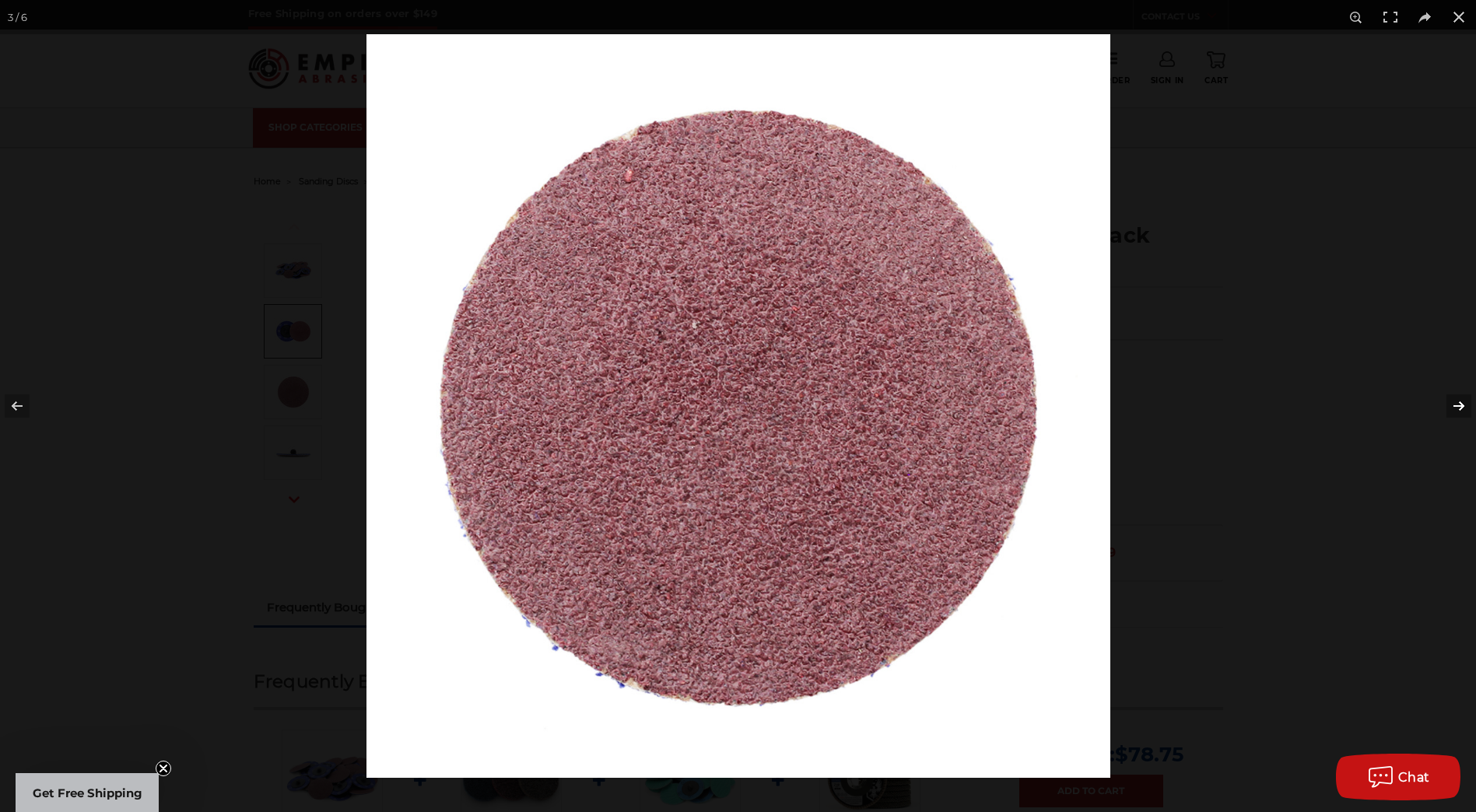
click at [1454, 400] on button at bounding box center [1448, 406] width 54 height 78
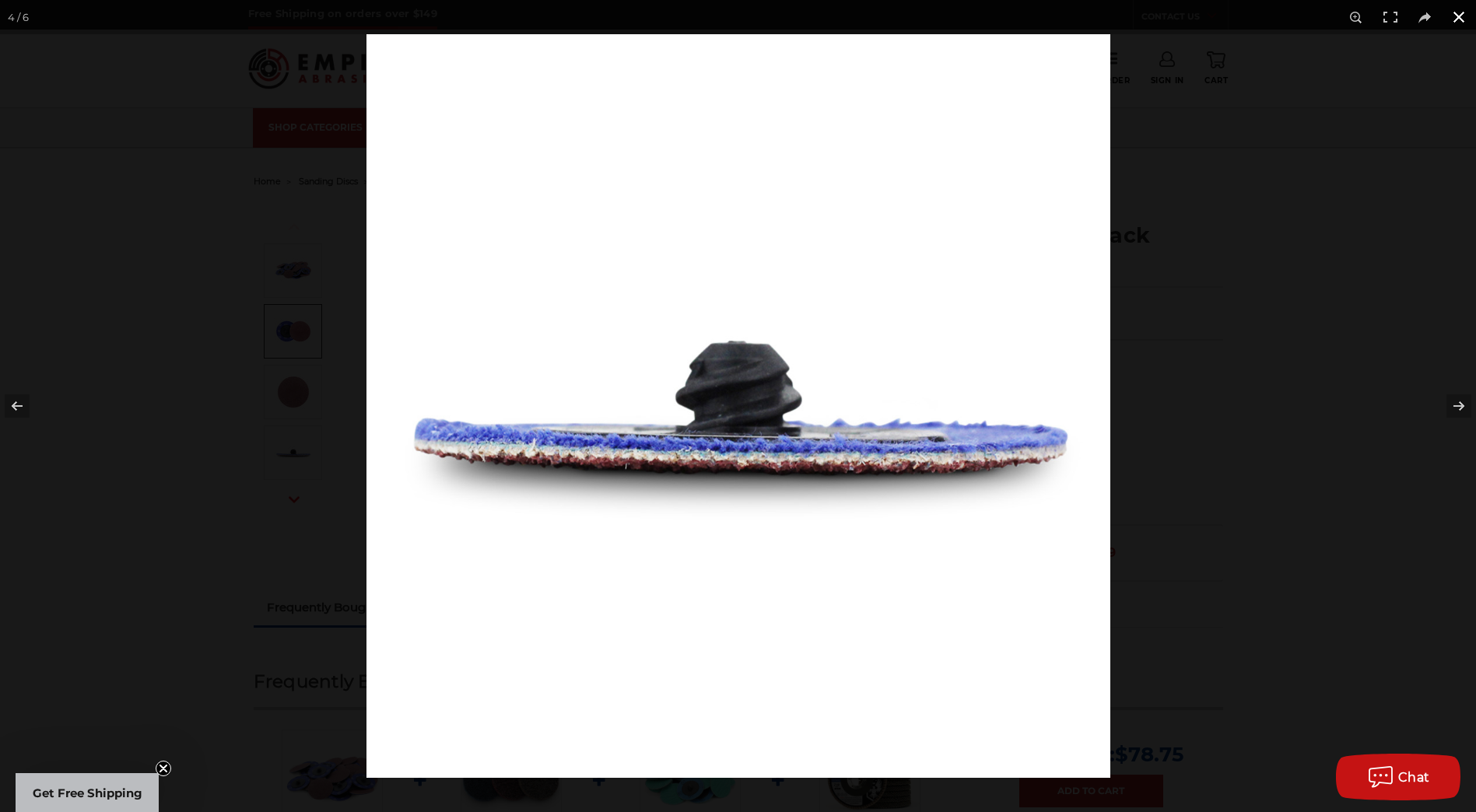
click at [1458, 14] on button at bounding box center [1458, 17] width 34 height 34
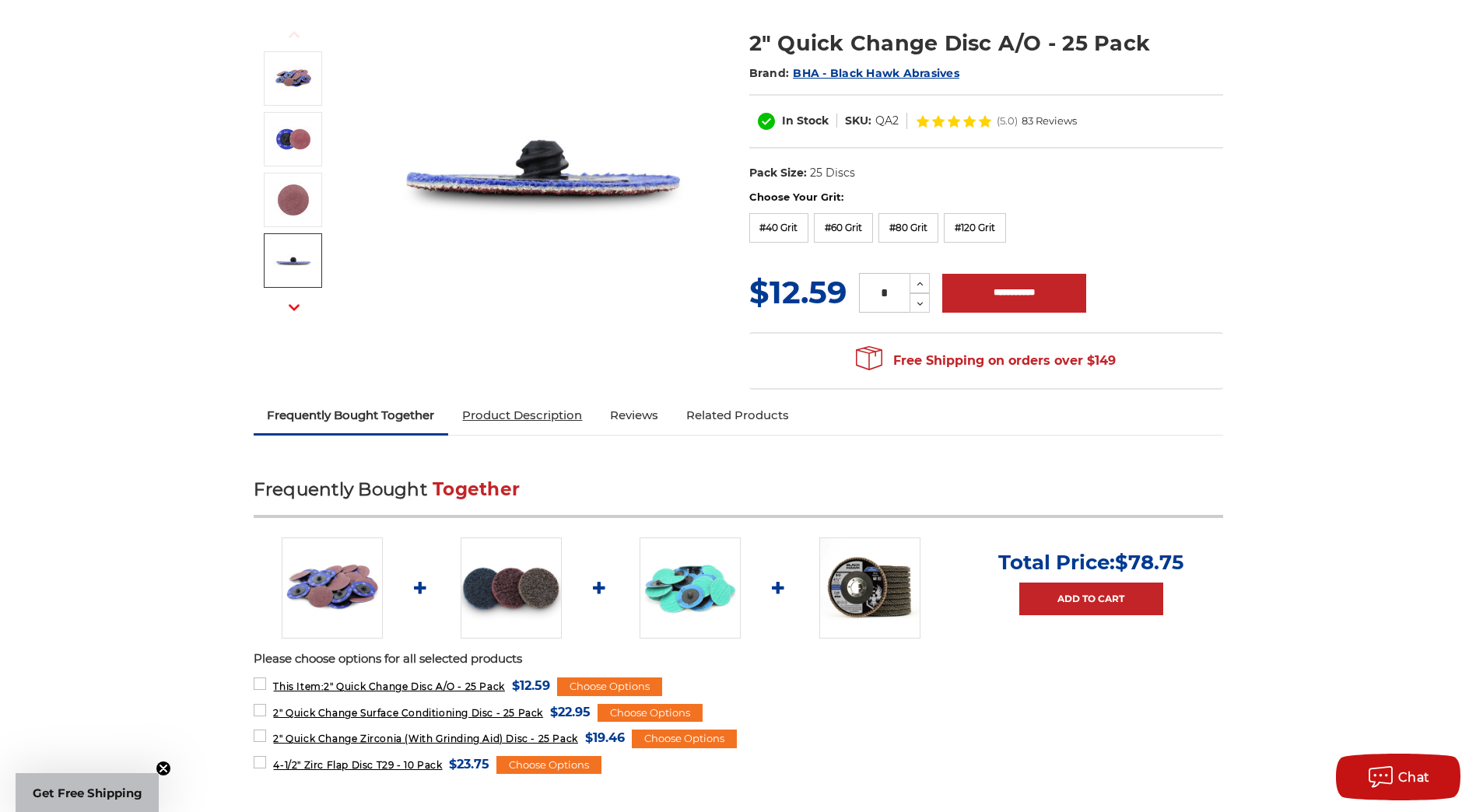
scroll to position [311, 0]
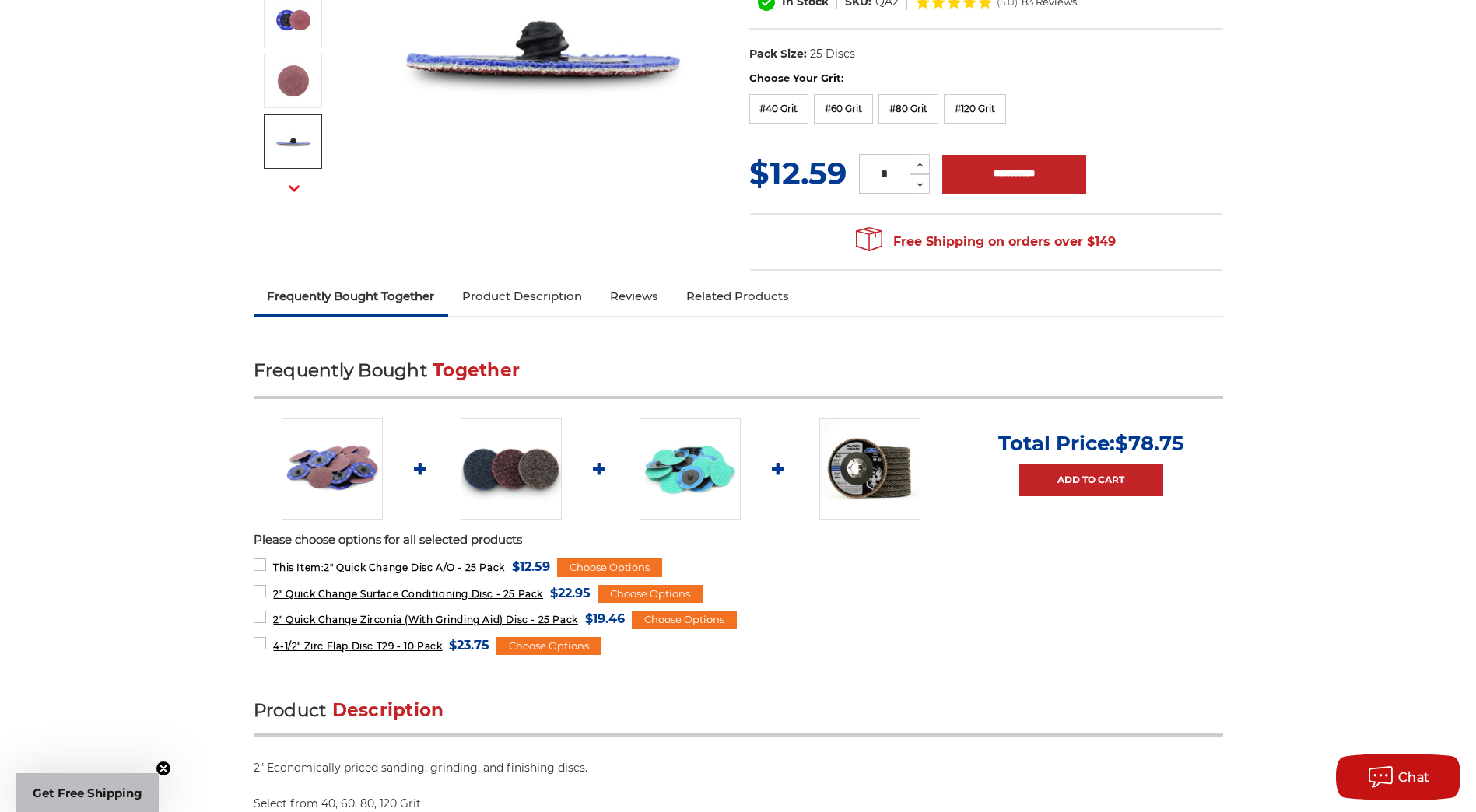
click at [696, 473] on img at bounding box center [690, 469] width 101 height 101
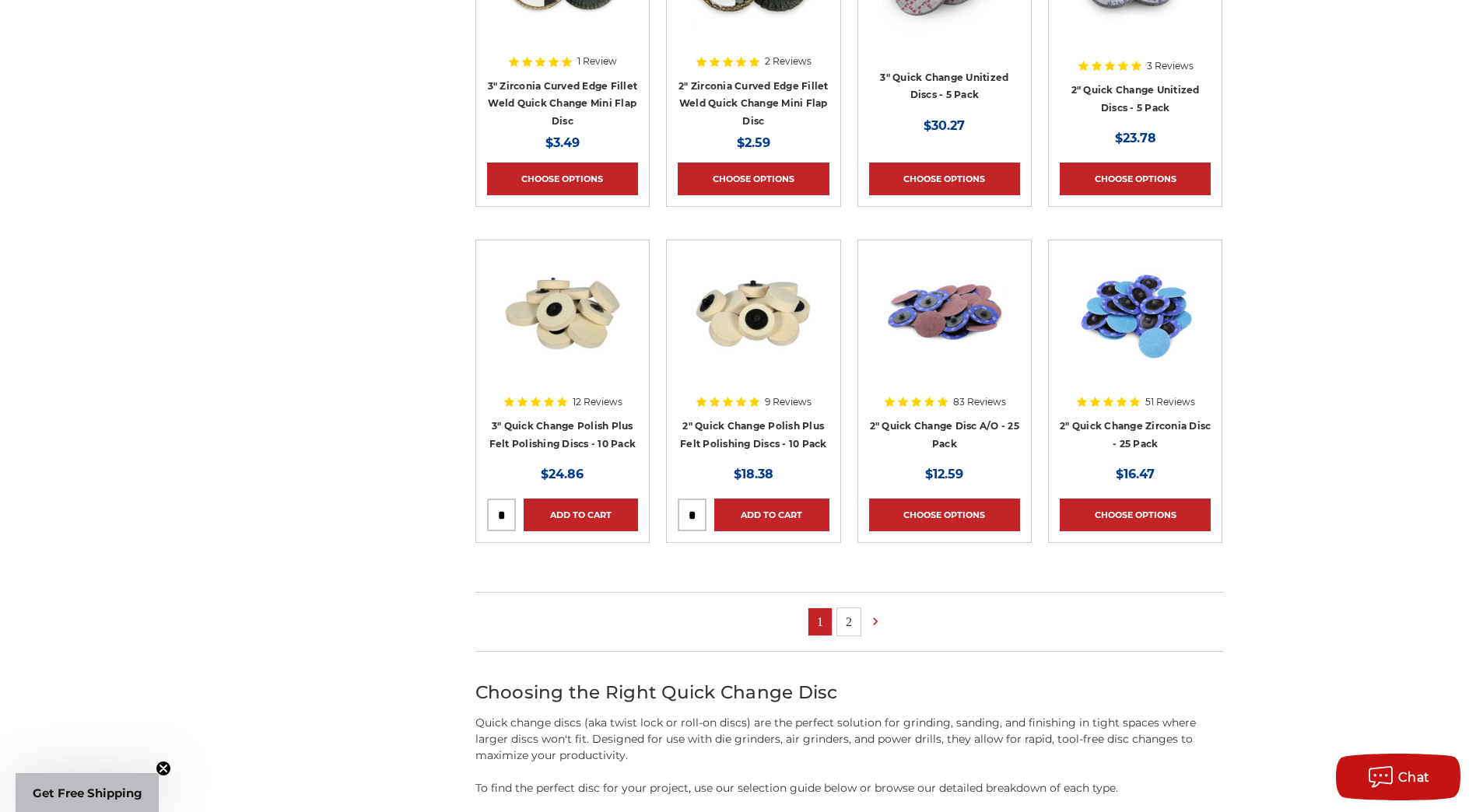
click at [850, 622] on link "2" at bounding box center [849, 622] width 23 height 27
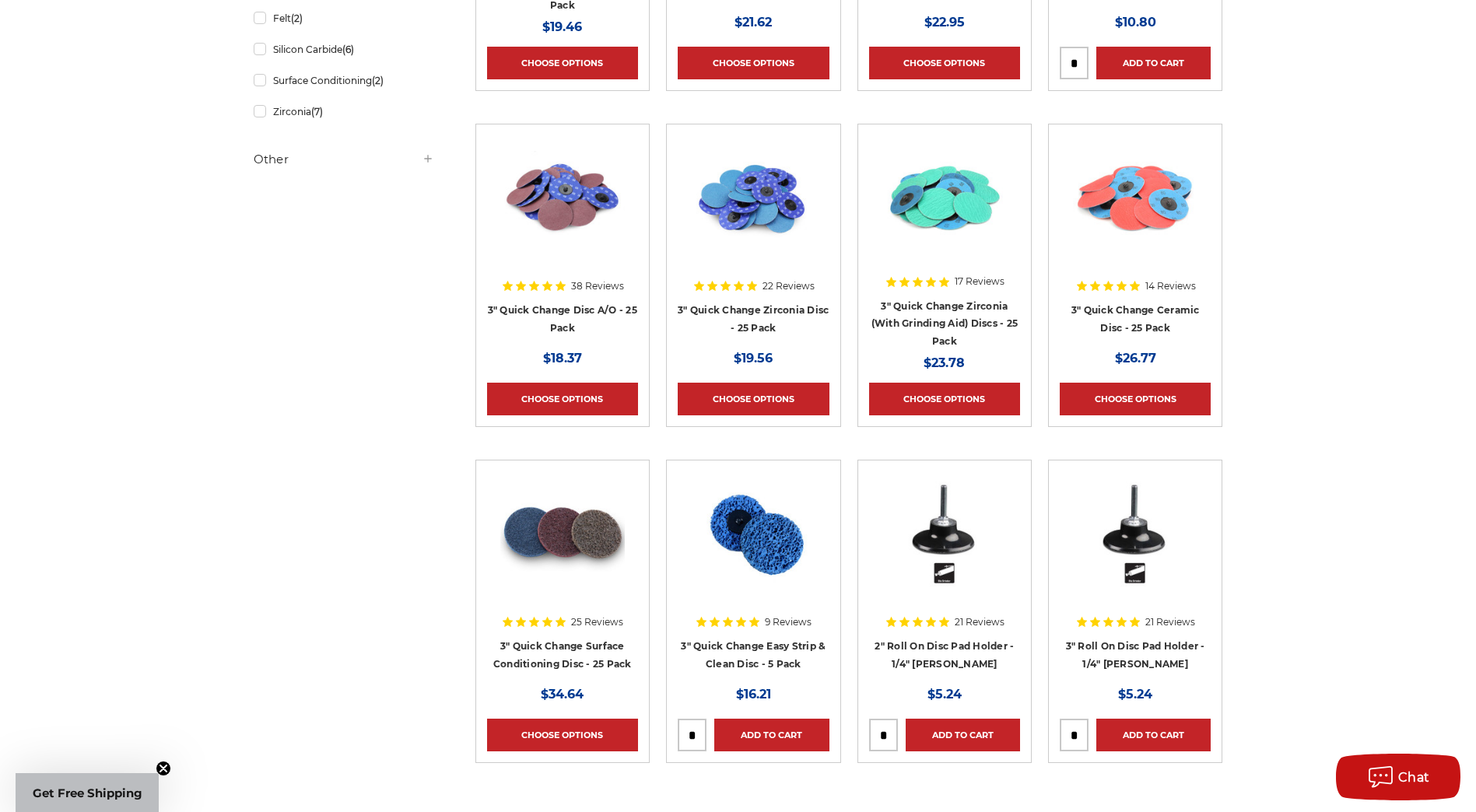
scroll to position [701, 0]
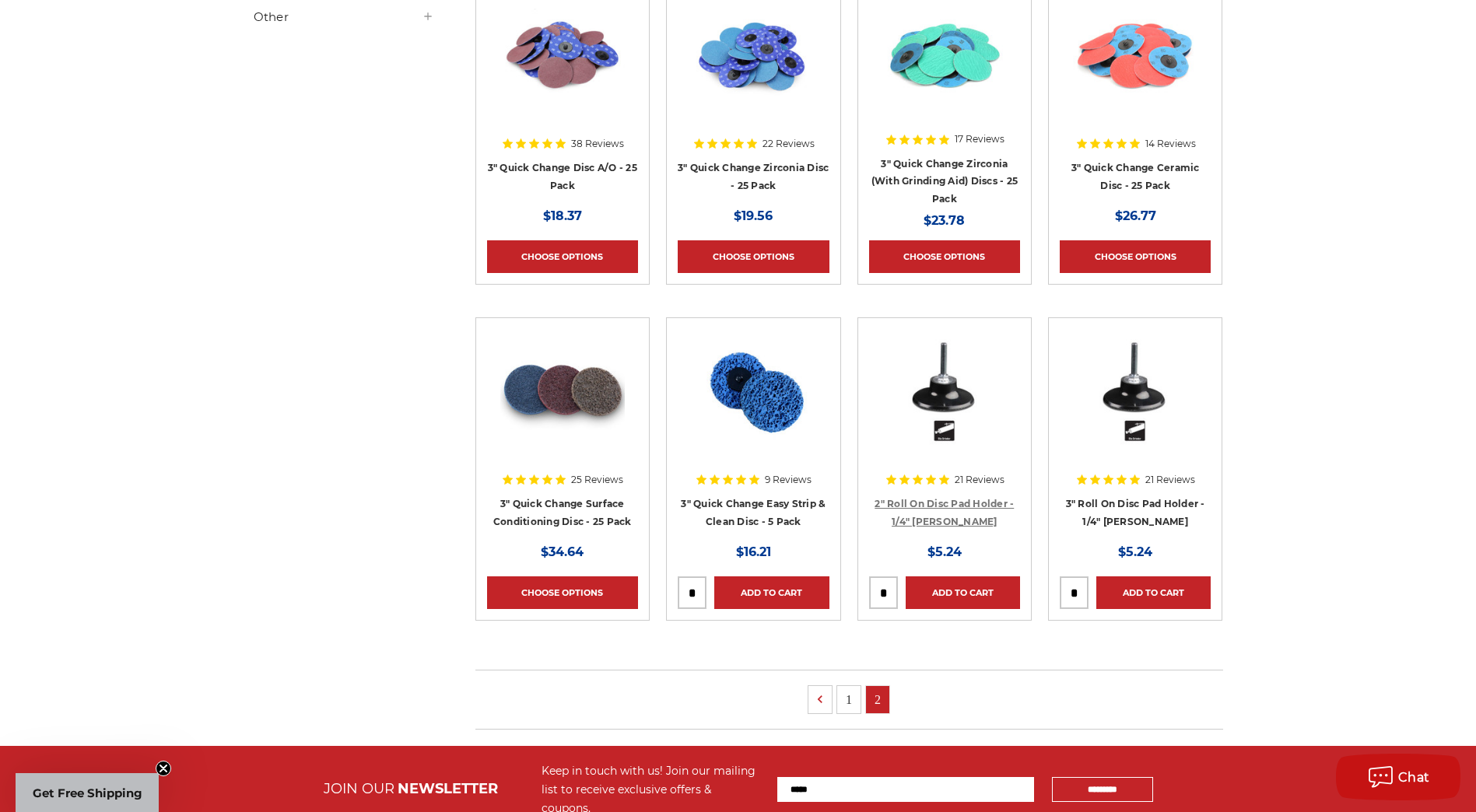
click at [950, 499] on link "2" Roll On Disc Pad Holder - 1/4" Shank" at bounding box center [945, 512] width 139 height 29
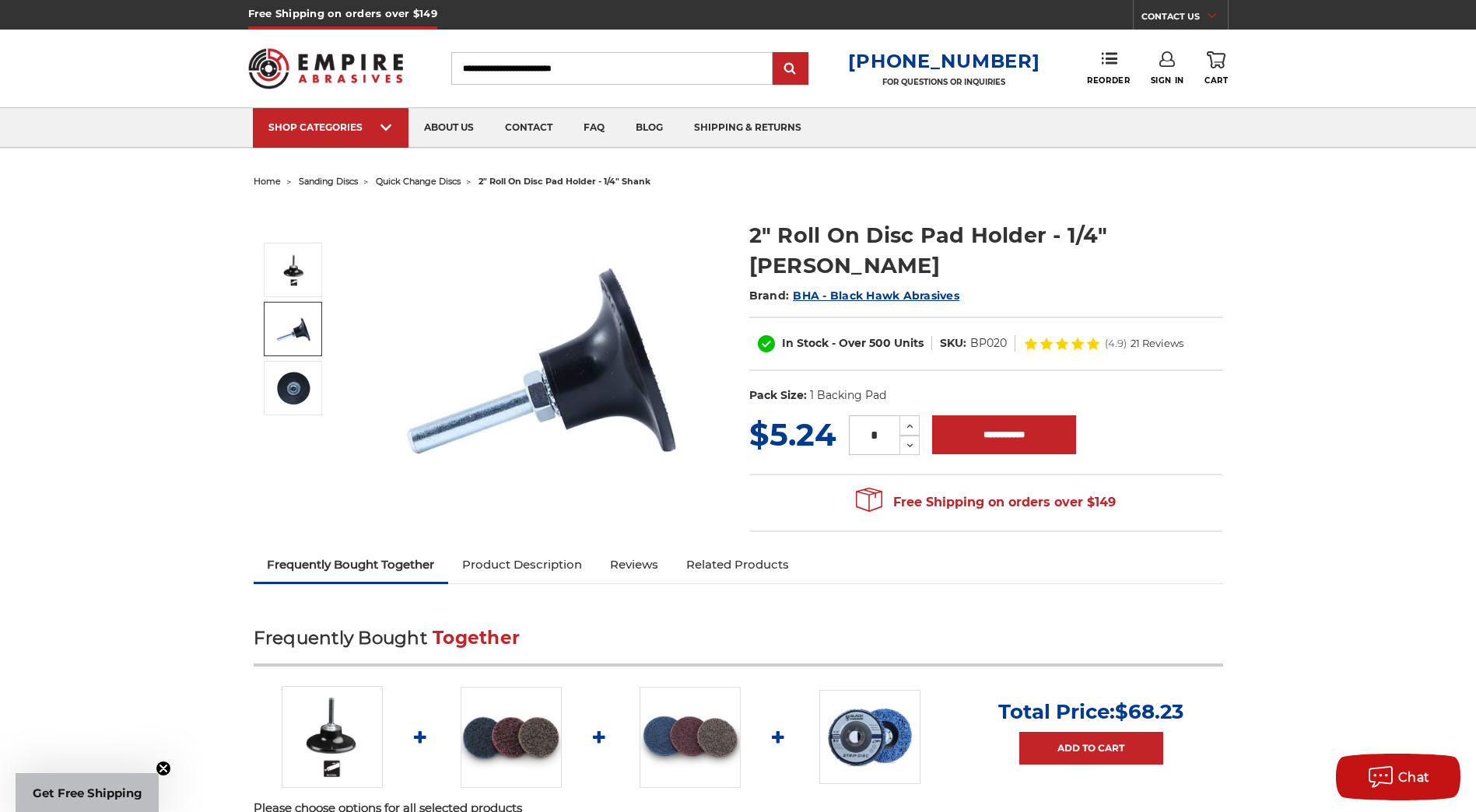
click at [286, 323] on img at bounding box center [293, 329] width 39 height 39
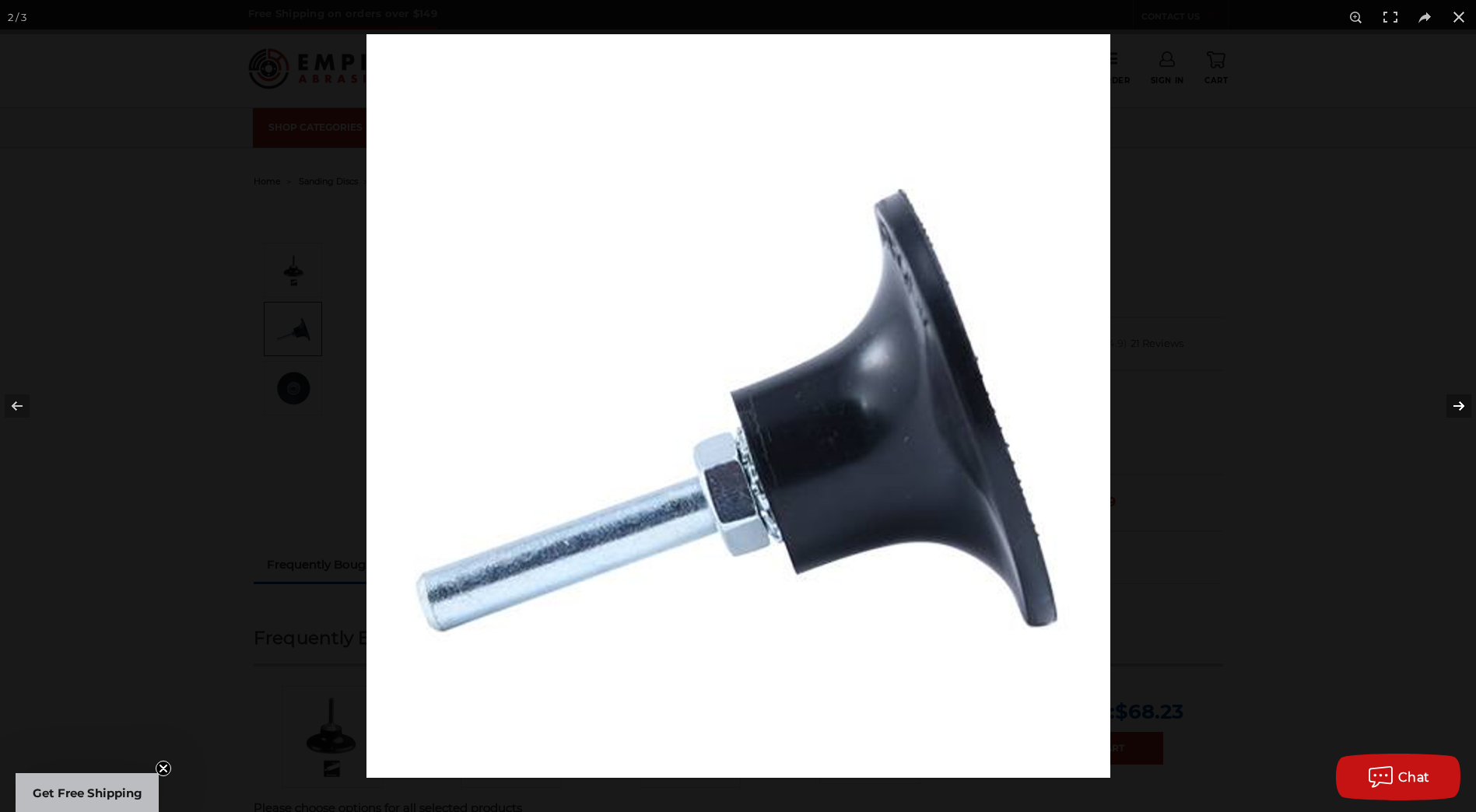
click at [1458, 405] on button at bounding box center [1448, 406] width 54 height 78
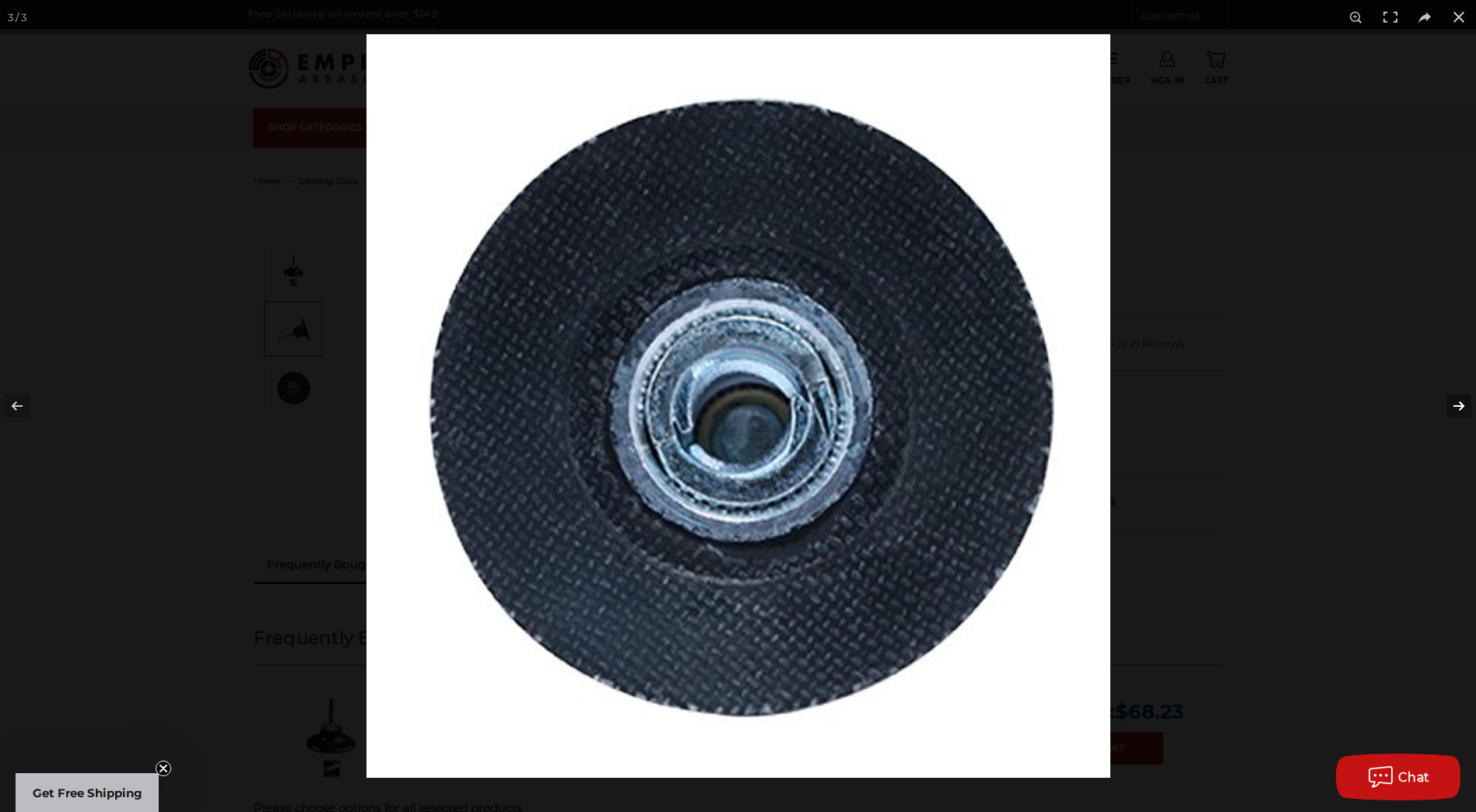
click at [1458, 405] on button at bounding box center [1448, 406] width 54 height 78
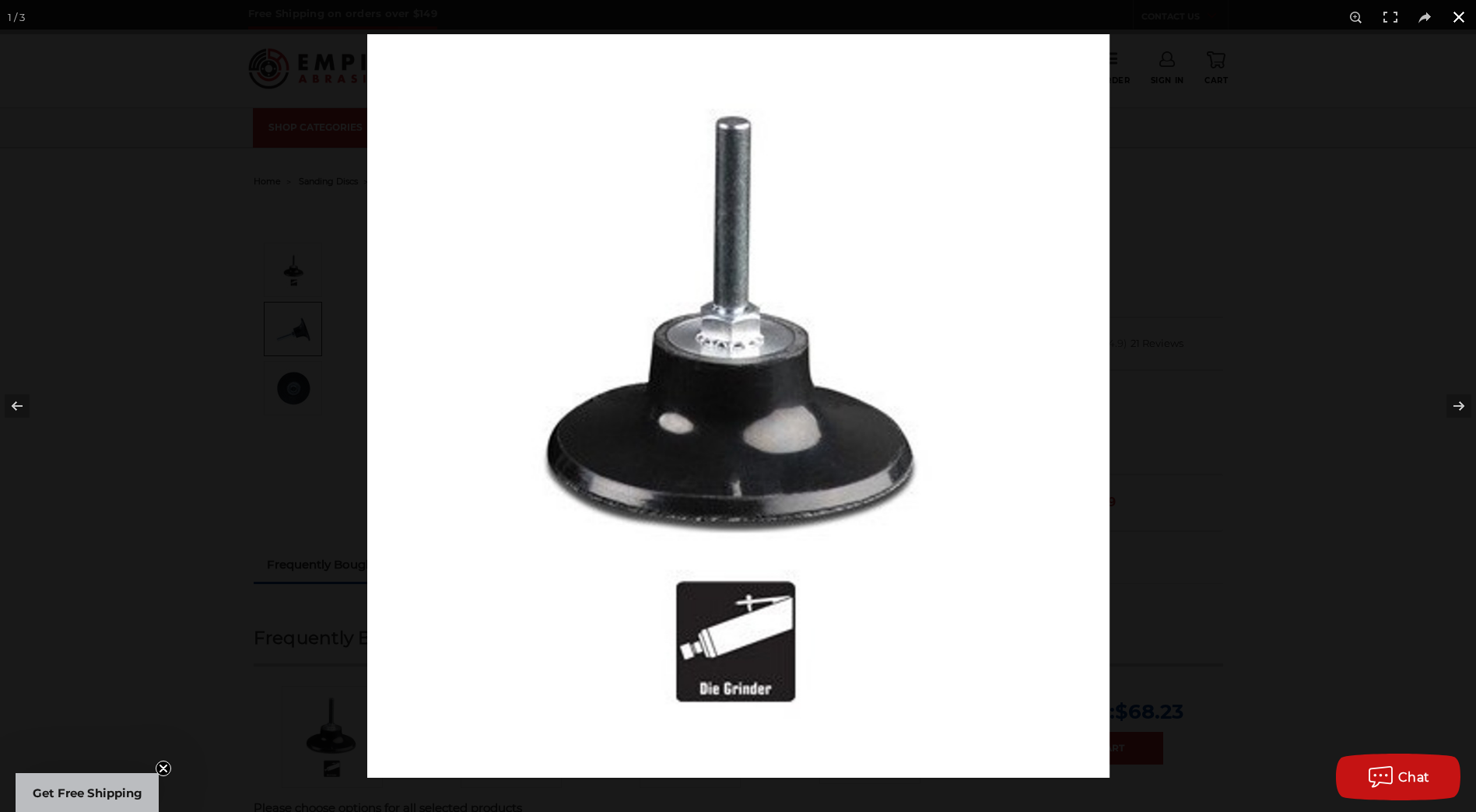
click at [1459, 13] on button at bounding box center [1458, 17] width 34 height 34
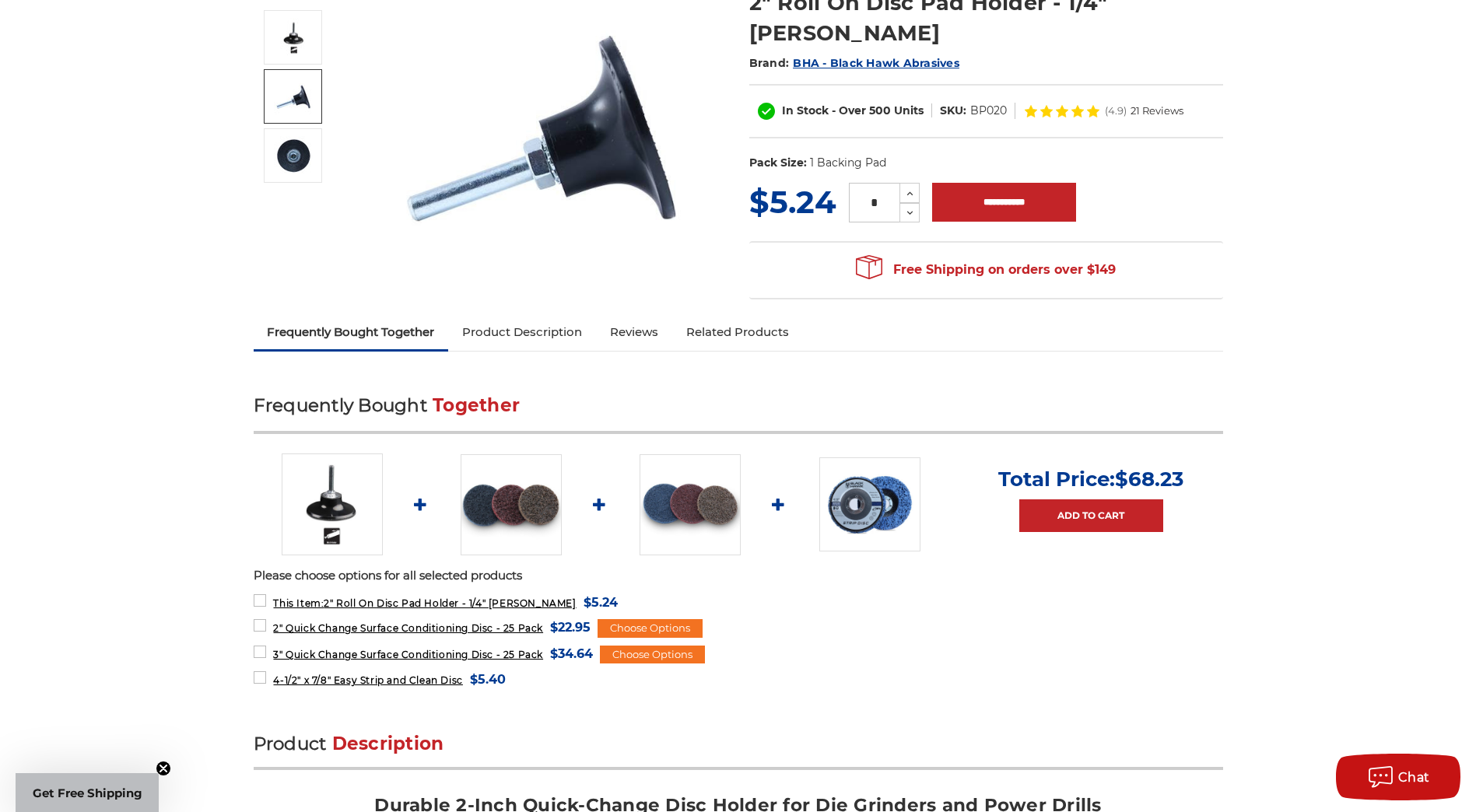
scroll to position [234, 0]
click at [855, 506] on img at bounding box center [870, 504] width 101 height 94
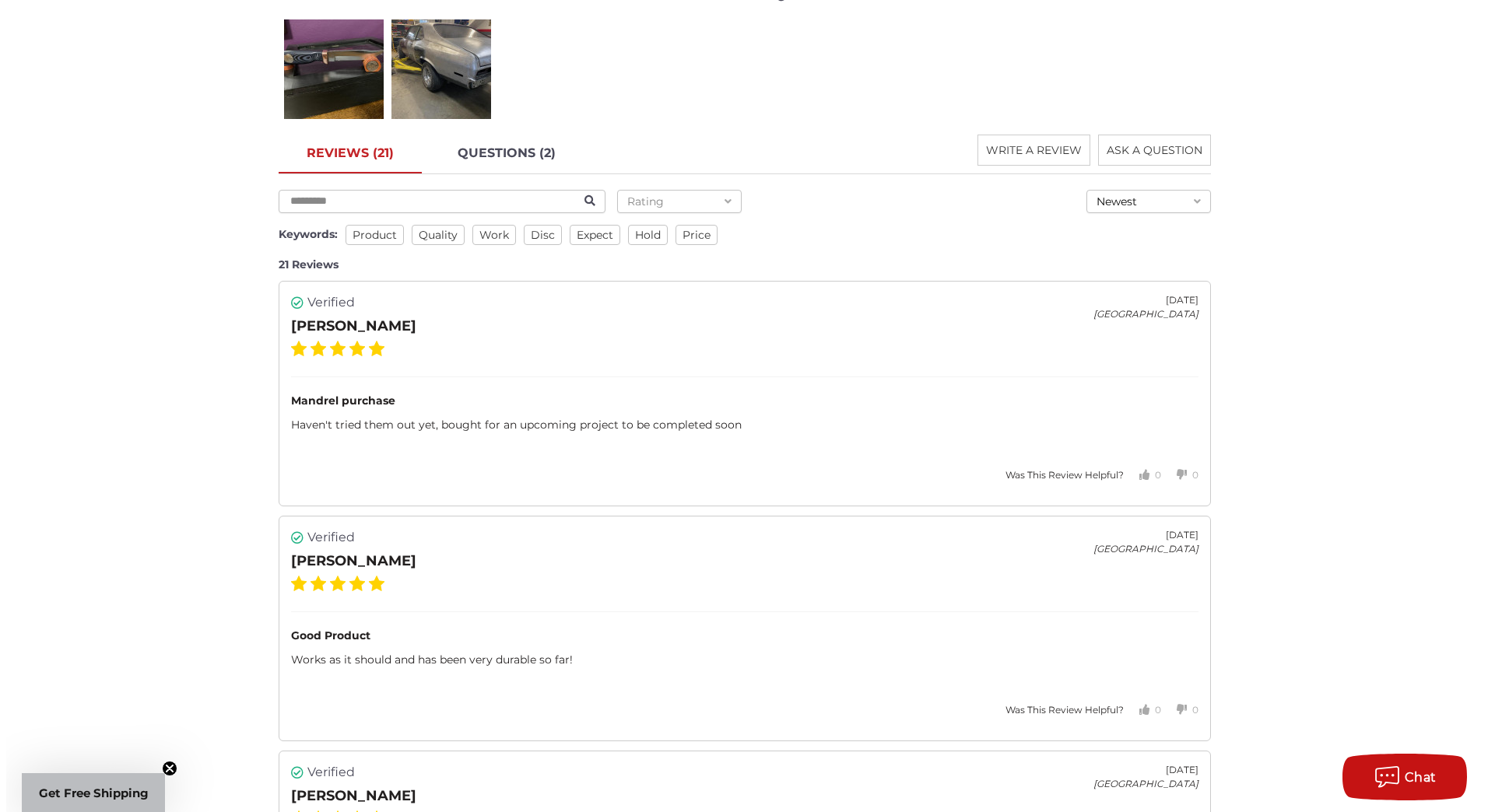
scroll to position [1789, 0]
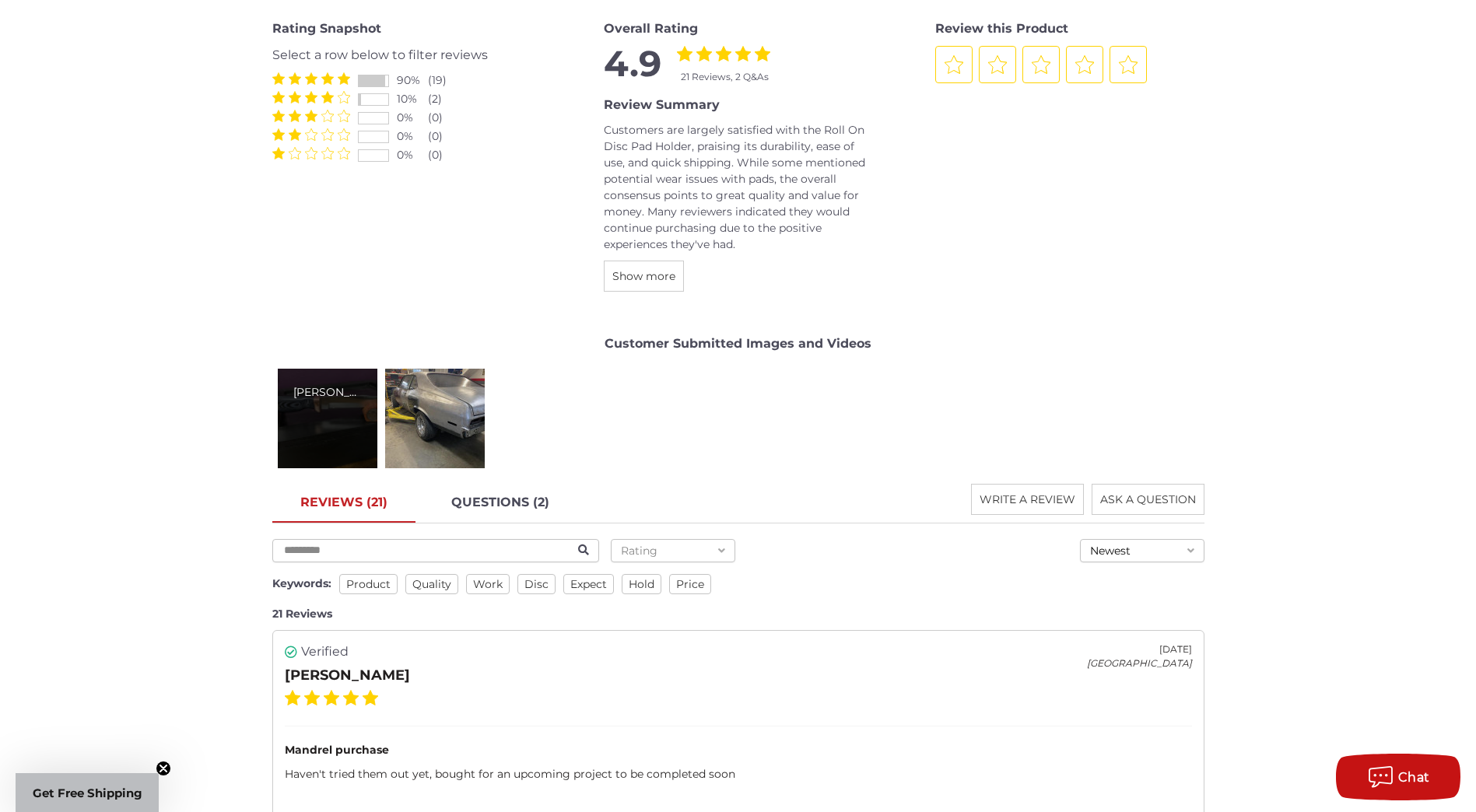
click at [299, 417] on div "James S." at bounding box center [327, 418] width 100 height 100
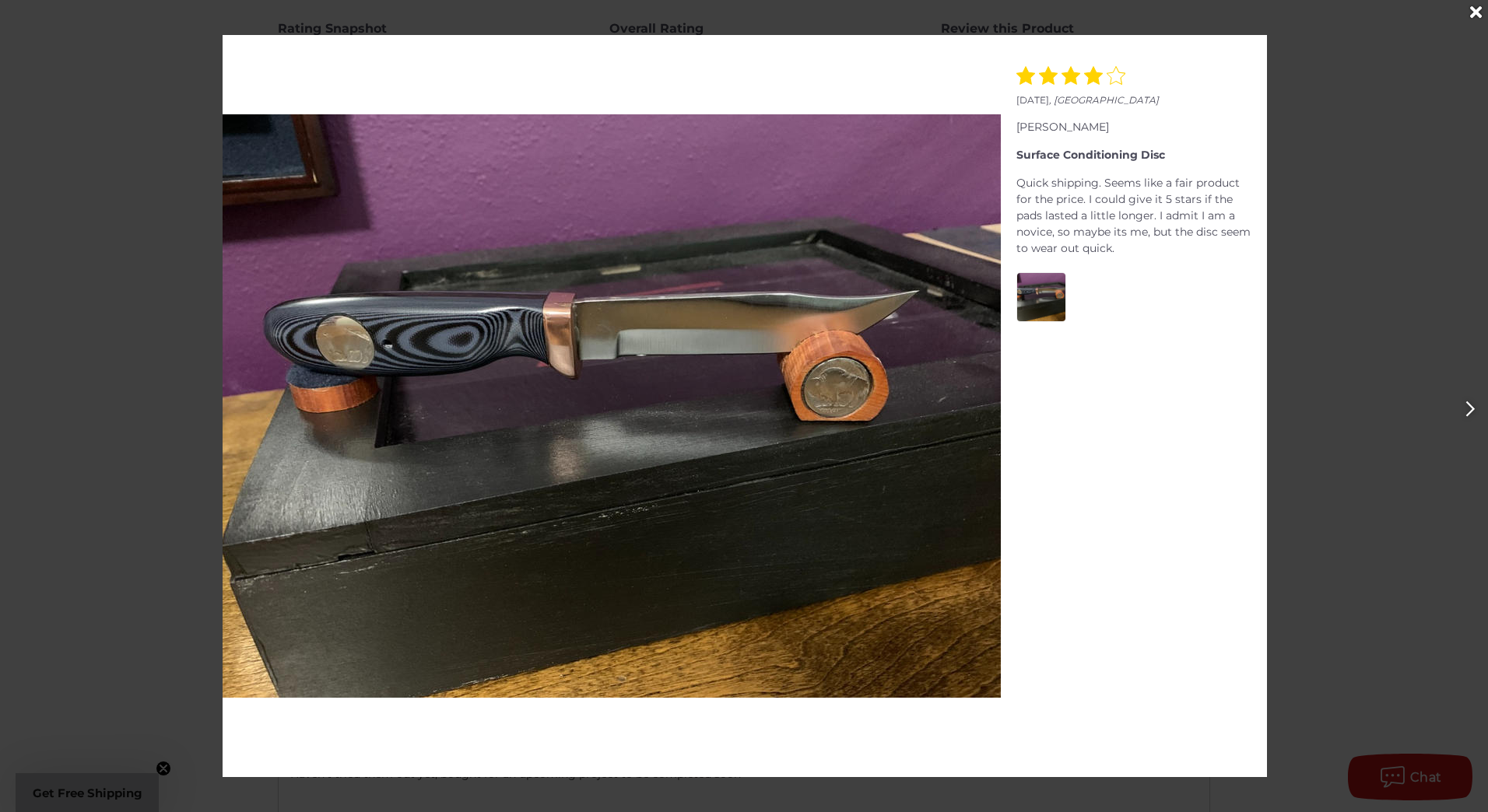
click at [347, 344] on img at bounding box center [612, 406] width 778 height 583
click at [589, 337] on img at bounding box center [612, 406] width 778 height 583
click at [1037, 302] on img at bounding box center [1041, 297] width 49 height 49
click at [1463, 411] on button "Next" at bounding box center [1470, 408] width 36 height 36
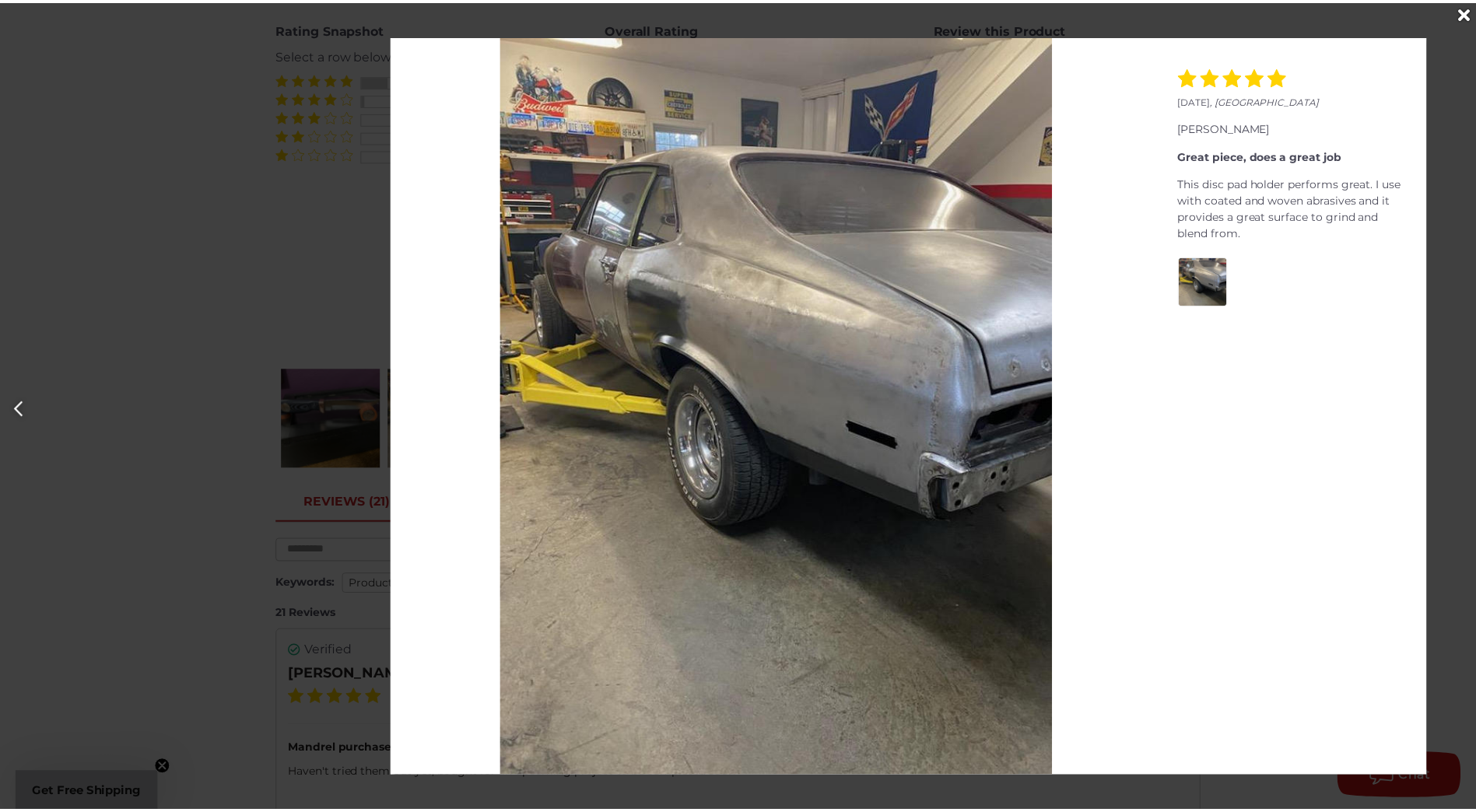
scroll to position [0, 1488]
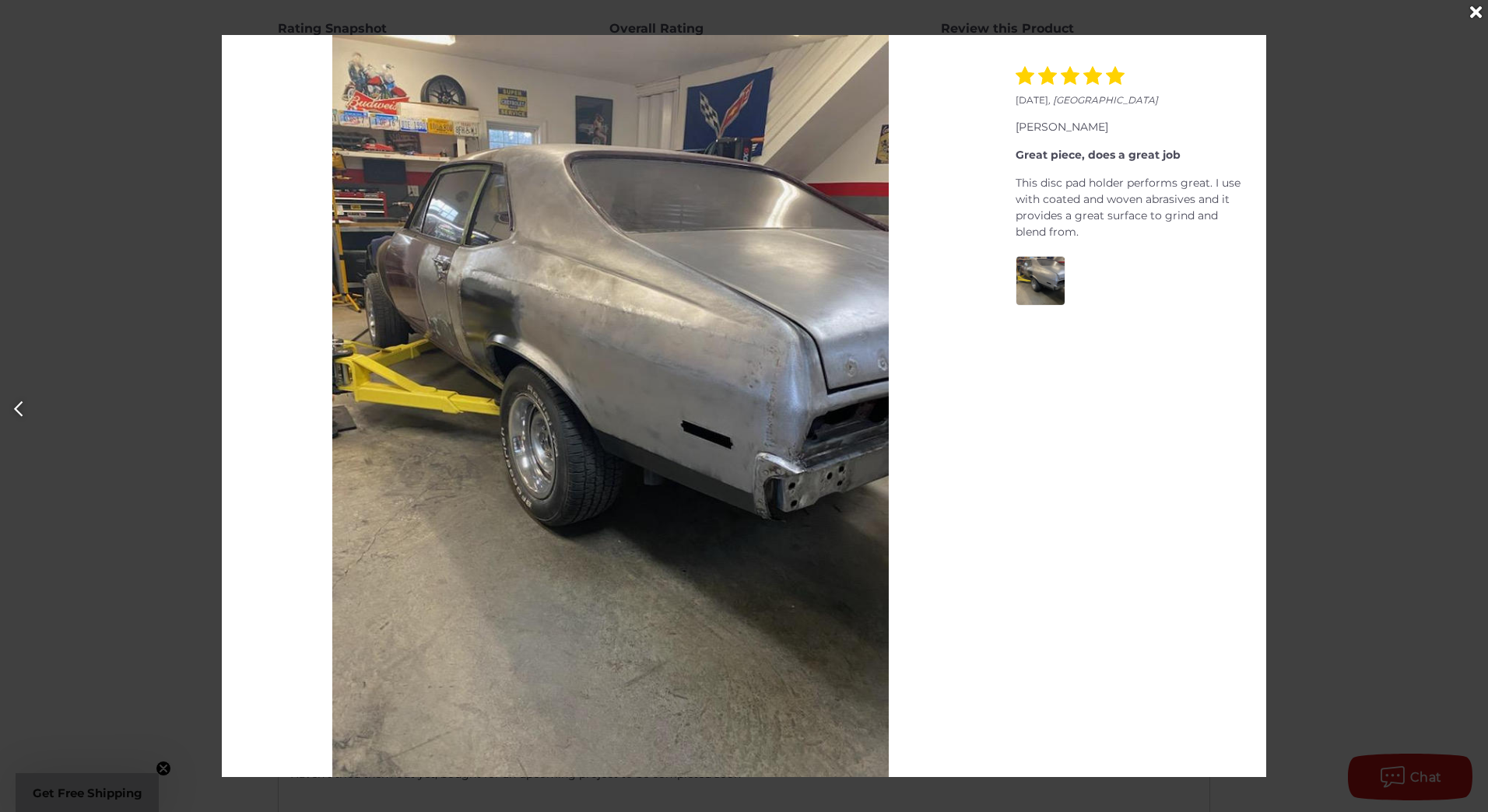
click at [1464, 411] on div at bounding box center [744, 406] width 1488 height 812
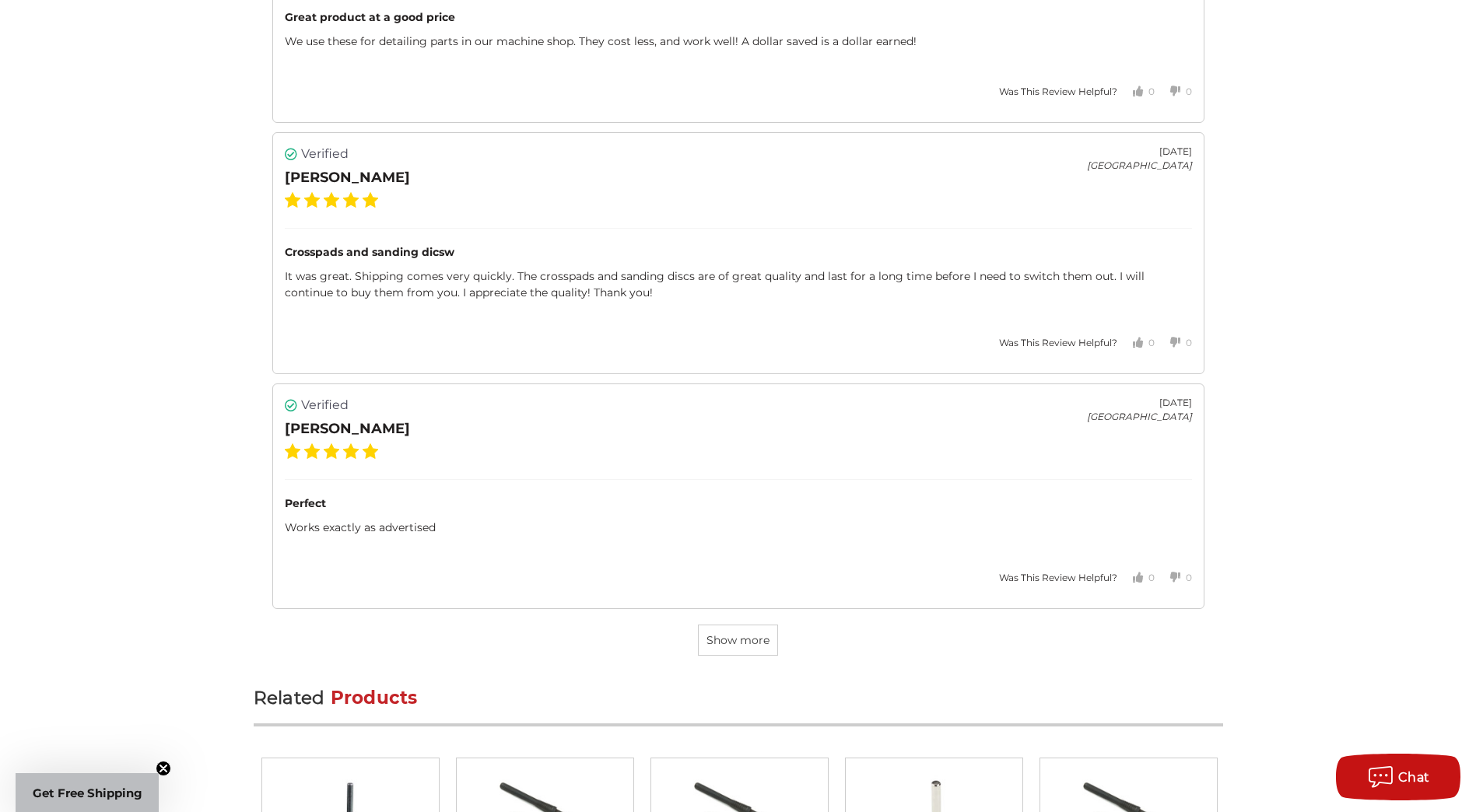
scroll to position [4513, 0]
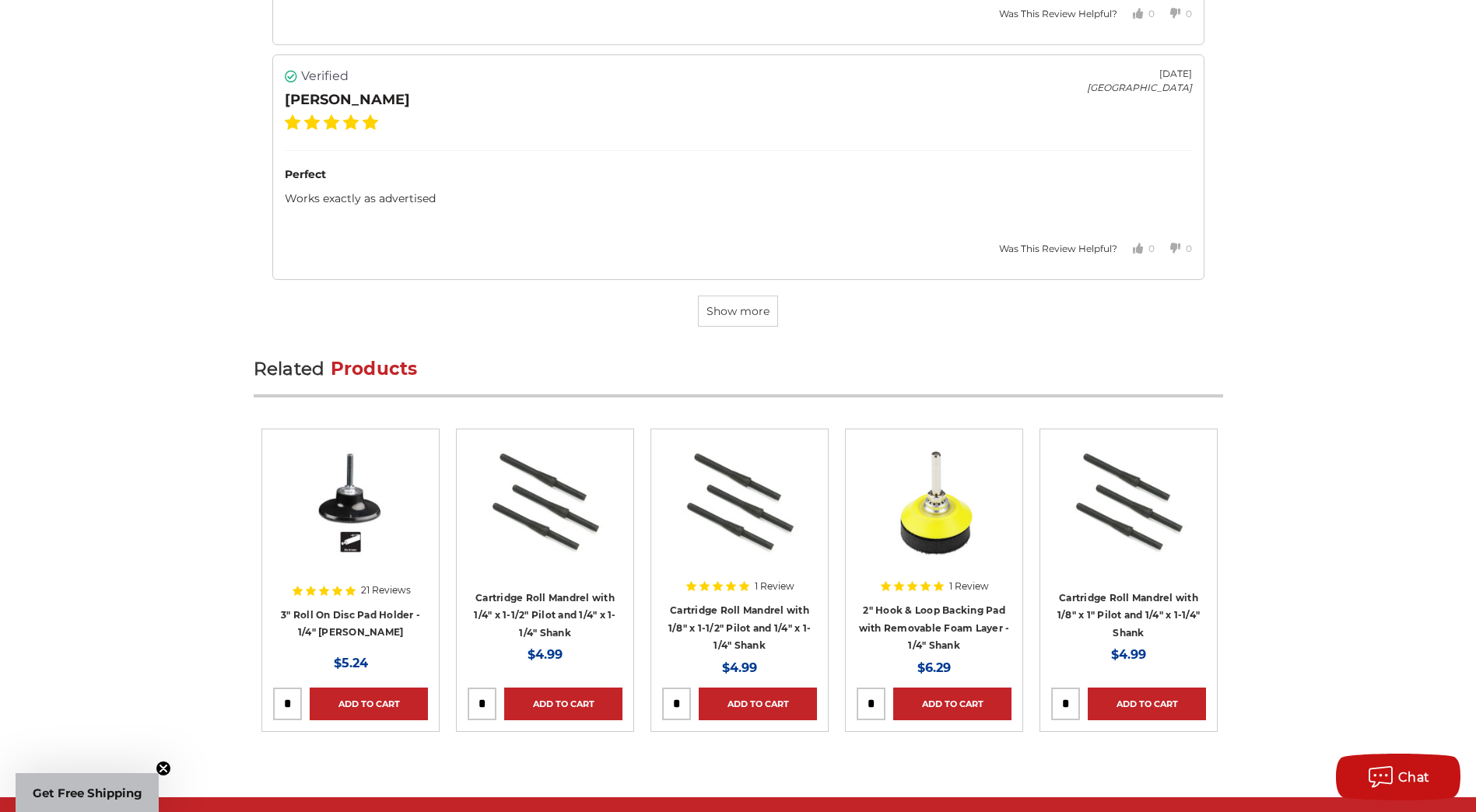
click at [918, 603] on h4 "2" Hook & Loop Backing Pad with Removable Foam Layer - 1/4" Shank" at bounding box center [934, 628] width 155 height 53
click at [947, 523] on img at bounding box center [935, 503] width 125 height 125
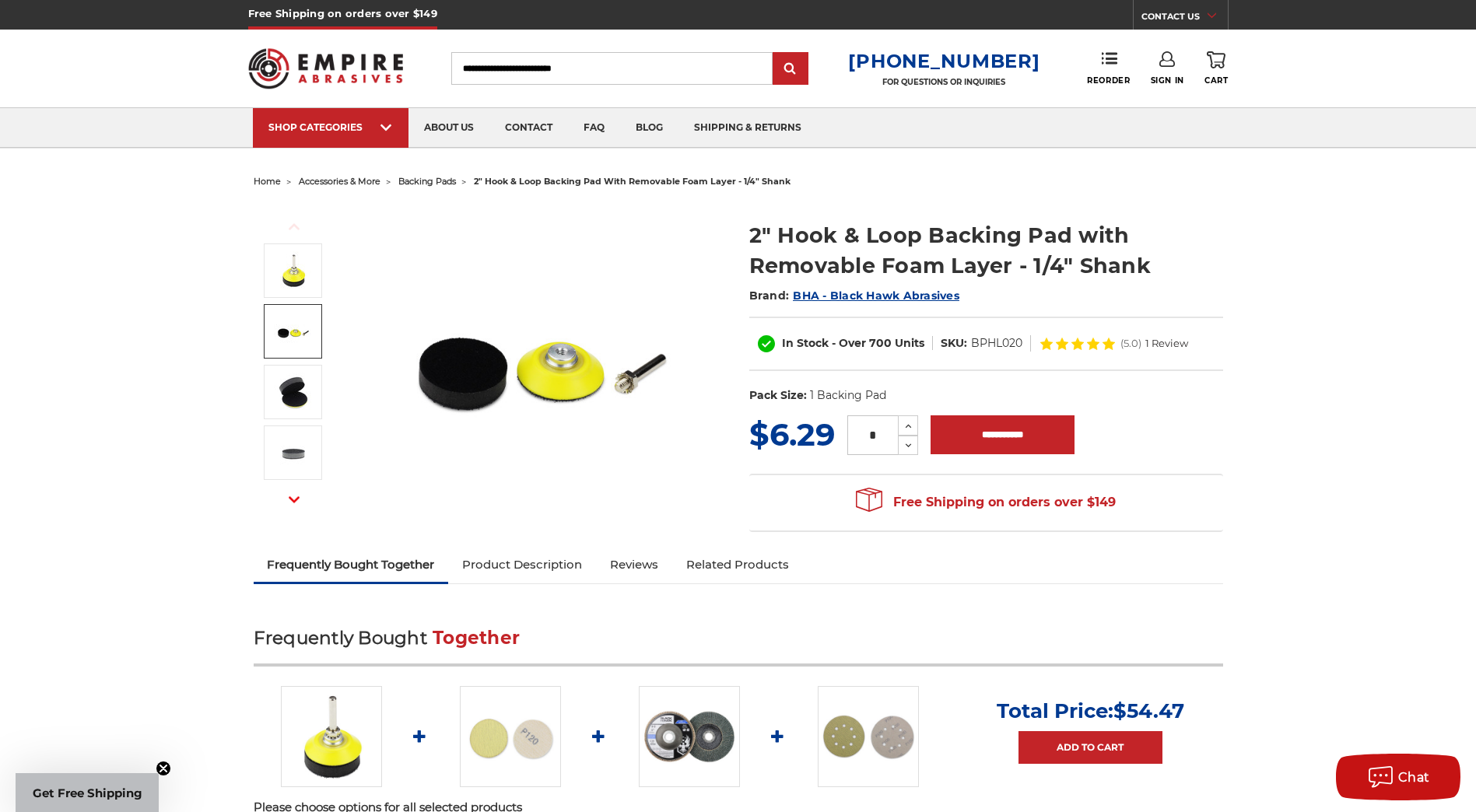
click at [289, 330] on img at bounding box center [293, 331] width 39 height 39
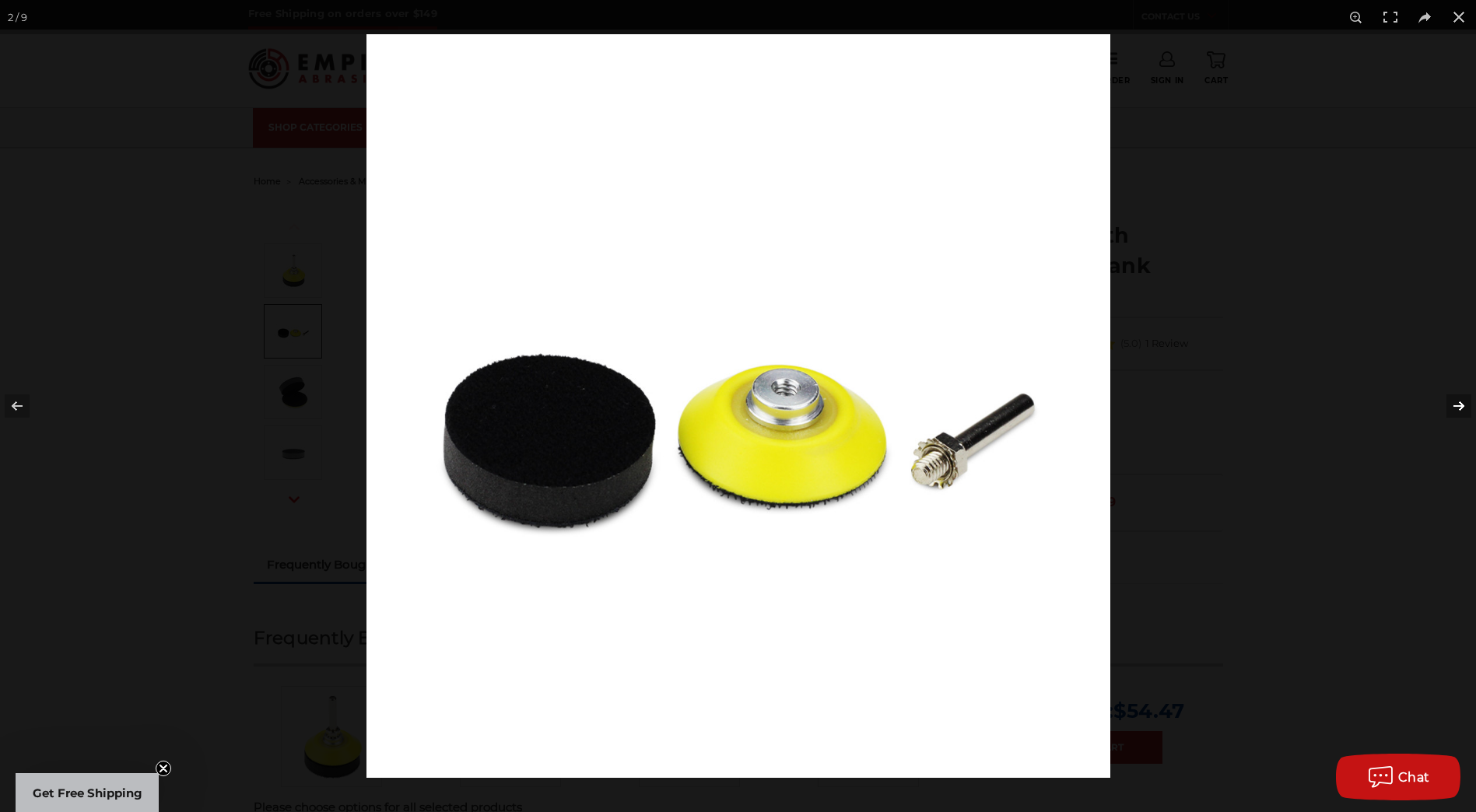
click at [1451, 408] on button at bounding box center [1448, 406] width 54 height 78
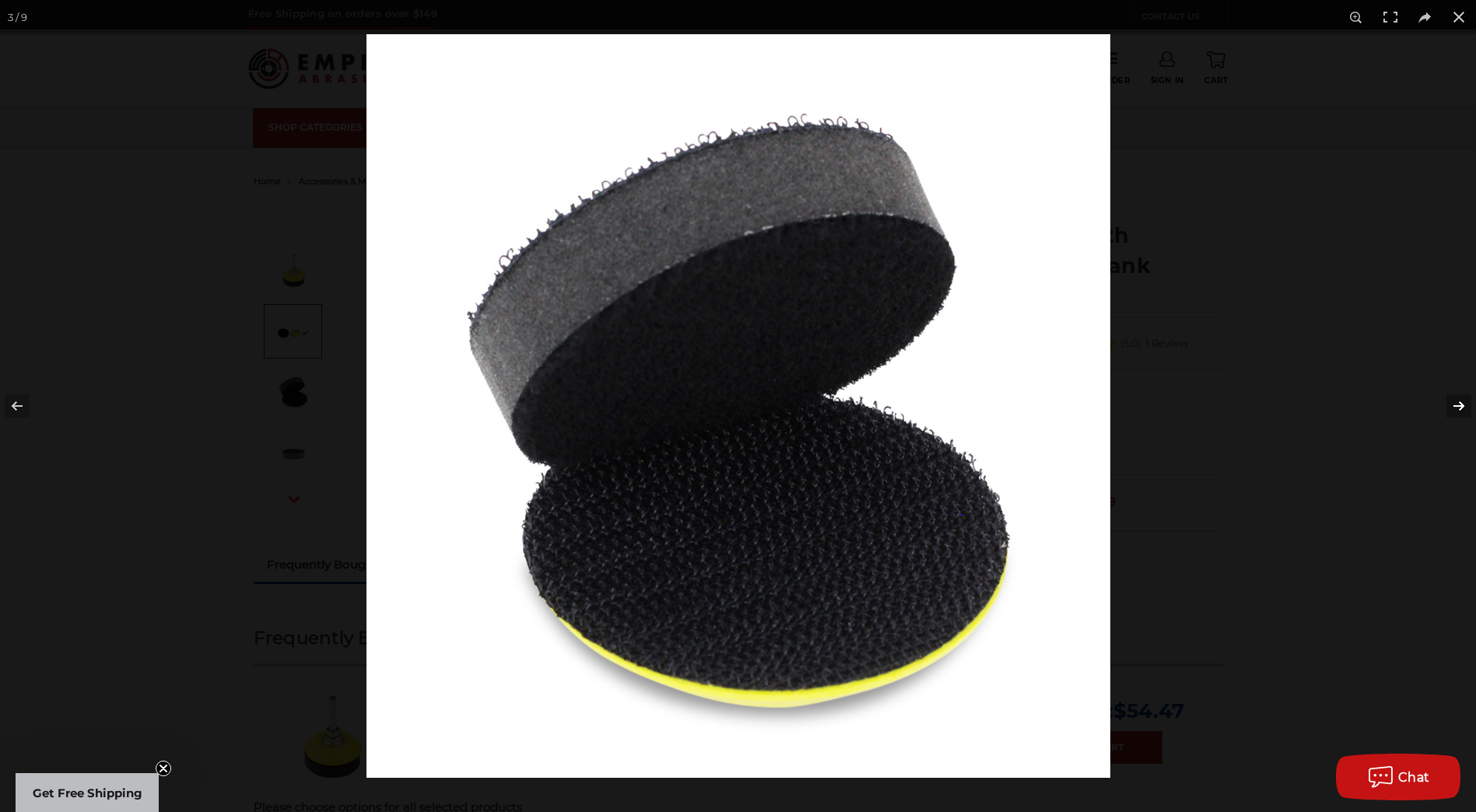
click at [1451, 408] on button at bounding box center [1448, 406] width 54 height 78
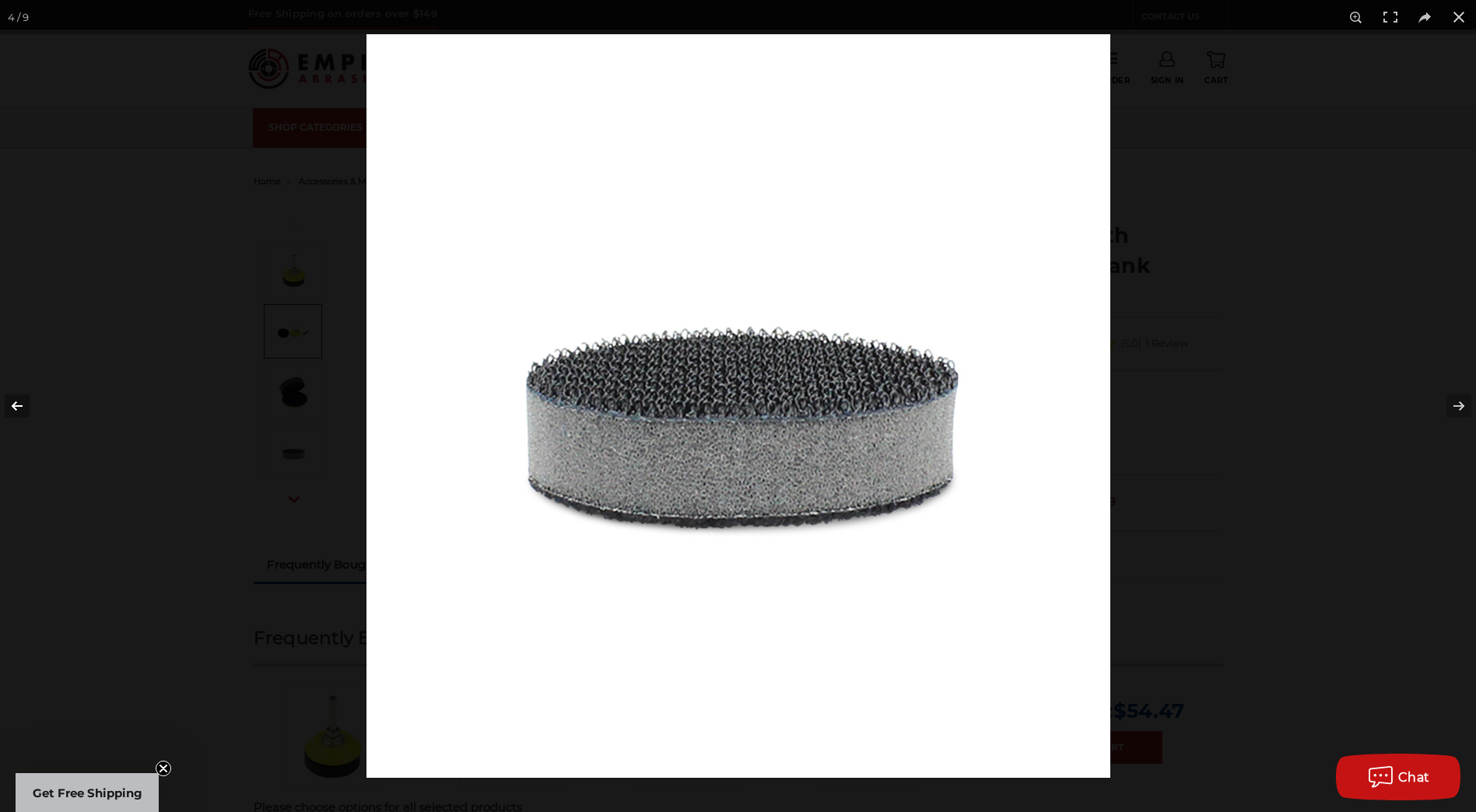
click at [27, 412] on button at bounding box center [27, 406] width 54 height 78
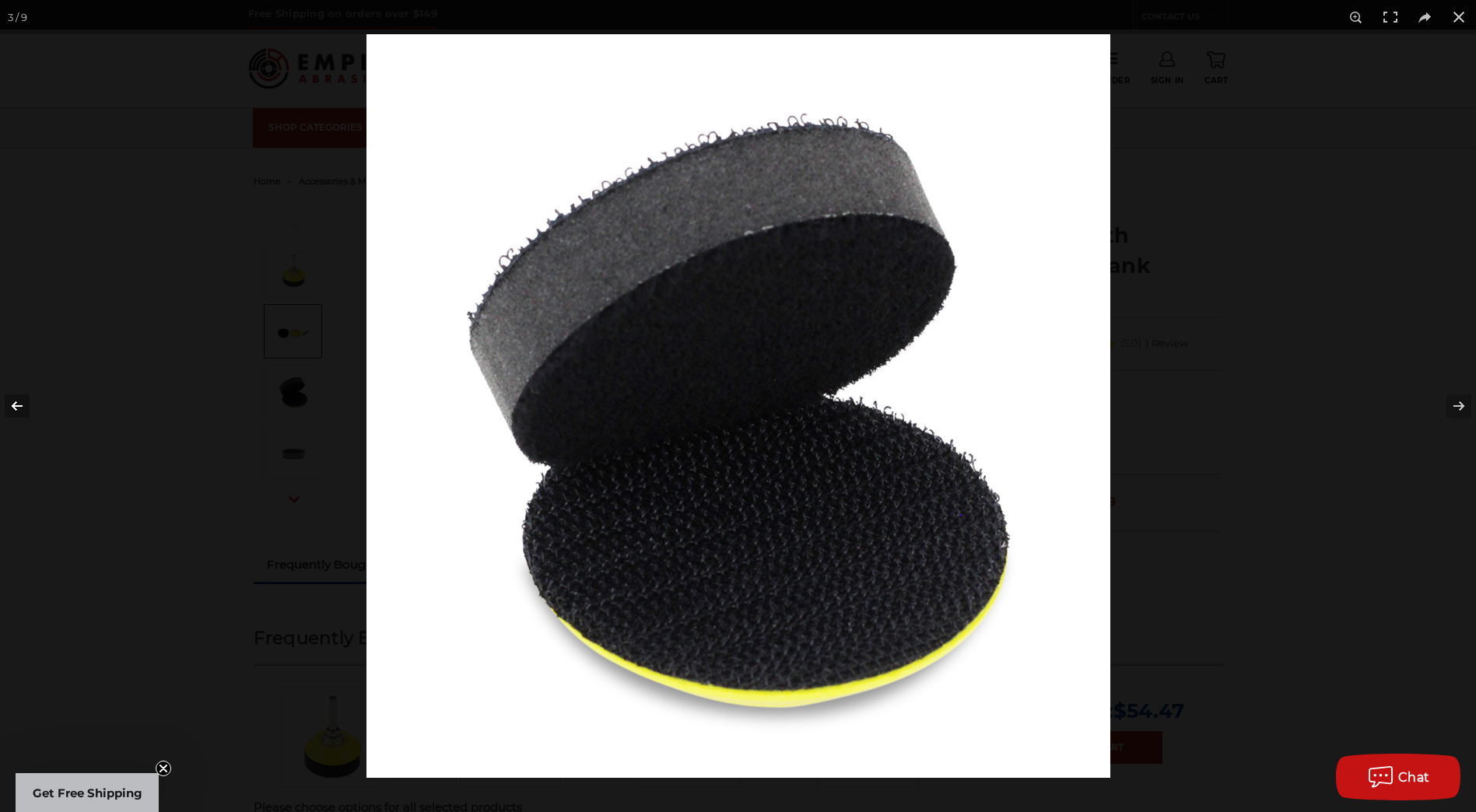
click at [27, 412] on button at bounding box center [27, 406] width 54 height 78
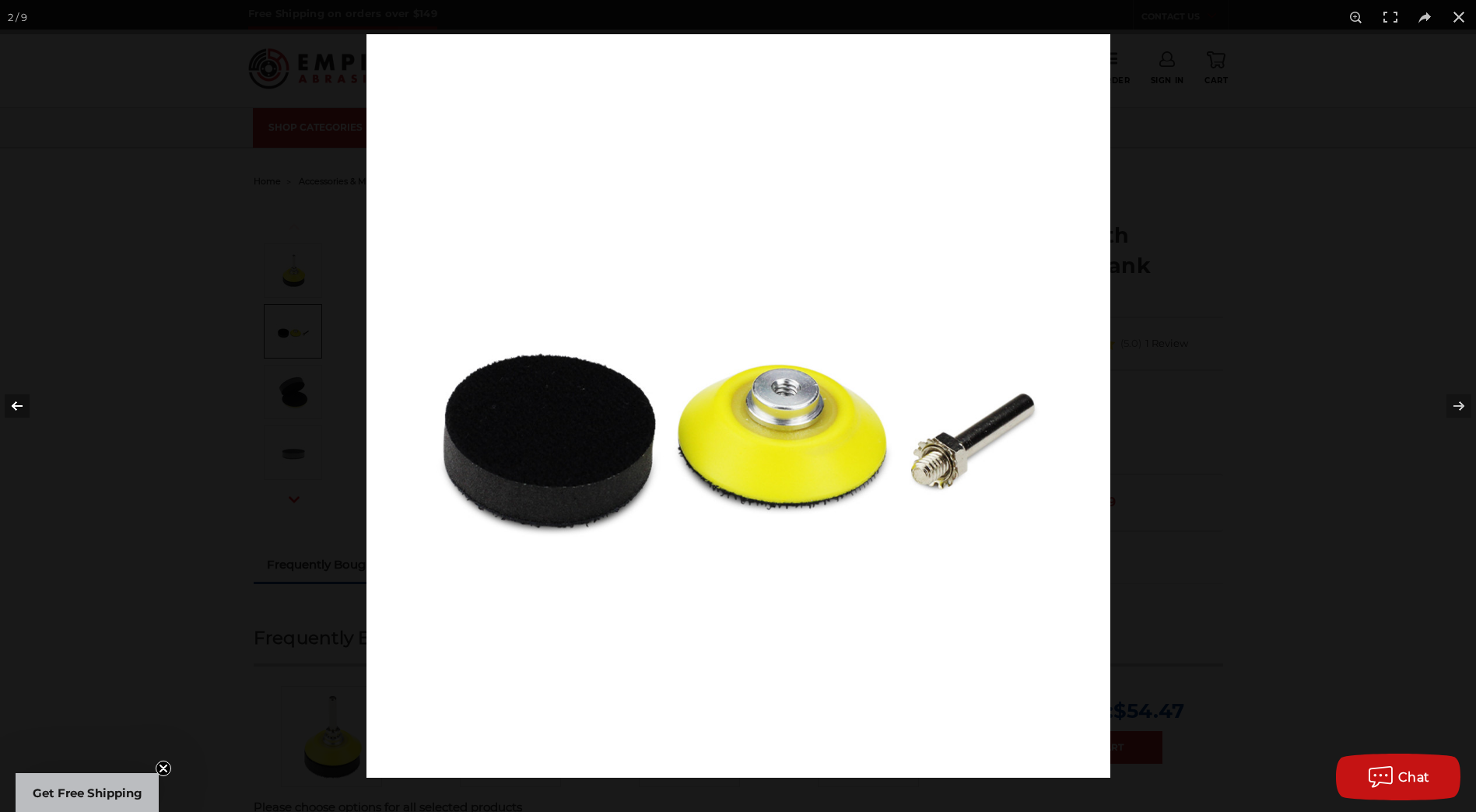
click at [28, 412] on button at bounding box center [27, 406] width 54 height 78
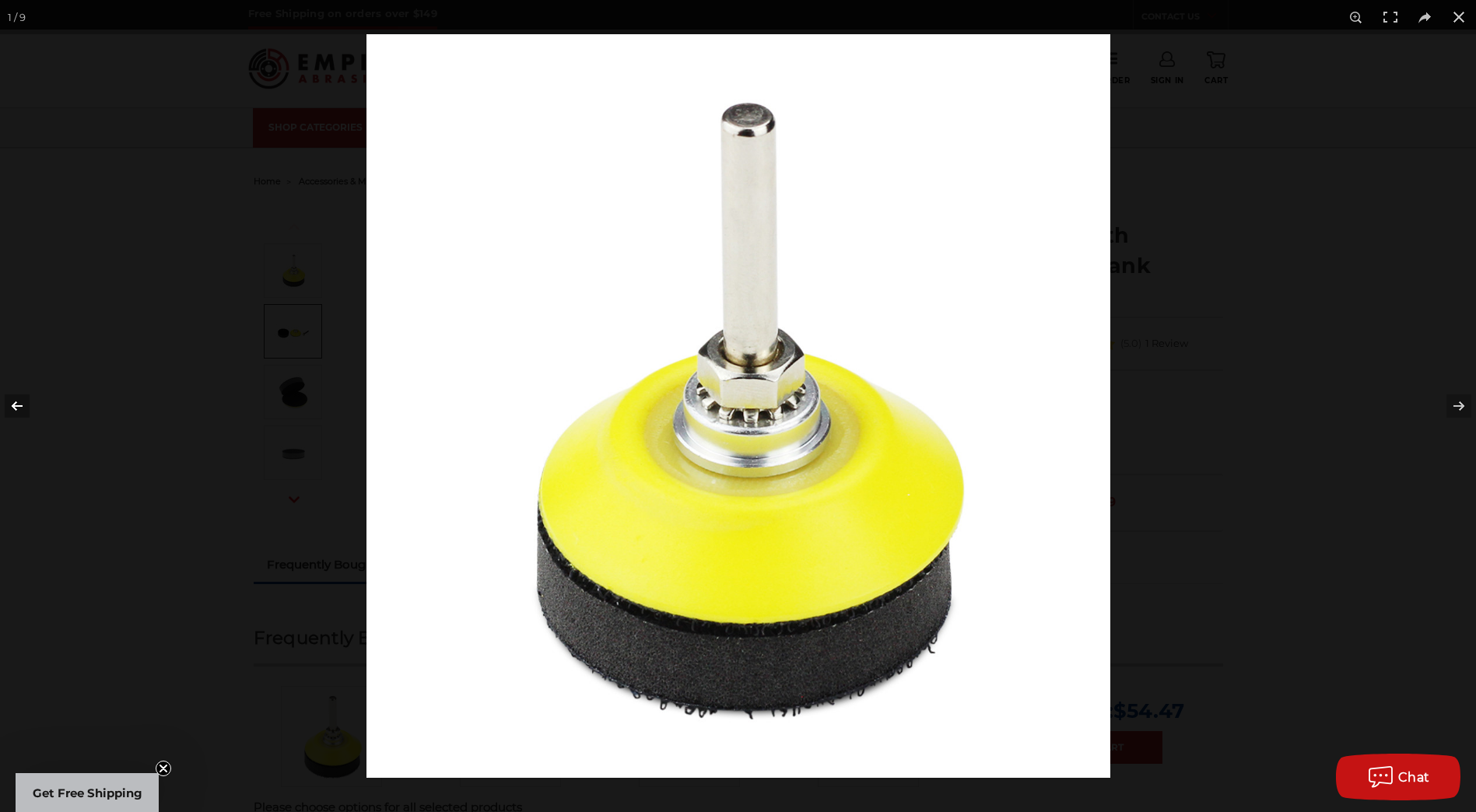
click at [28, 412] on button at bounding box center [27, 406] width 54 height 78
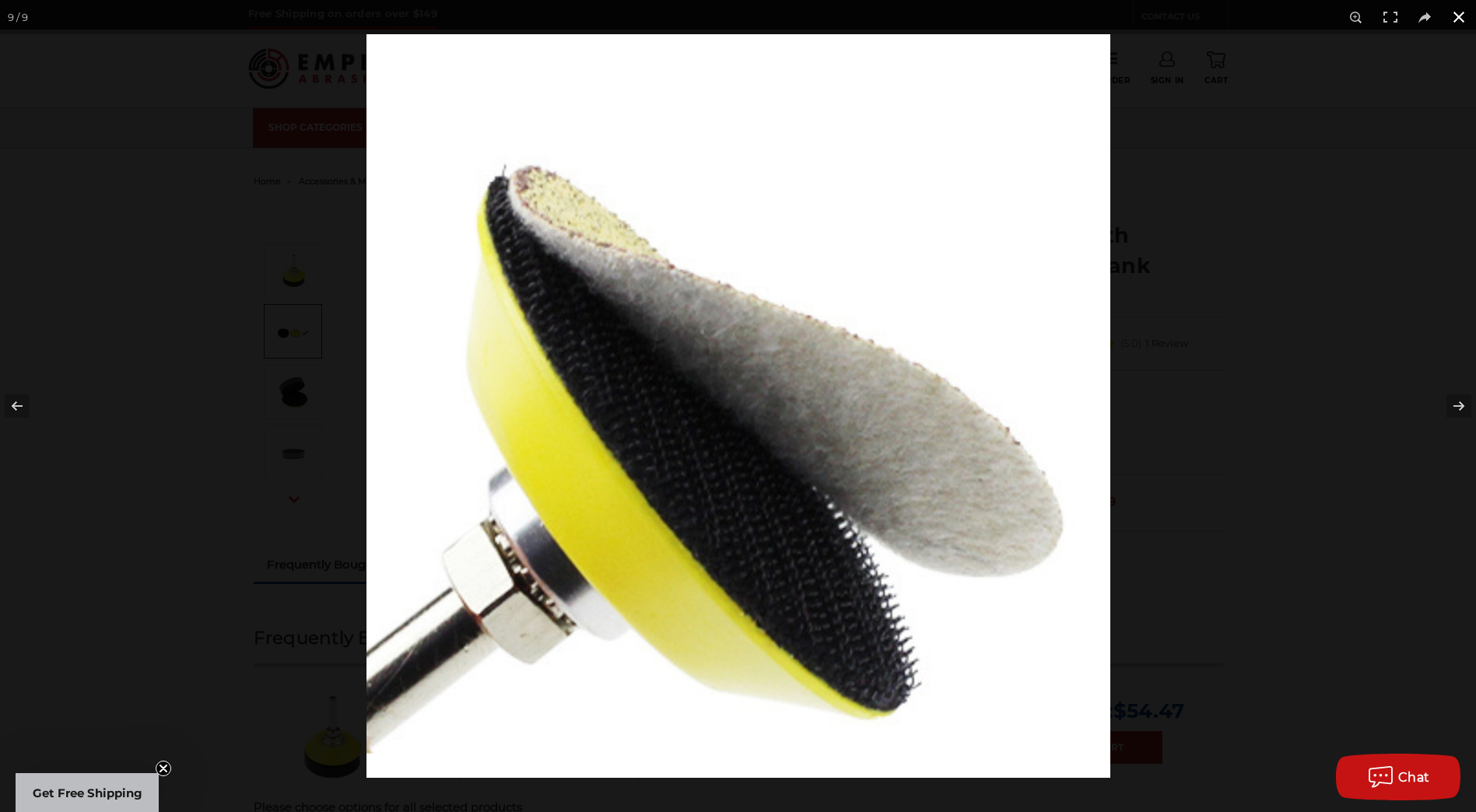
click at [1458, 18] on button at bounding box center [1458, 17] width 34 height 34
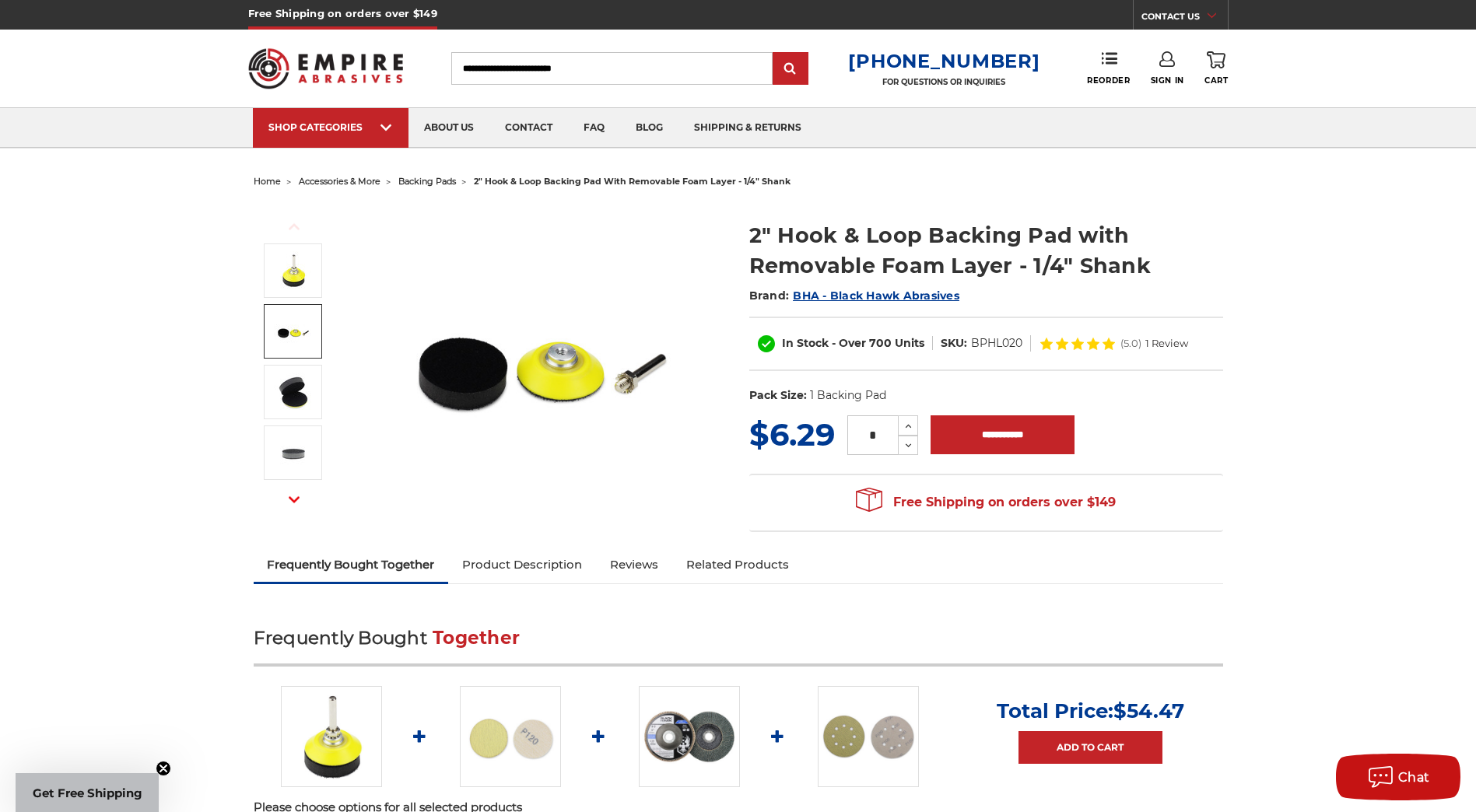
click at [541, 736] on img at bounding box center [510, 737] width 101 height 101
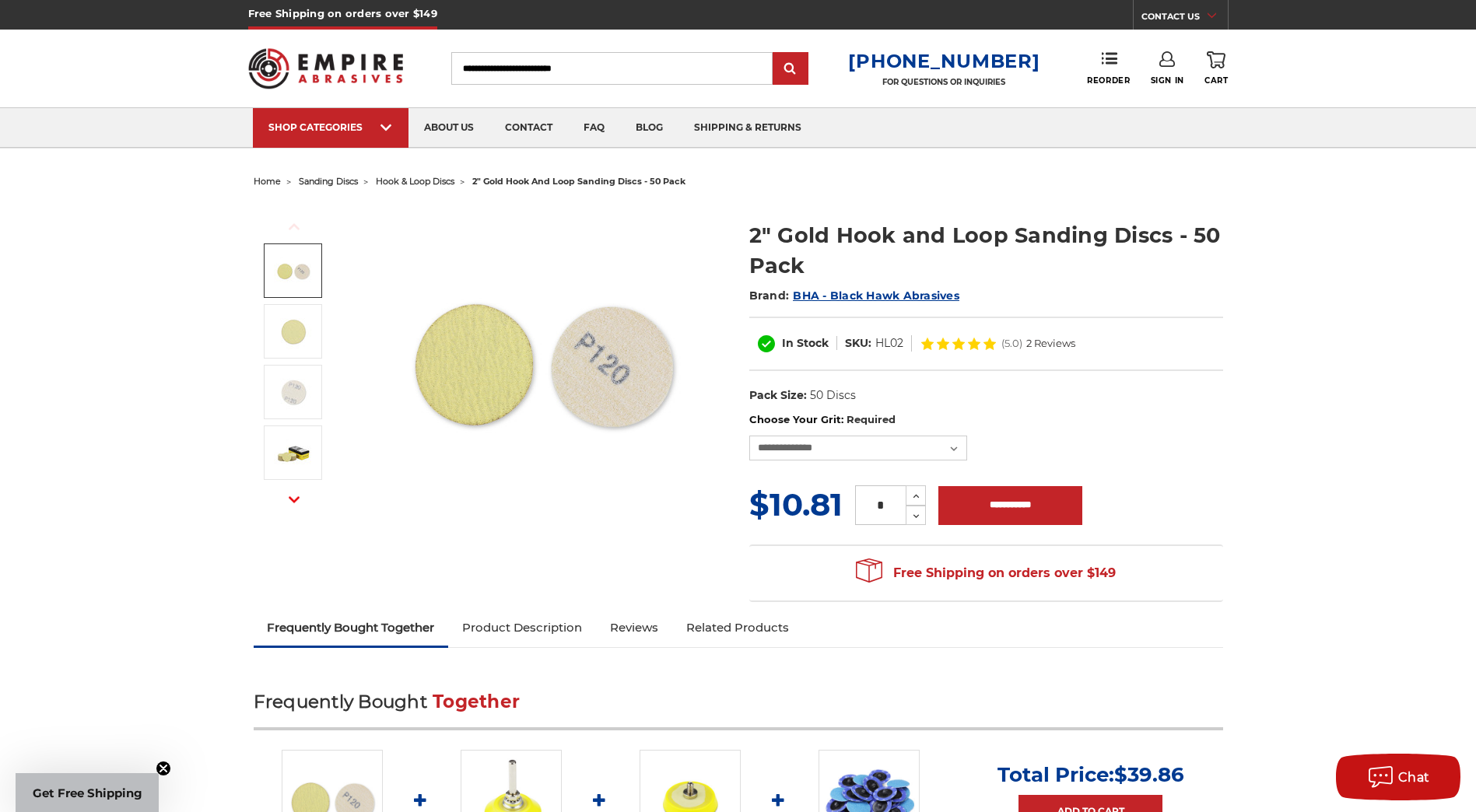
click at [838, 293] on span "BHA - Black Hawk Abrasives" at bounding box center [876, 295] width 167 height 14
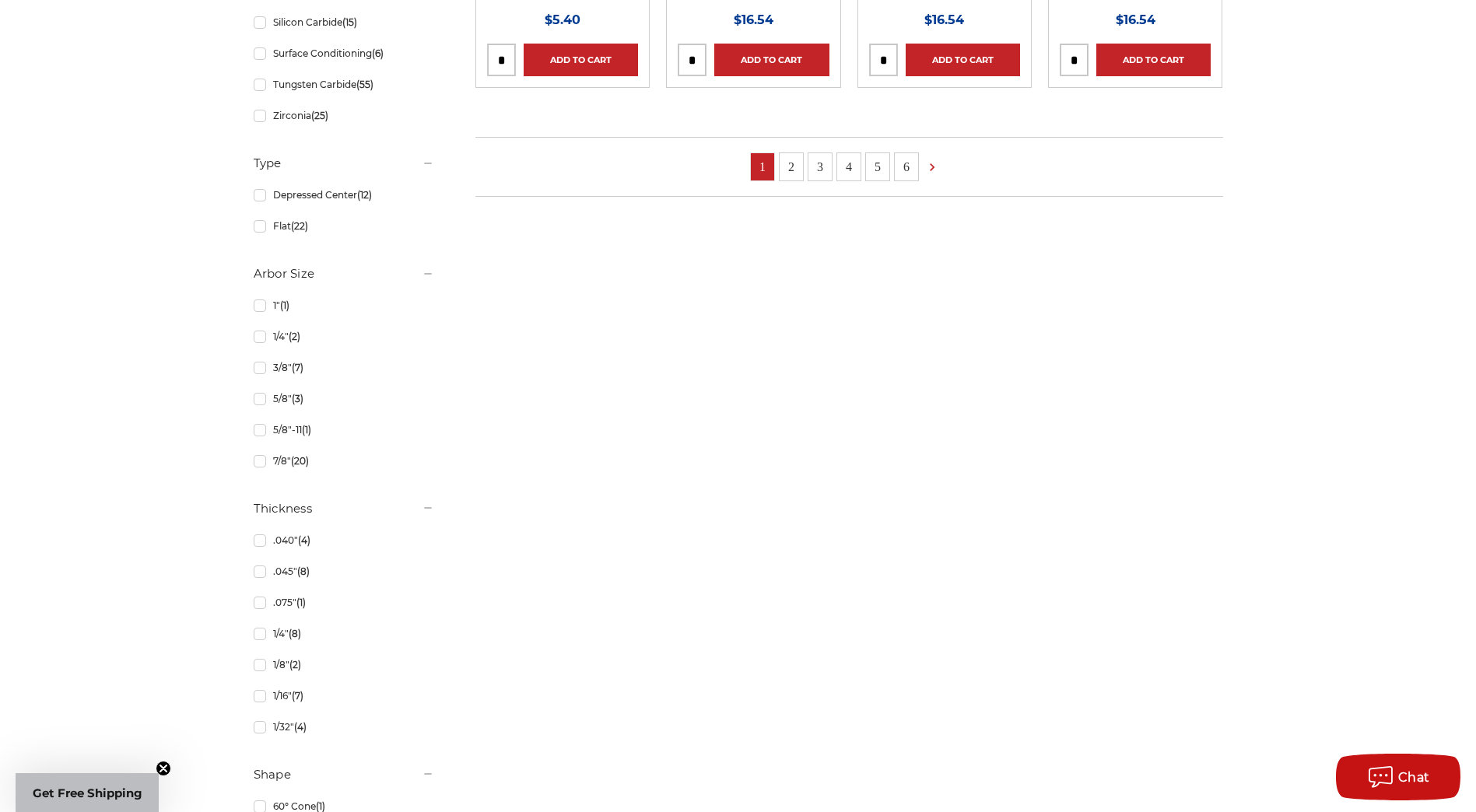
scroll to position [1322, 0]
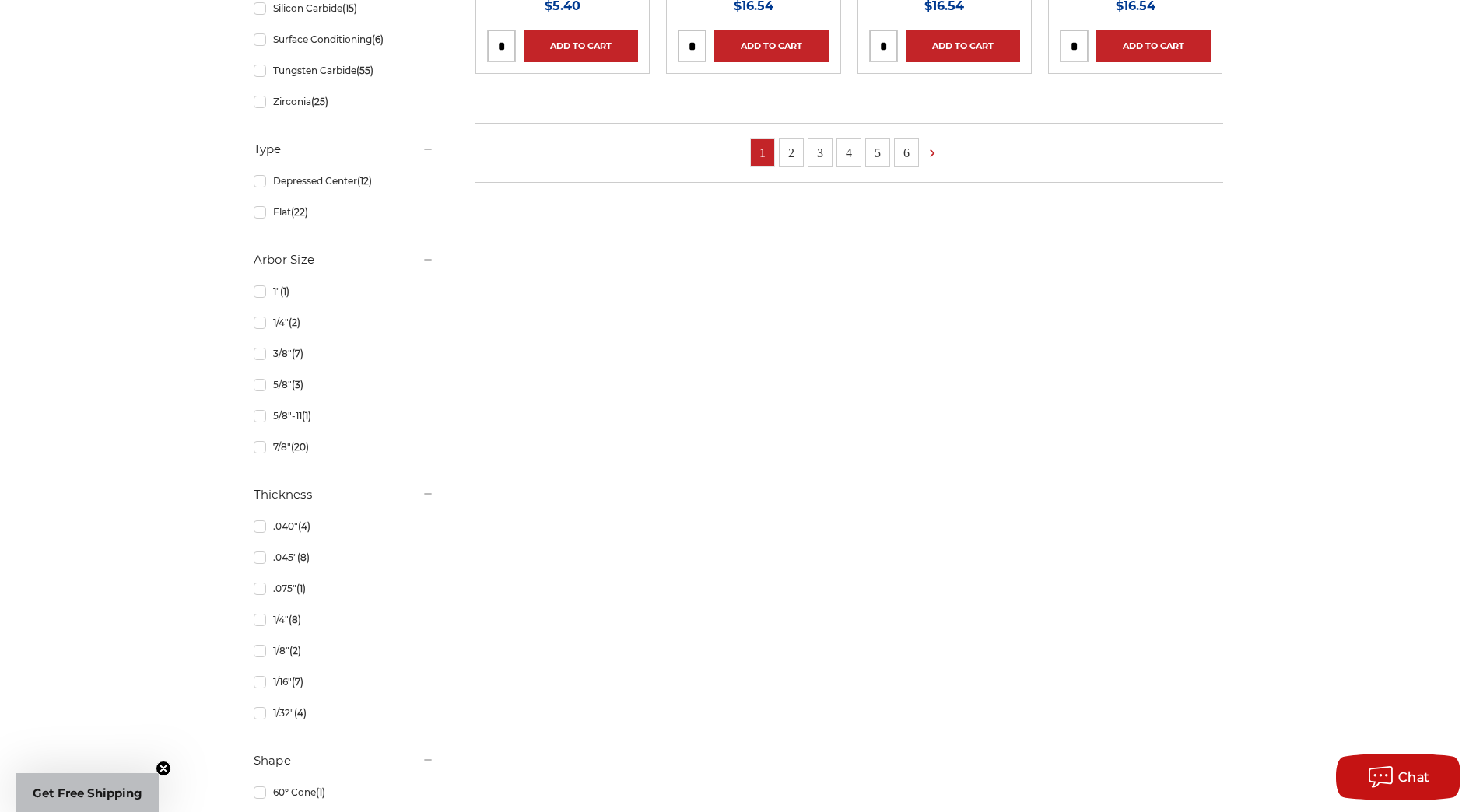
click at [259, 324] on link "1/4" (2)" at bounding box center [344, 323] width 180 height 27
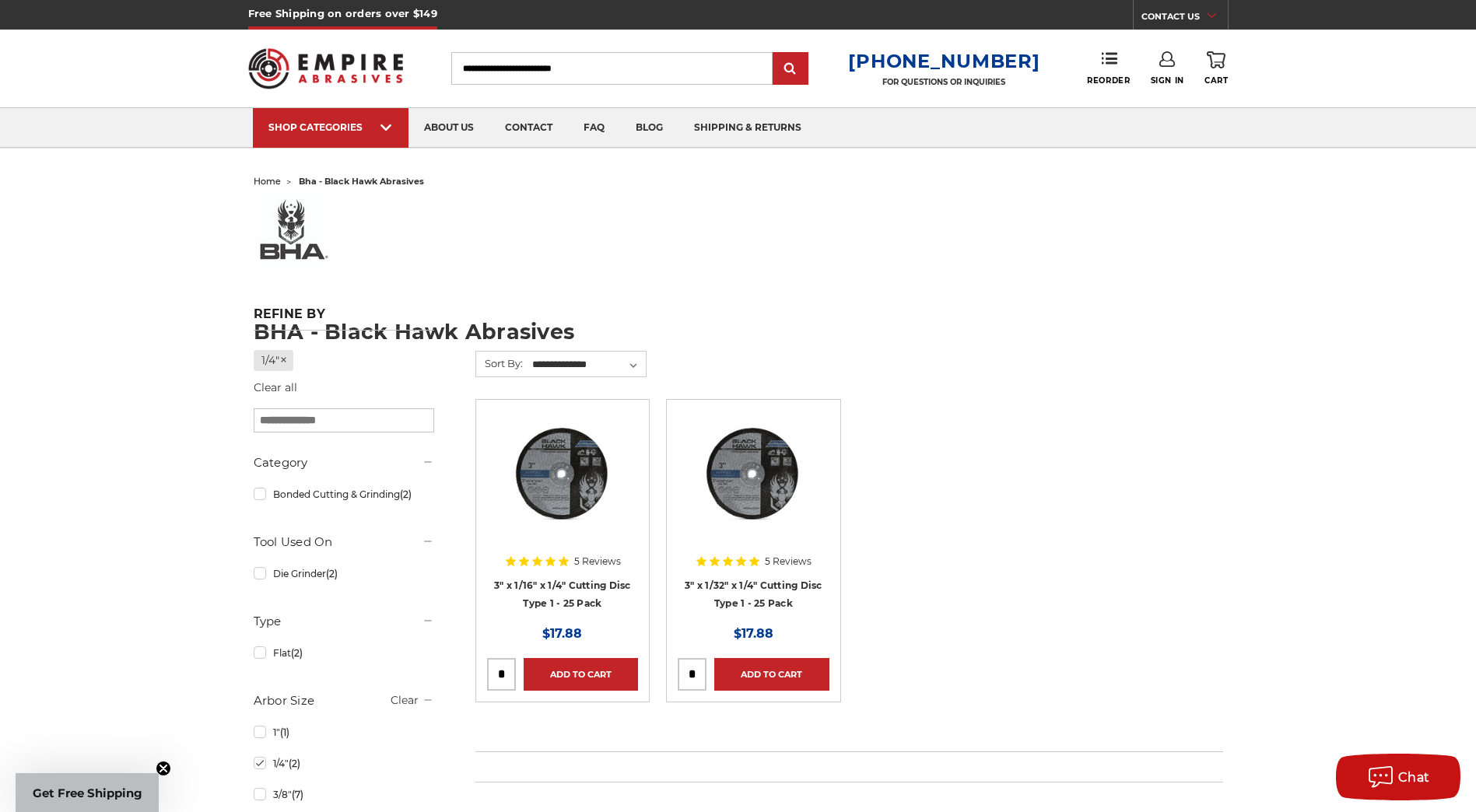
click at [619, 552] on div at bounding box center [562, 486] width 151 height 151
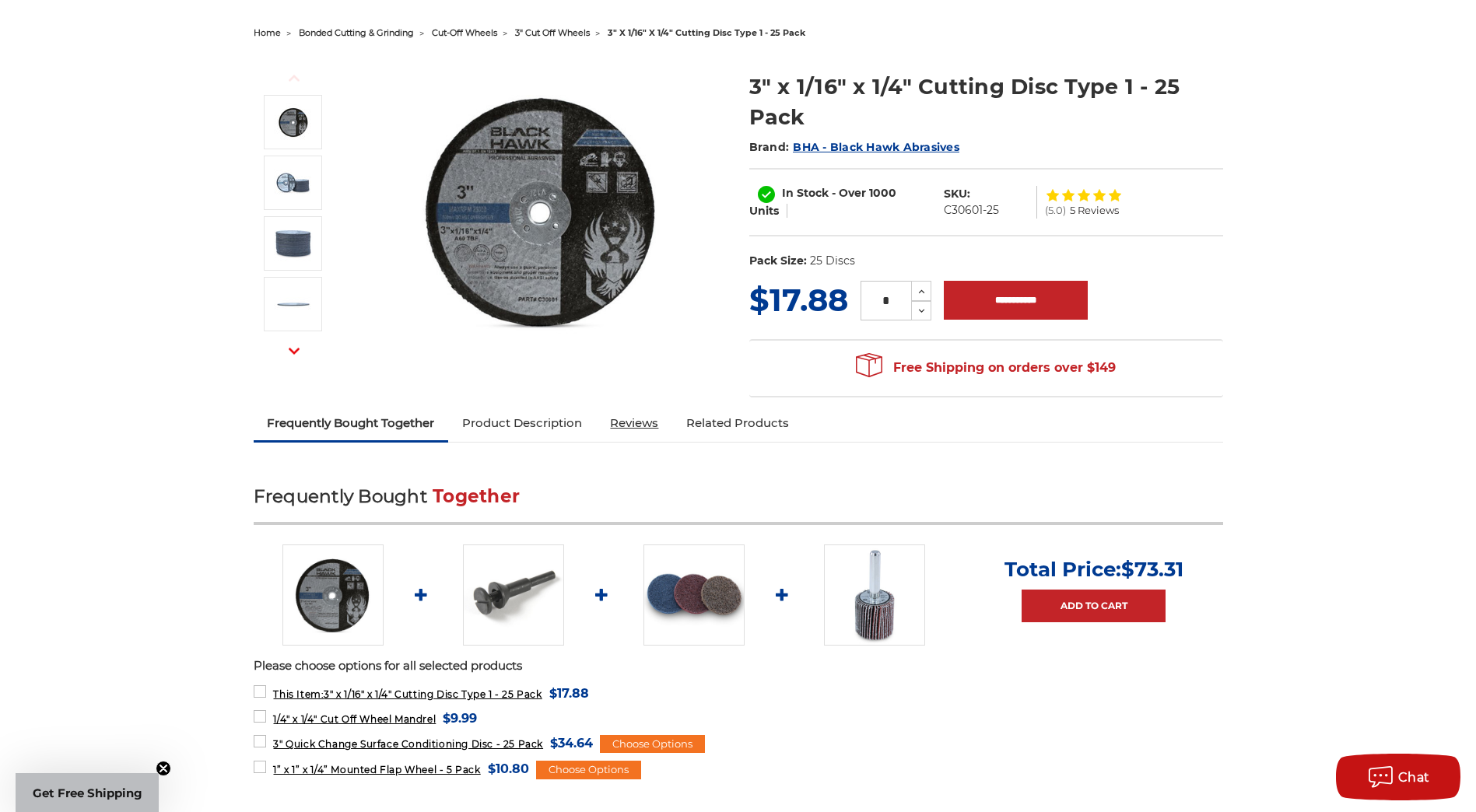
scroll to position [156, 0]
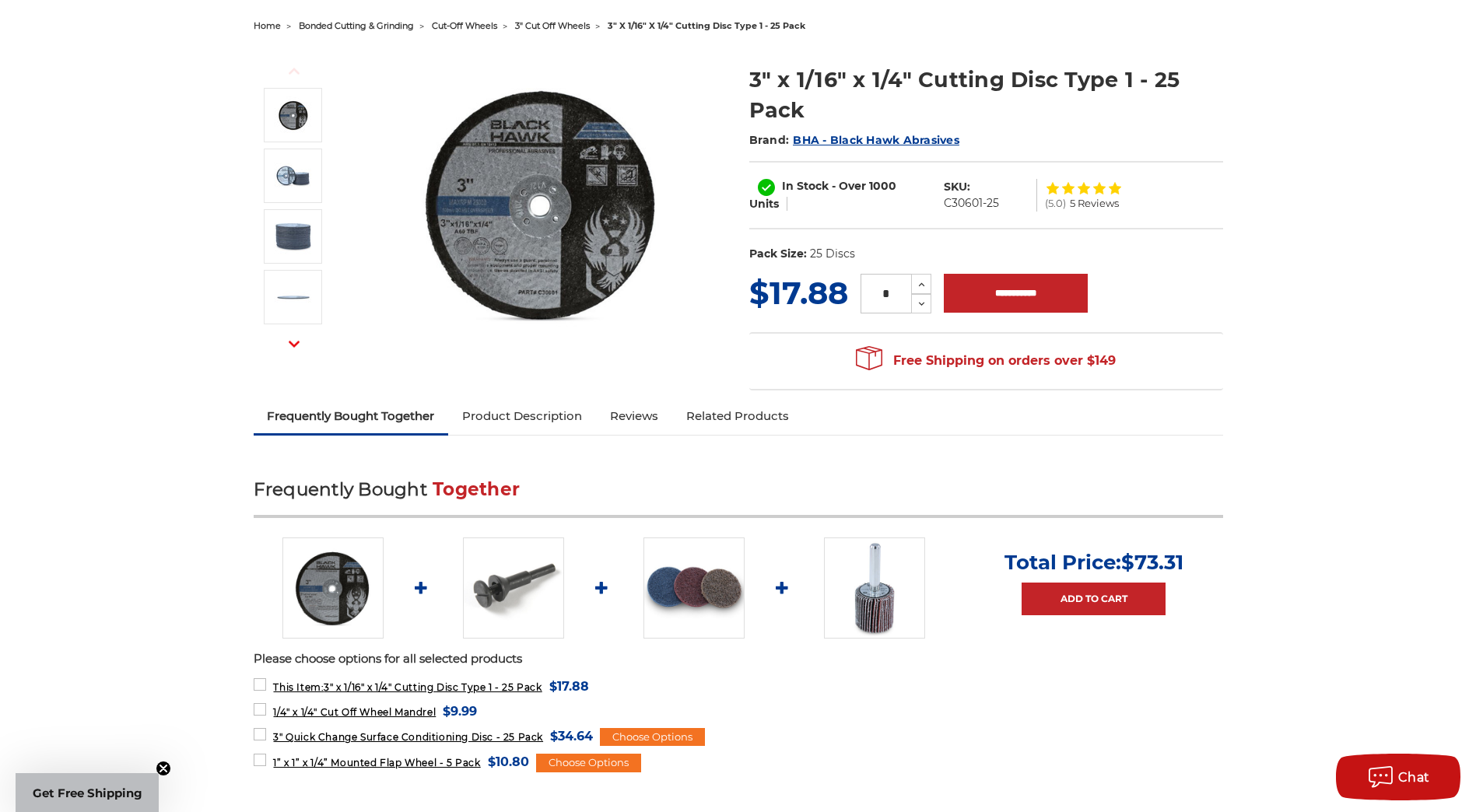
click at [884, 584] on img at bounding box center [874, 588] width 101 height 101
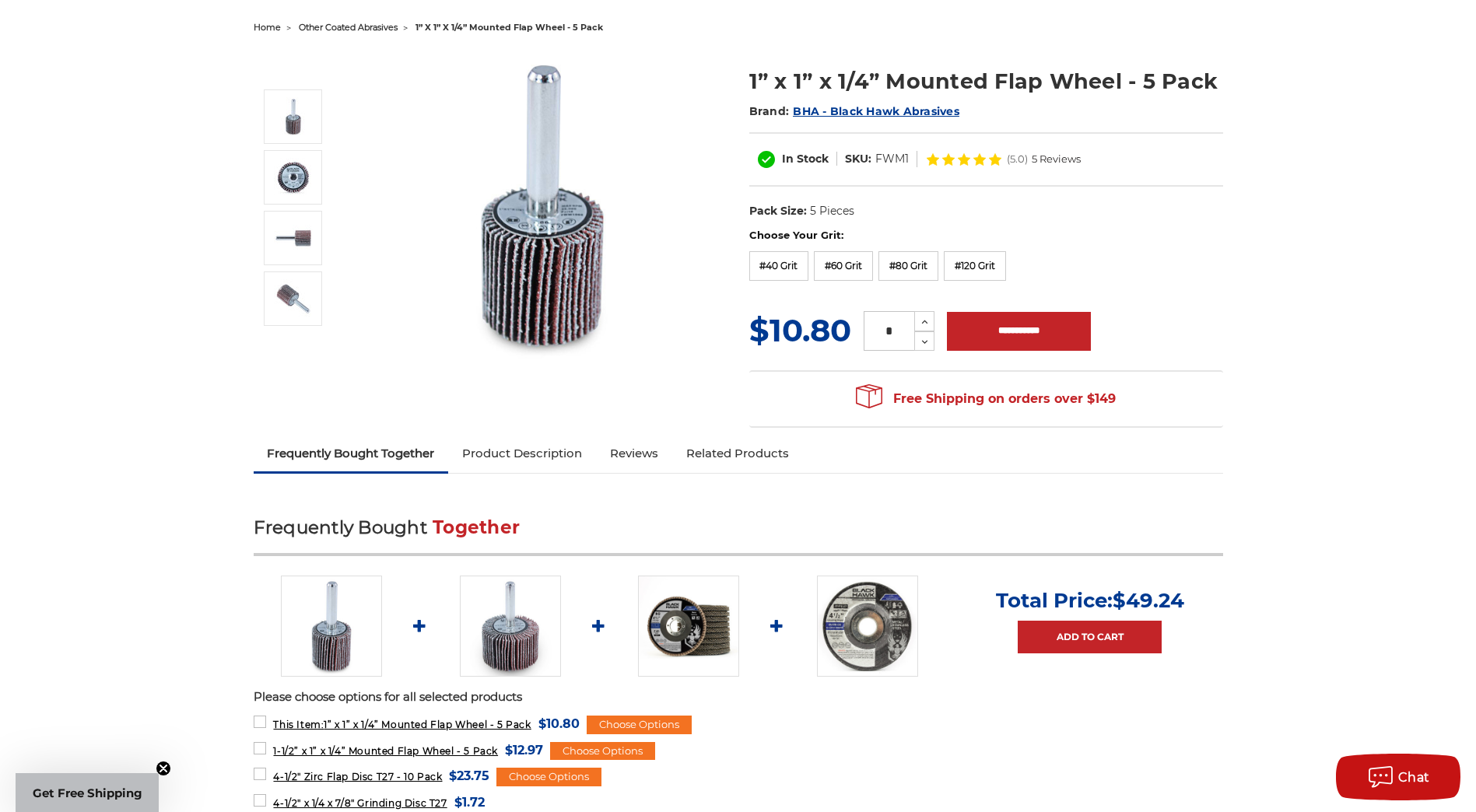
scroll to position [156, 0]
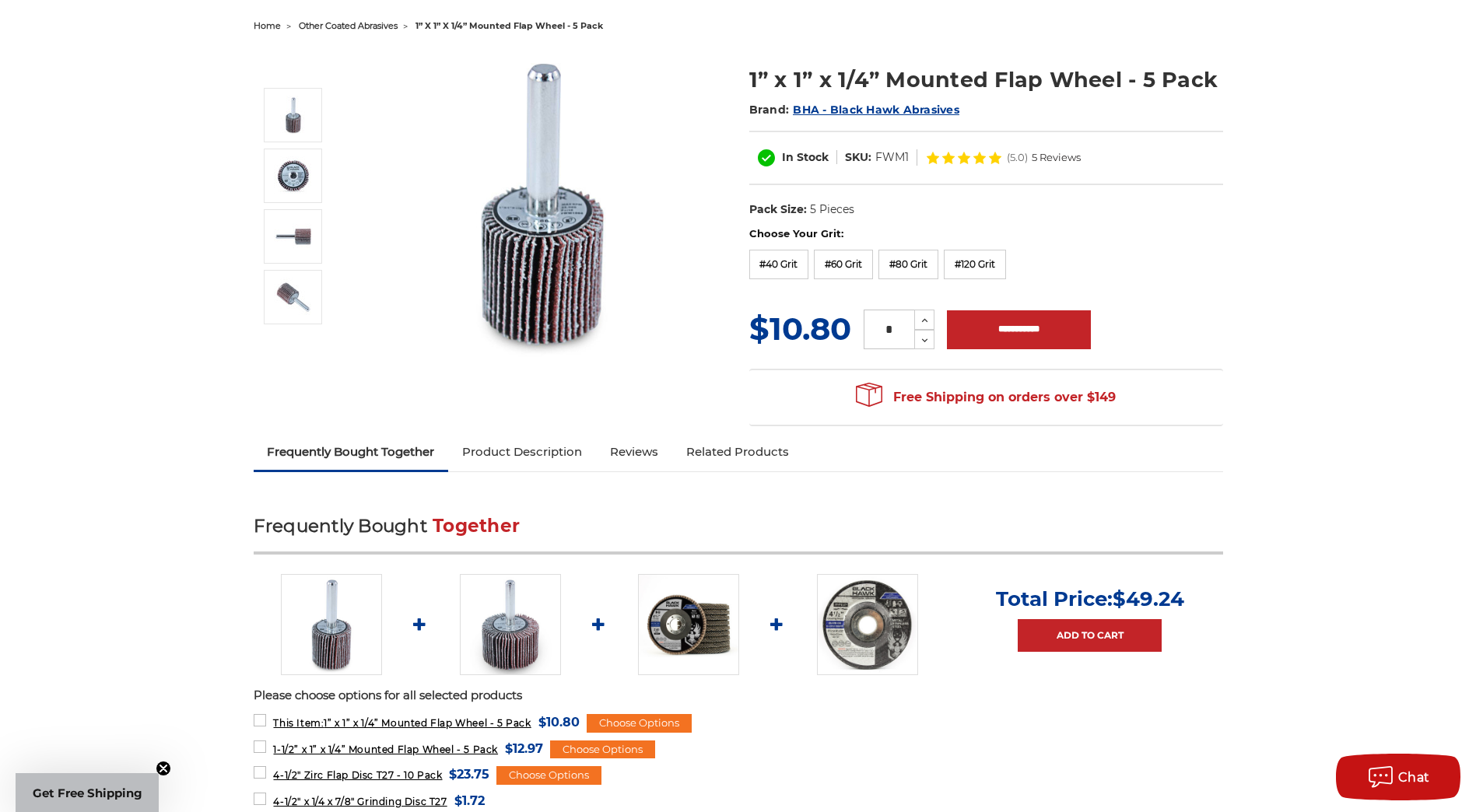
click at [511, 601] on img at bounding box center [510, 624] width 101 height 101
